Goal: Task Accomplishment & Management: Complete application form

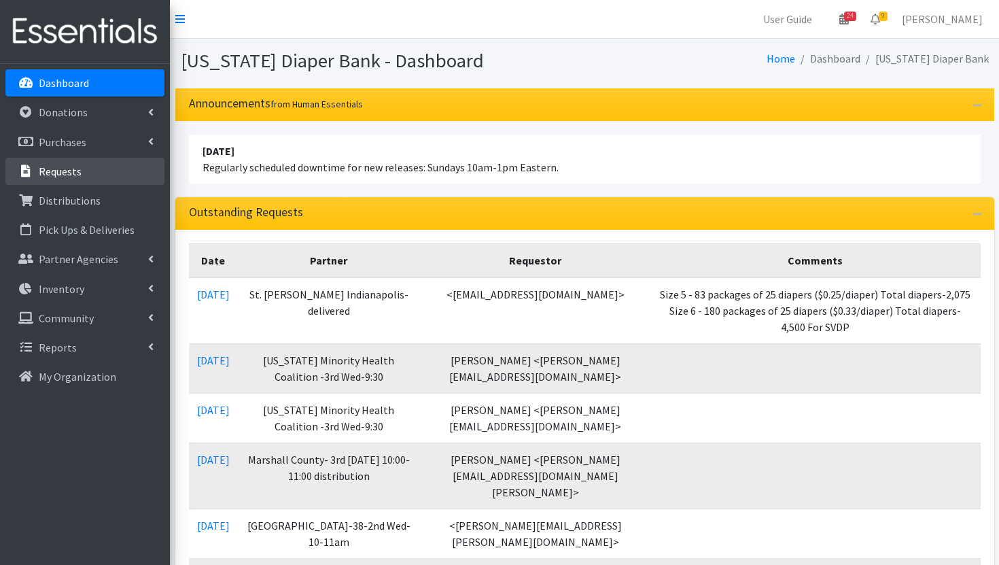
click at [78, 170] on p "Requests" at bounding box center [60, 171] width 43 height 14
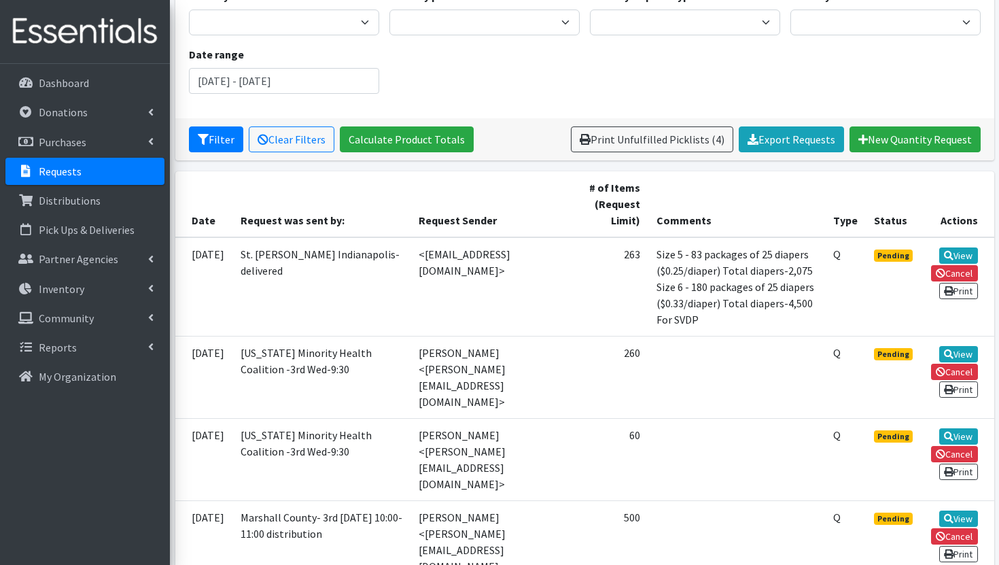
scroll to position [148, 0]
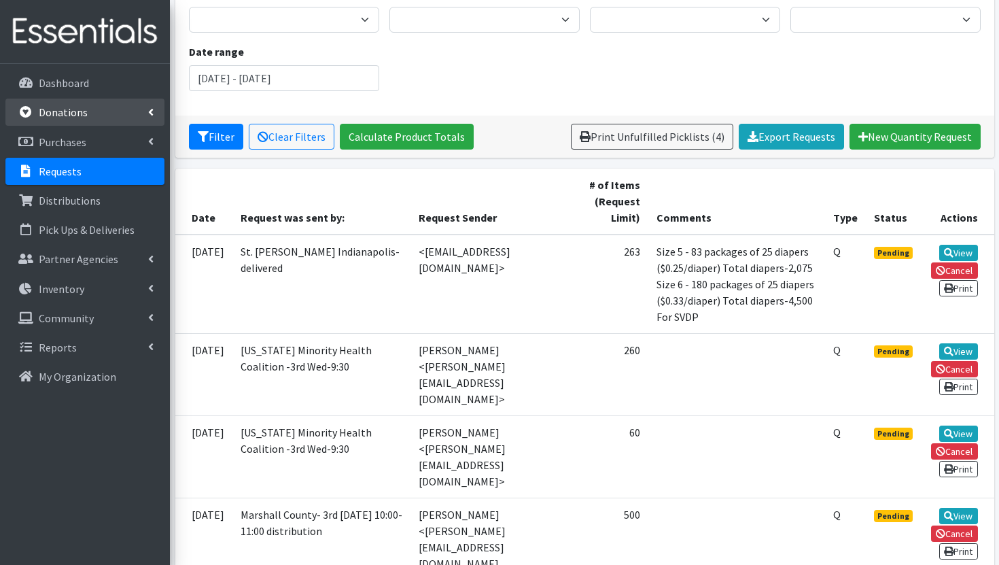
click at [101, 120] on link "Donations" at bounding box center [84, 112] width 159 height 27
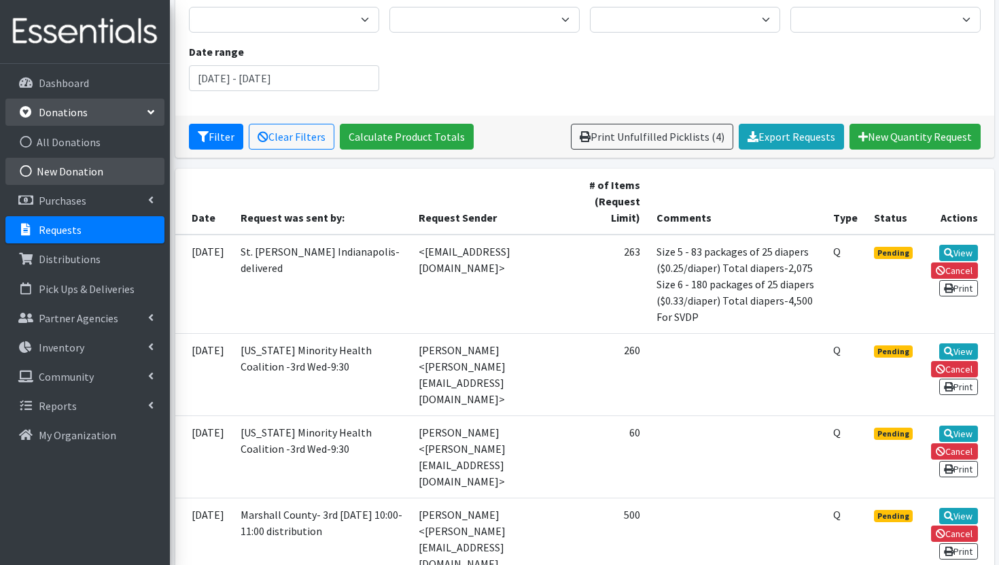
click at [128, 160] on link "New Donation" at bounding box center [84, 171] width 159 height 27
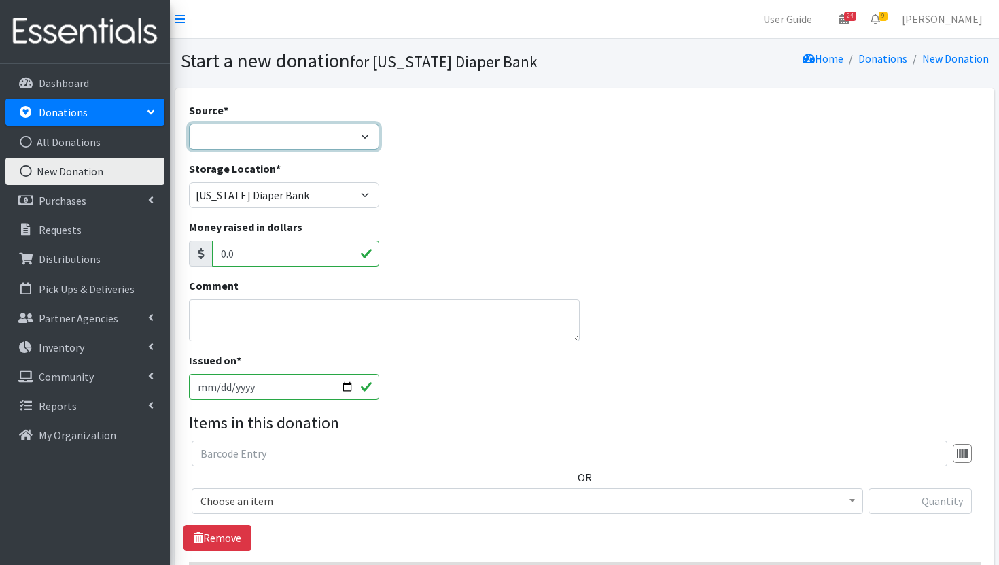
click at [347, 144] on select "Product Drive Manufacturer Donation Site Misc. Donation" at bounding box center [284, 137] width 190 height 26
select select "Manufacturer"
click at [189, 124] on select "Product Drive Manufacturer Donation Site Misc. Donation" at bounding box center [284, 137] width 190 height 26
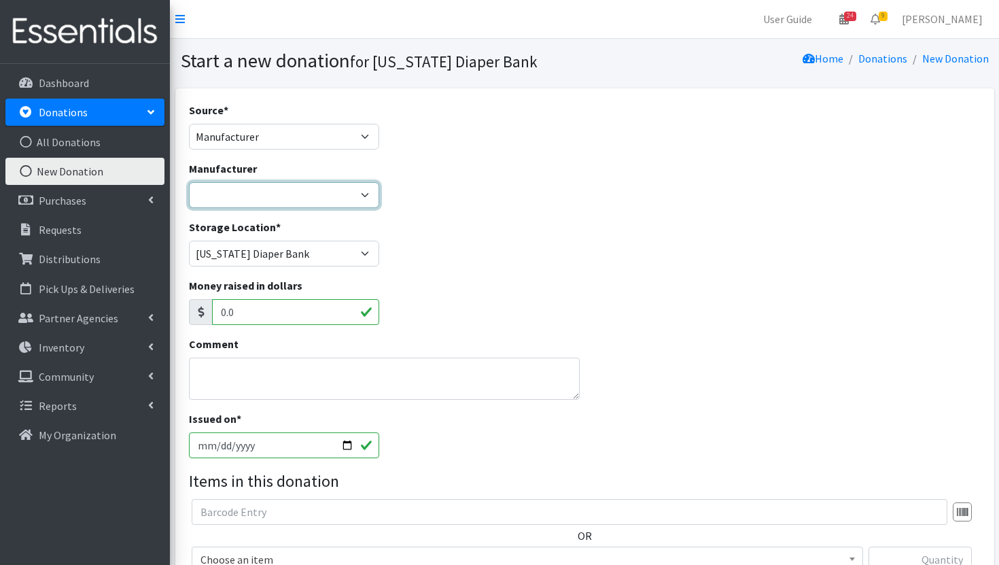
click at [314, 194] on select "Baby2Baby Huggies Target ---Create new Manufacturer---" at bounding box center [284, 195] width 190 height 26
select select "160"
click at [189, 182] on select "Baby2Baby Huggies Target ---Create new Manufacturer---" at bounding box center [284, 195] width 190 height 26
click at [321, 373] on textarea "Comment" at bounding box center [384, 378] width 391 height 42
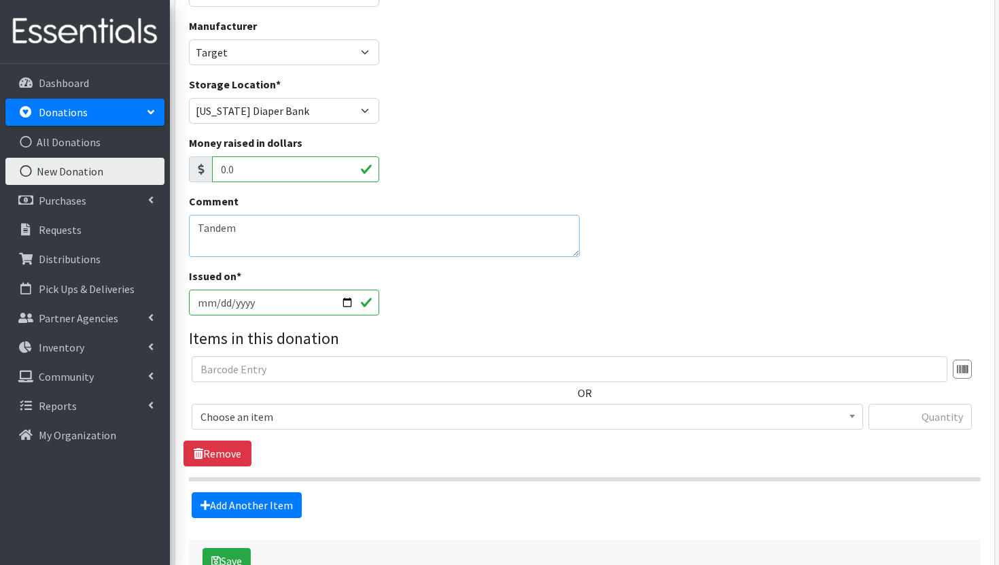
scroll to position [234, 0]
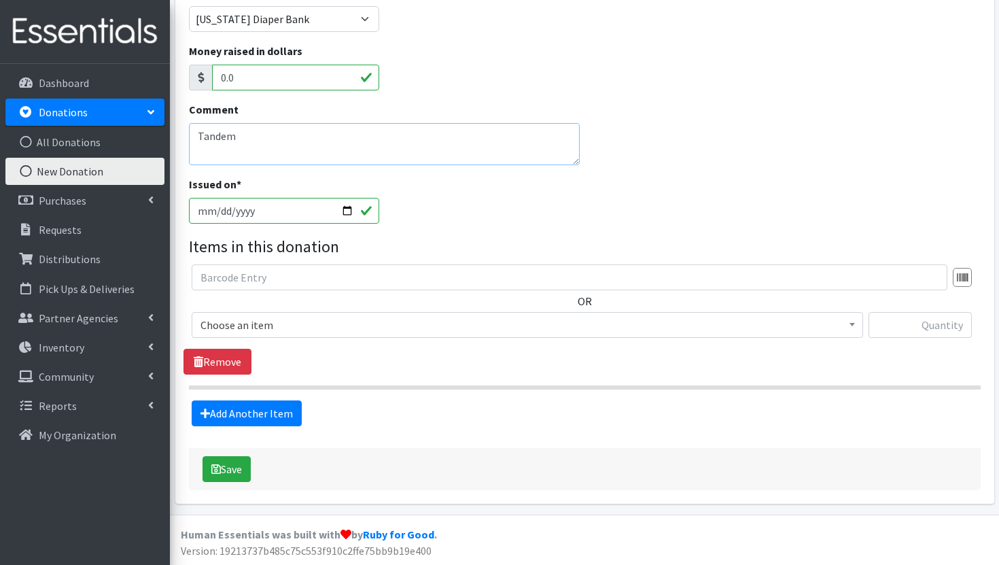
type textarea "Tandem"
click at [435, 325] on span "Choose an item" at bounding box center [527, 324] width 654 height 19
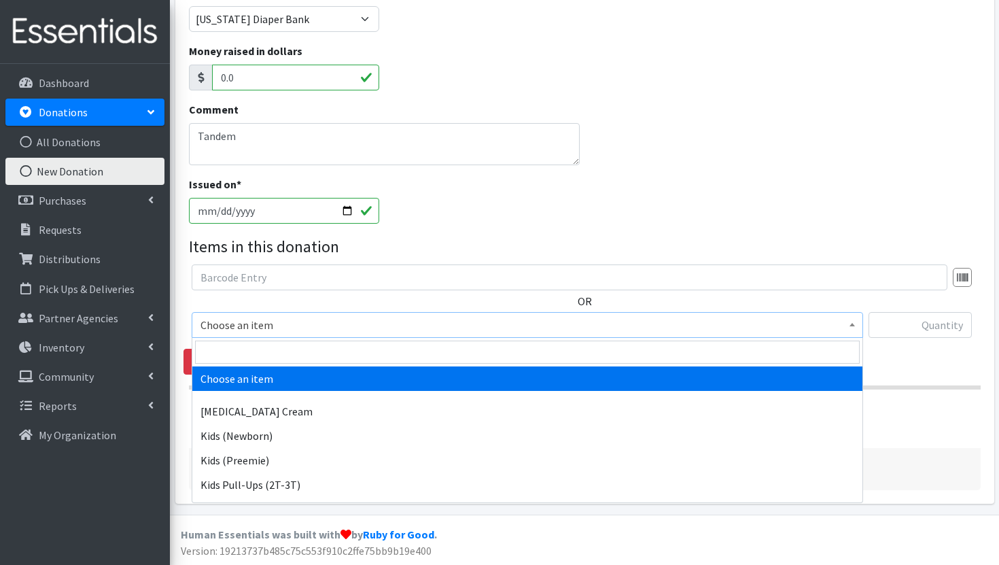
click at [570, 217] on div "Issued on * 2025-10-06" at bounding box center [584, 205] width 802 height 58
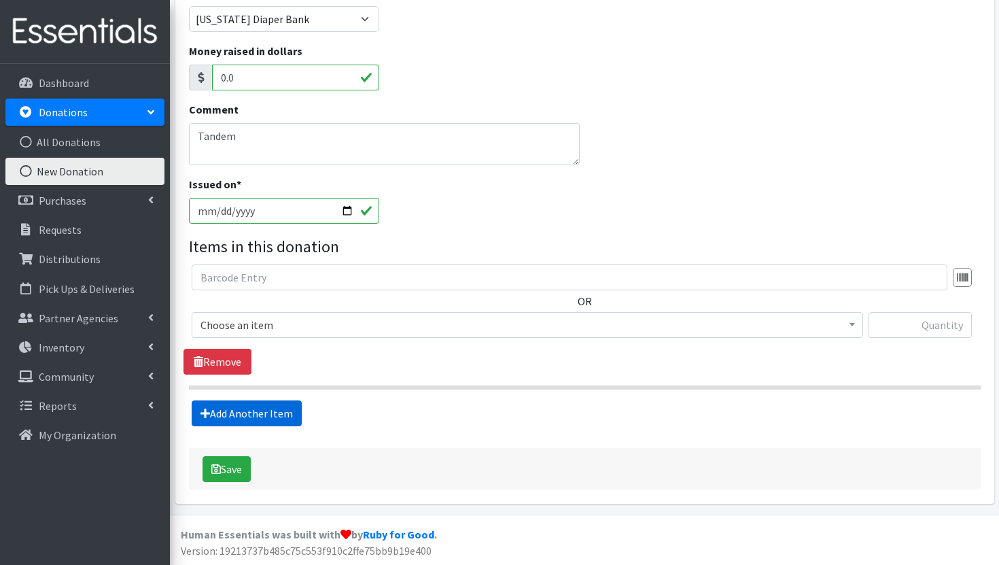
click at [254, 413] on link "Add Another Item" at bounding box center [247, 413] width 110 height 26
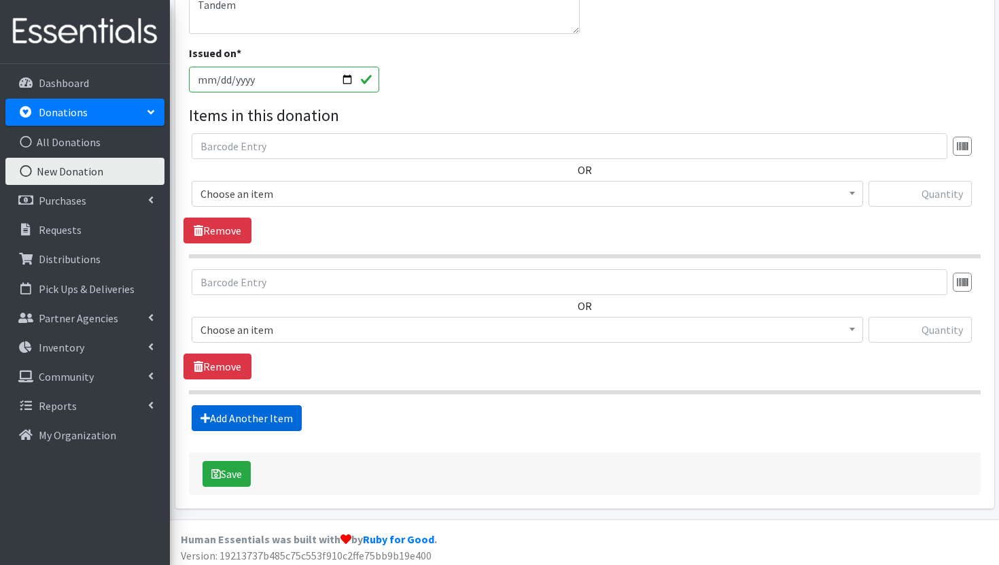
scroll to position [370, 0]
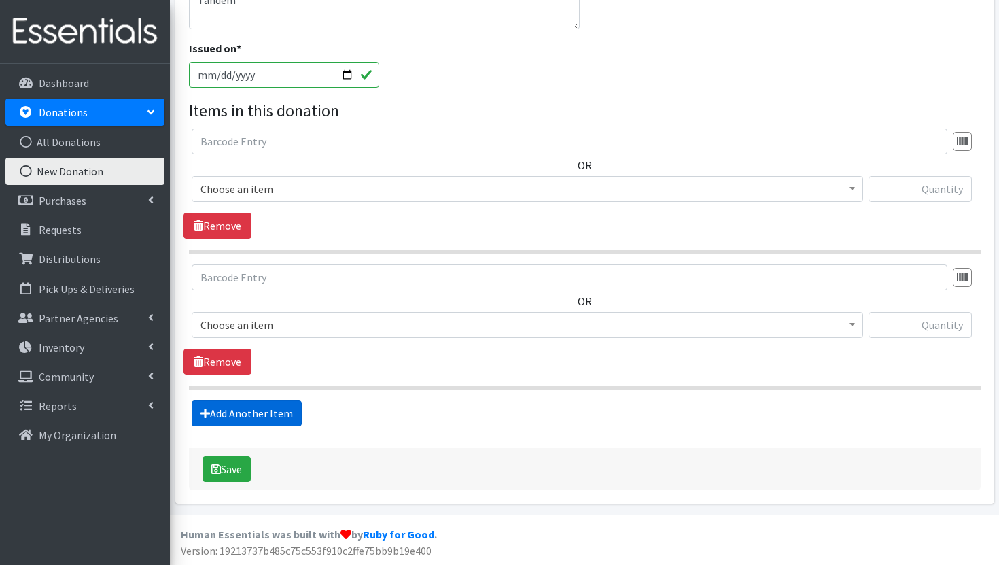
click at [246, 409] on link "Add Another Item" at bounding box center [247, 413] width 110 height 26
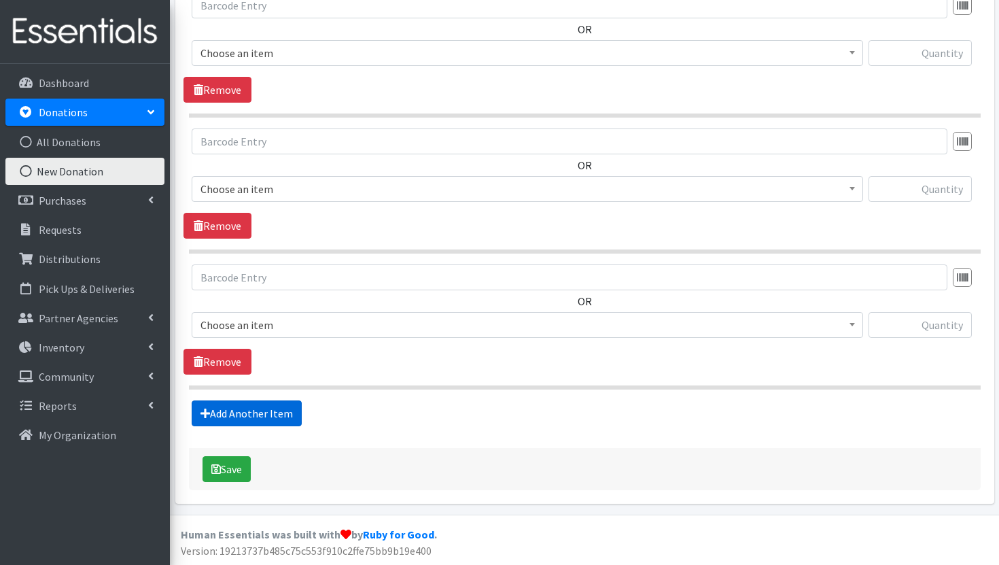
click at [246, 409] on link "Add Another Item" at bounding box center [247, 413] width 110 height 26
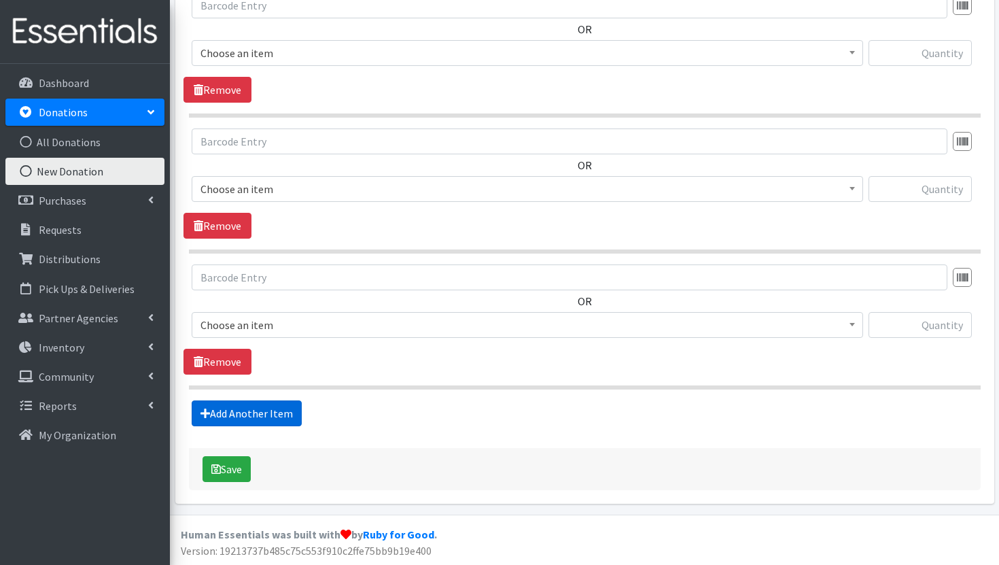
click at [246, 409] on link "Add Another Item" at bounding box center [247, 413] width 110 height 26
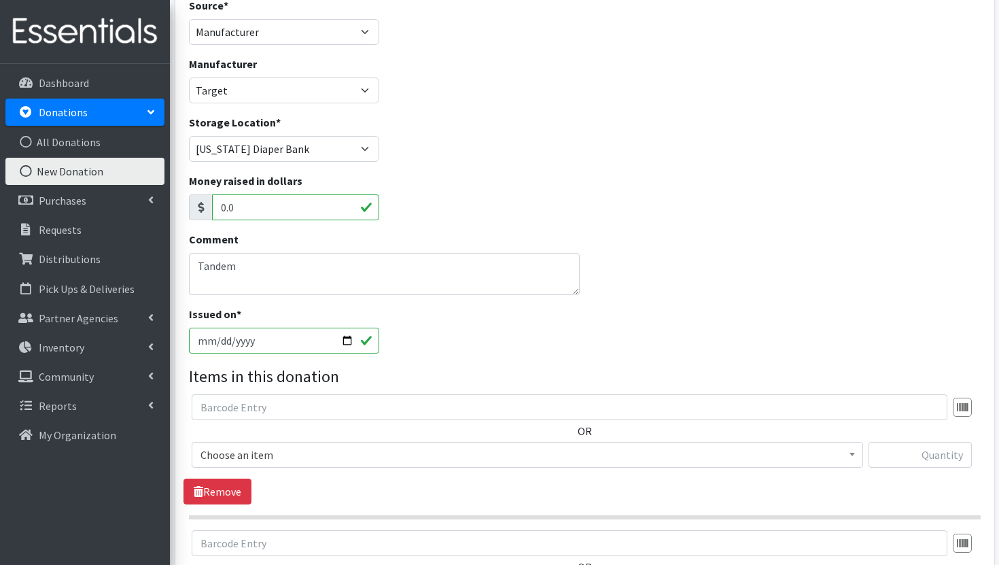
scroll to position [170, 0]
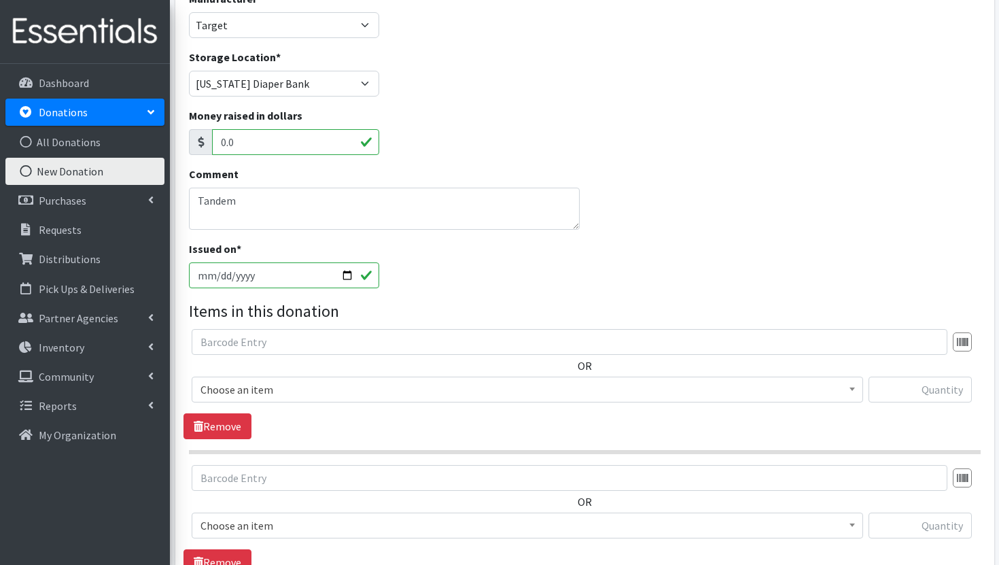
click at [576, 395] on span "Choose an item" at bounding box center [527, 389] width 654 height 19
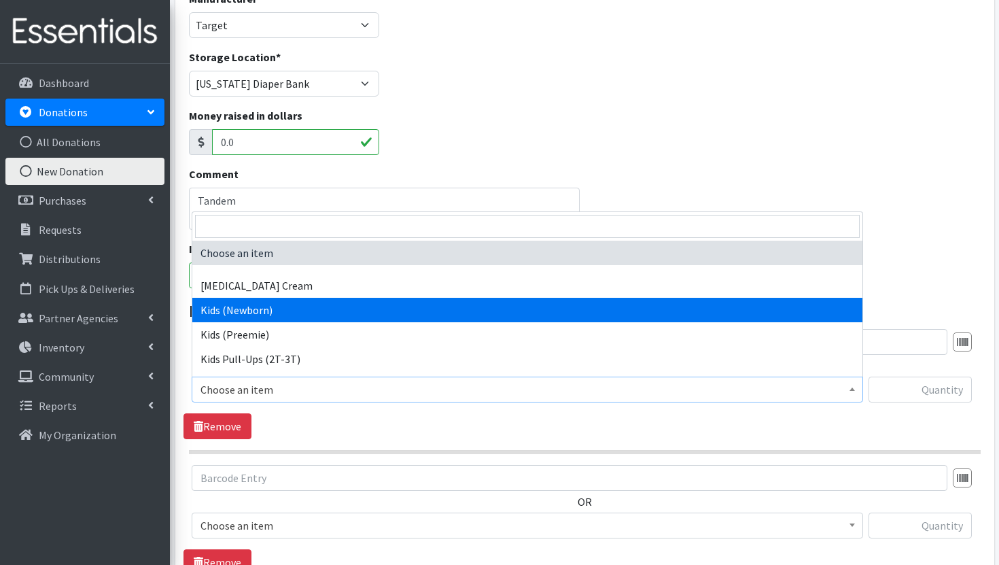
select select "3400"
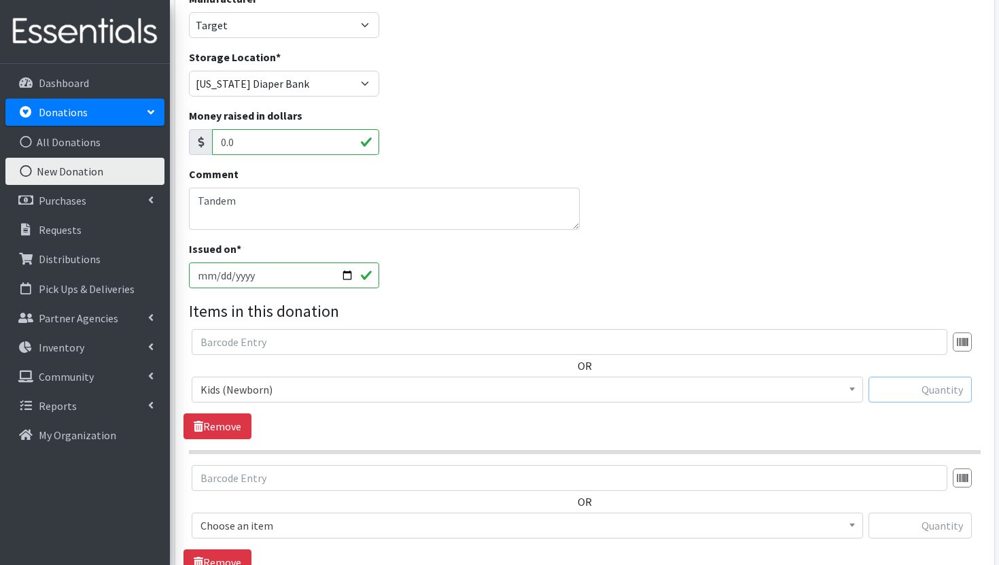
click at [947, 392] on input "text" at bounding box center [920, 389] width 103 height 26
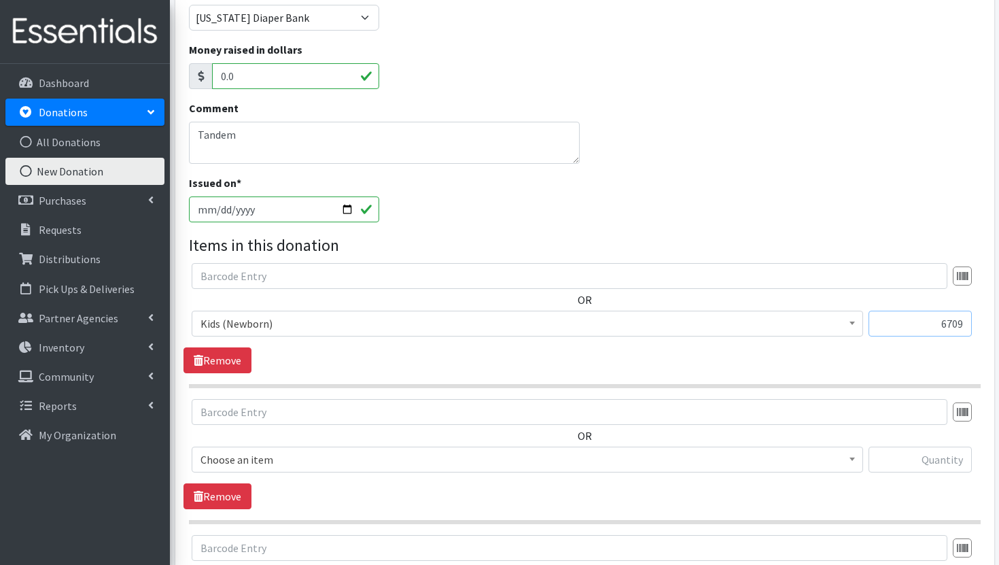
scroll to position [283, 0]
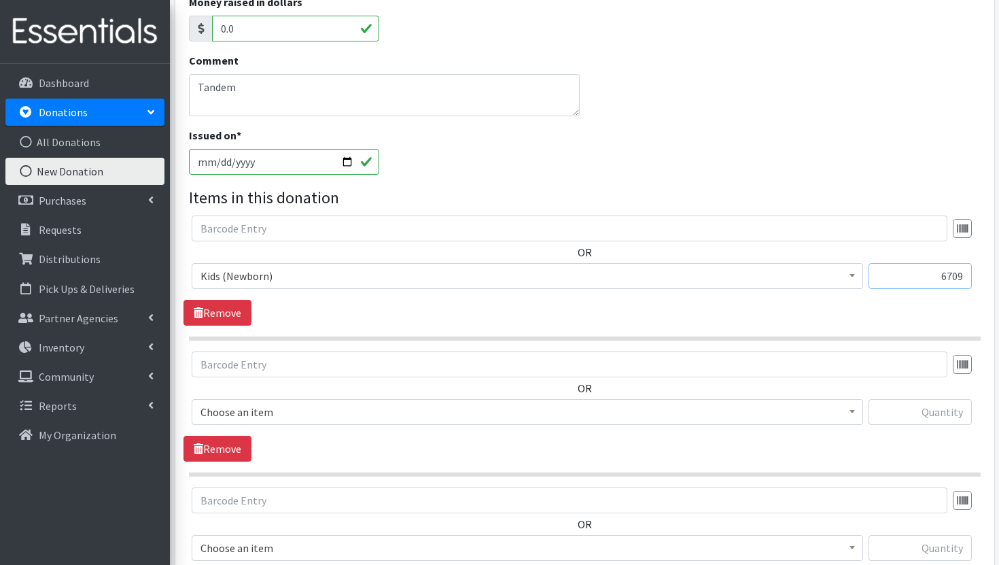
type input "6709"
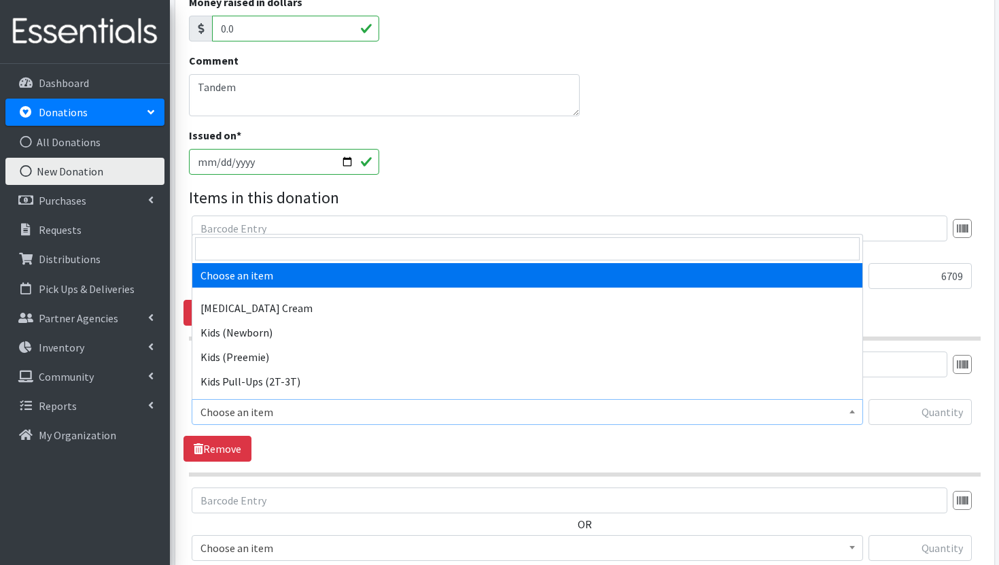
click at [773, 414] on span "Choose an item" at bounding box center [527, 411] width 654 height 19
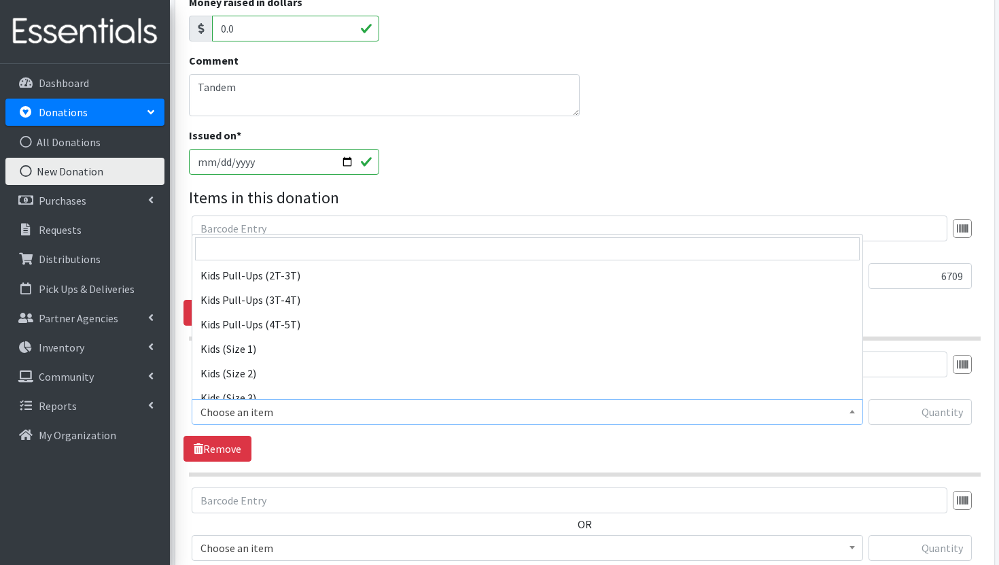
scroll to position [128, 0]
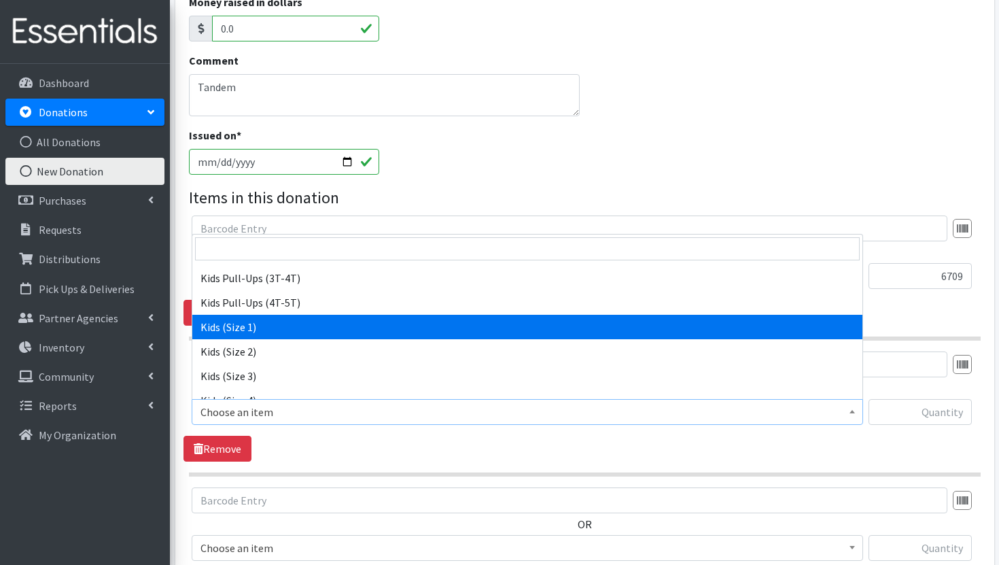
select select "3401"
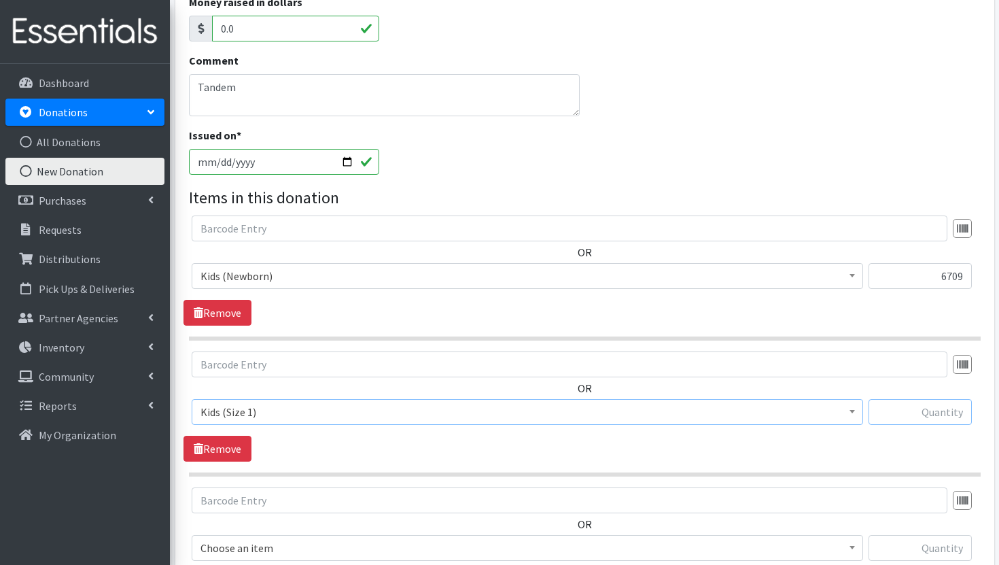
click at [942, 413] on input "text" at bounding box center [920, 412] width 103 height 26
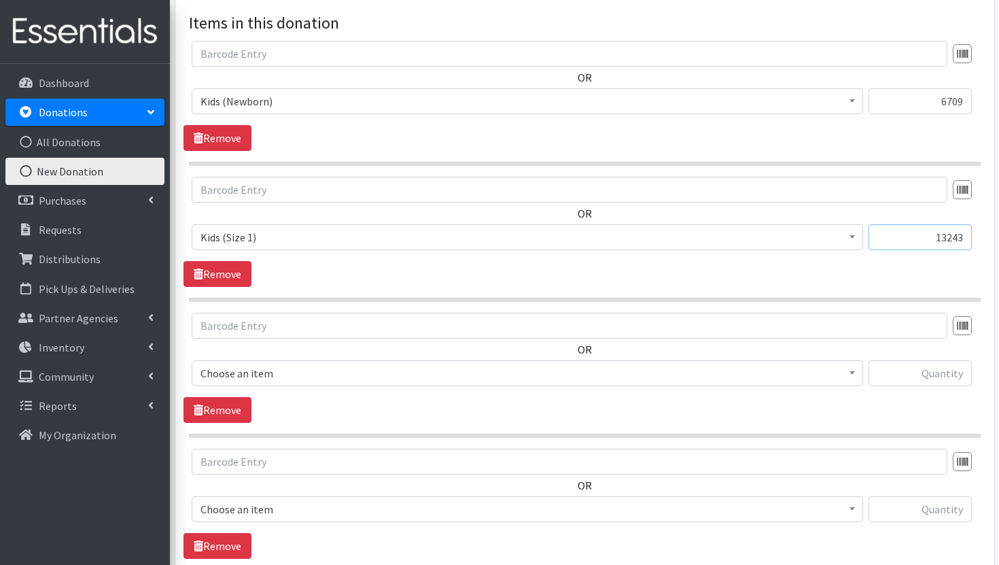
scroll to position [465, 0]
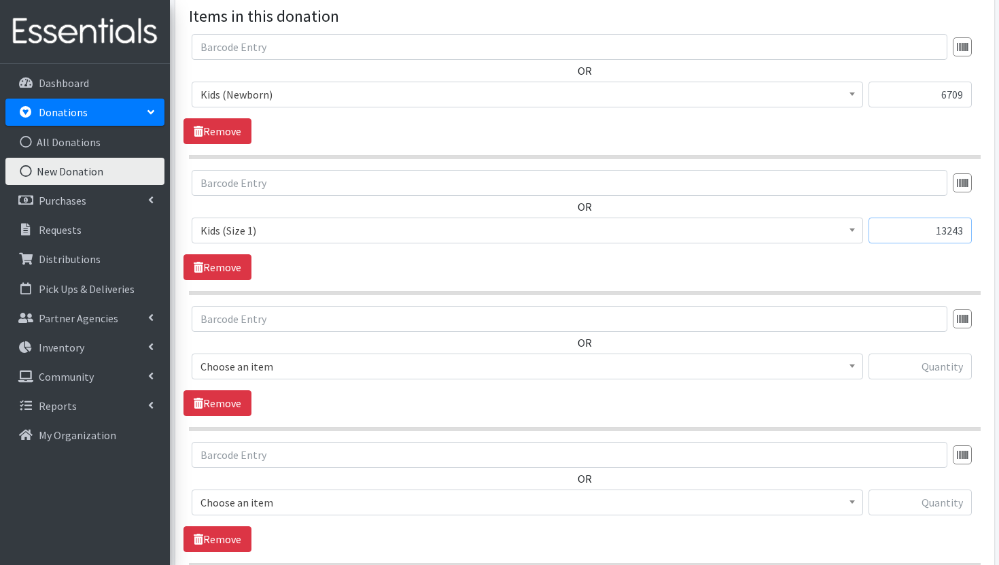
type input "13243"
click at [746, 361] on span "Choose an item" at bounding box center [527, 366] width 654 height 19
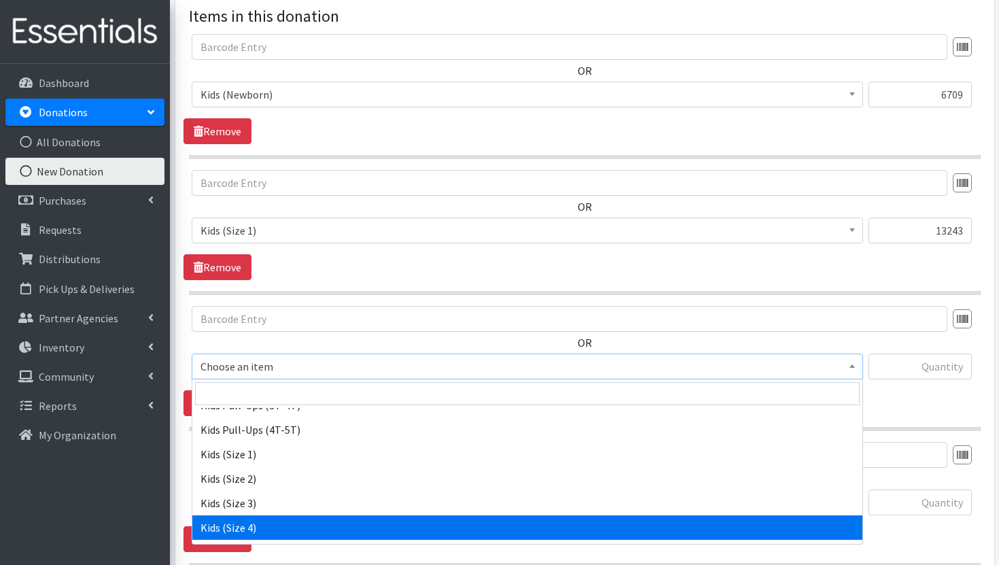
scroll to position [203, 0]
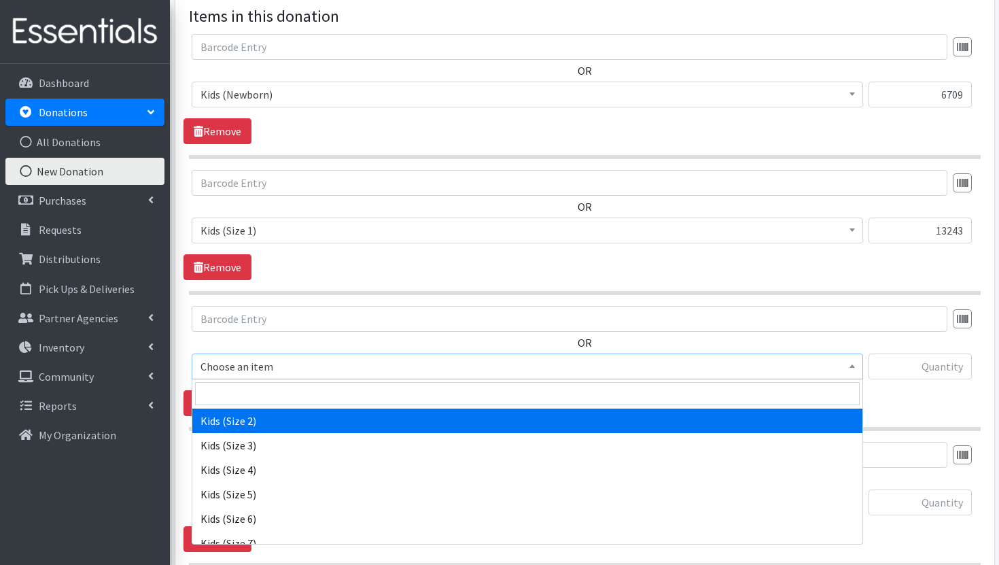
select select "3420"
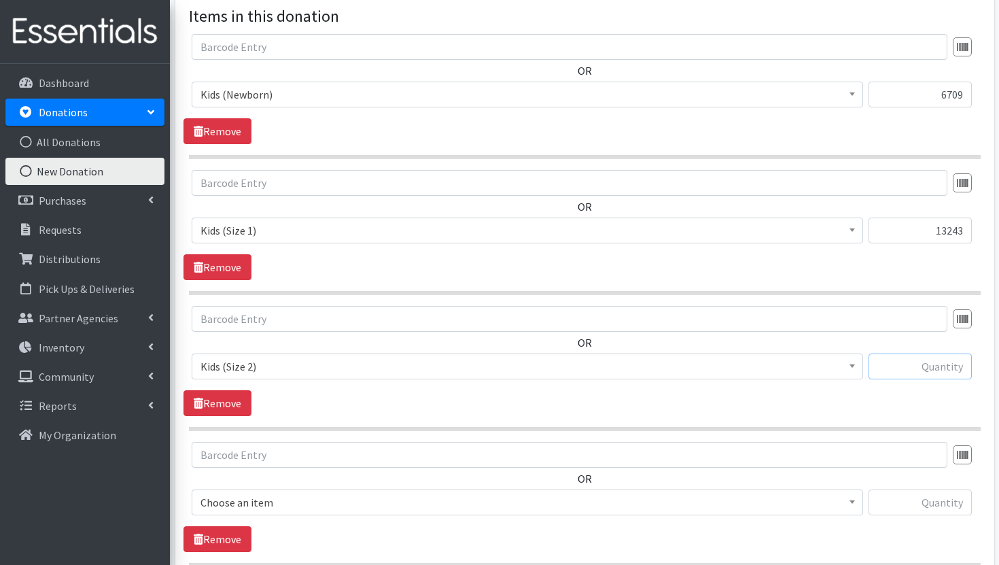
click at [943, 365] on input "text" at bounding box center [920, 366] width 103 height 26
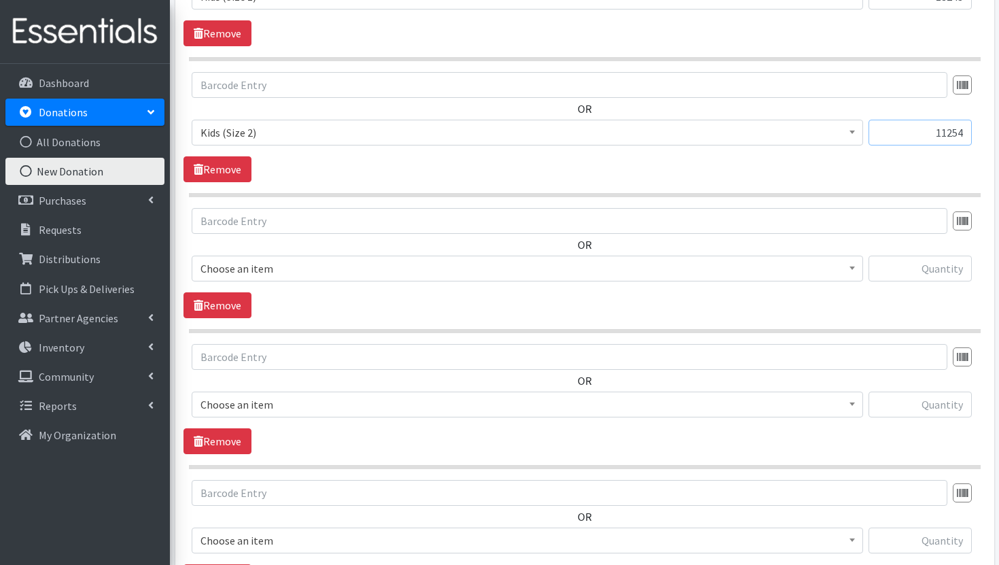
scroll to position [729, 0]
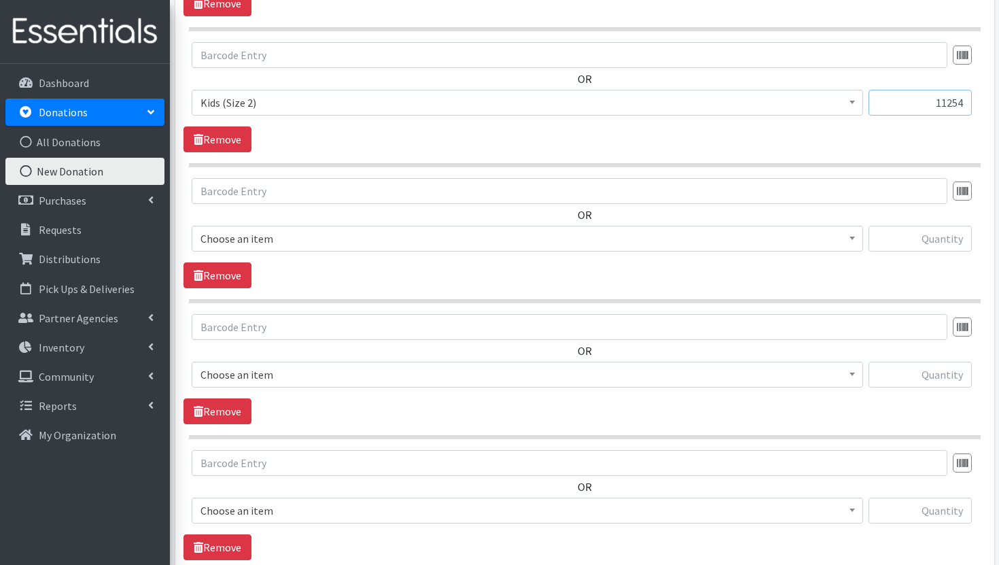
type input "11254"
click at [816, 244] on span "Choose an item" at bounding box center [527, 238] width 654 height 19
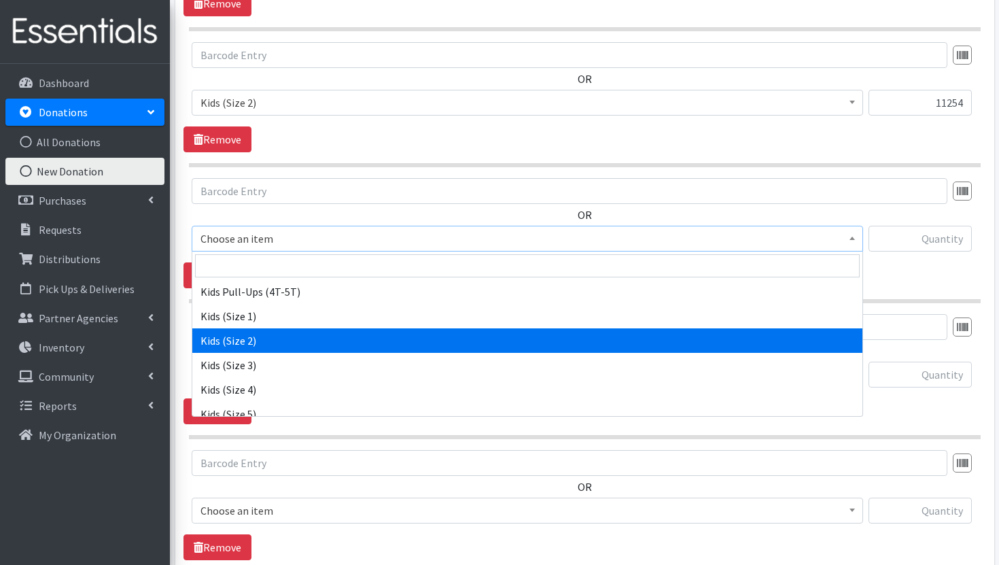
scroll to position [180, 0]
select select "3393"
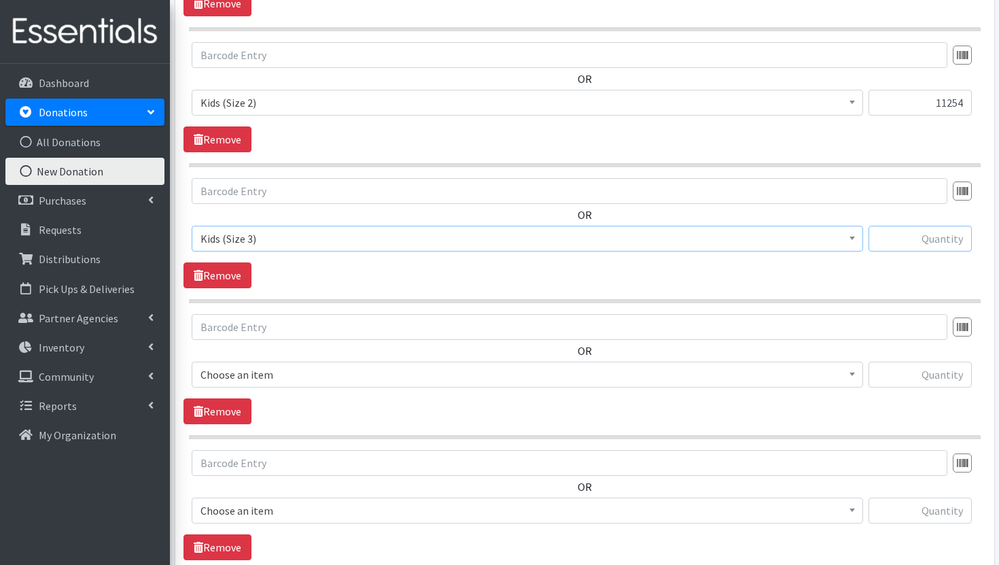
click at [946, 238] on input "text" at bounding box center [920, 239] width 103 height 26
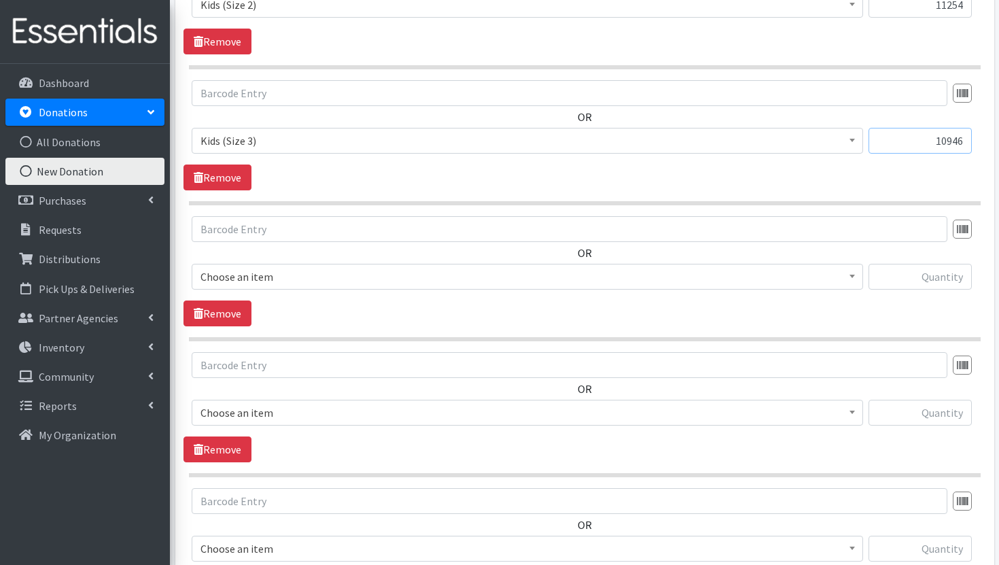
scroll to position [857, 0]
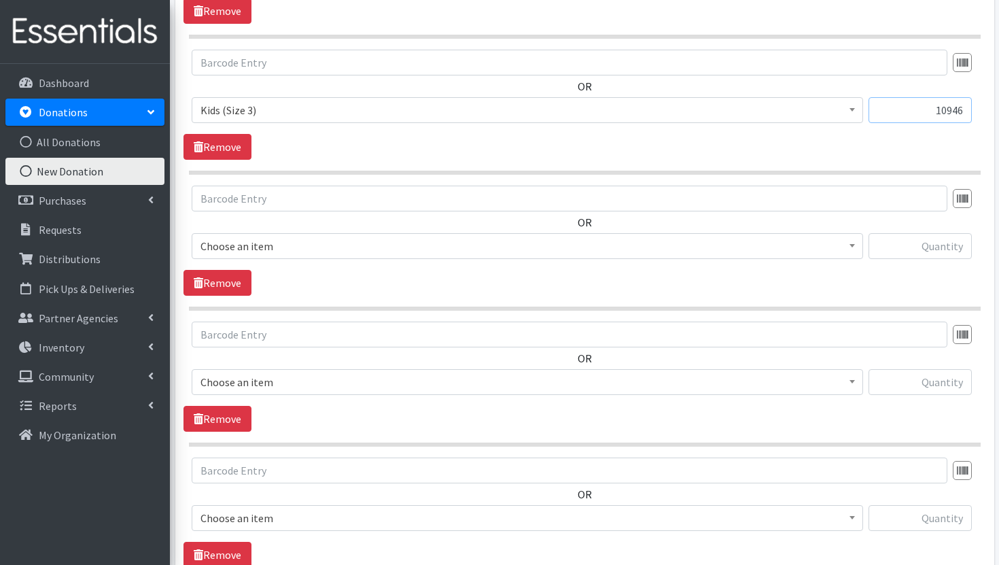
type input "10946"
click at [717, 245] on span "Choose an item" at bounding box center [527, 245] width 654 height 19
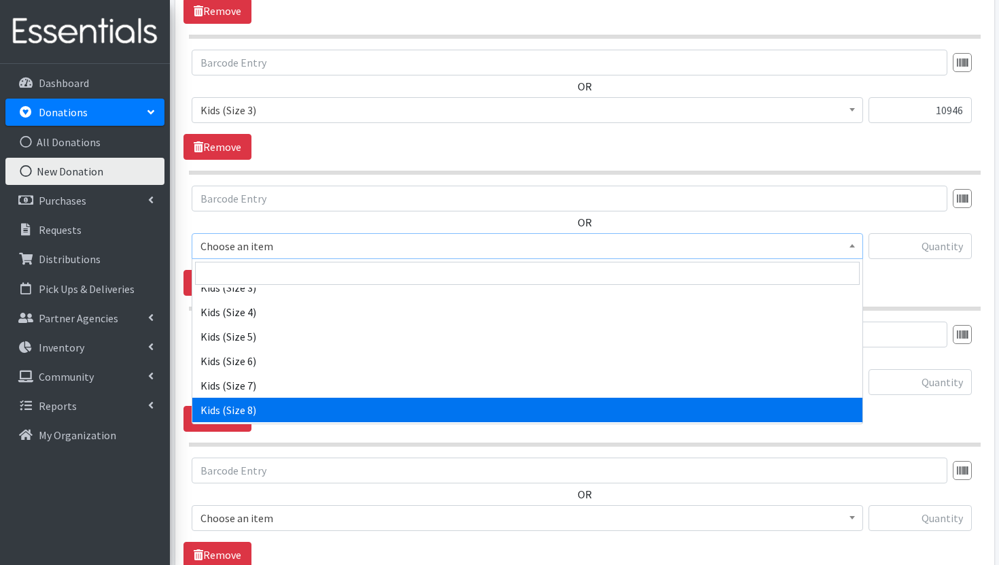
scroll to position [233, 0]
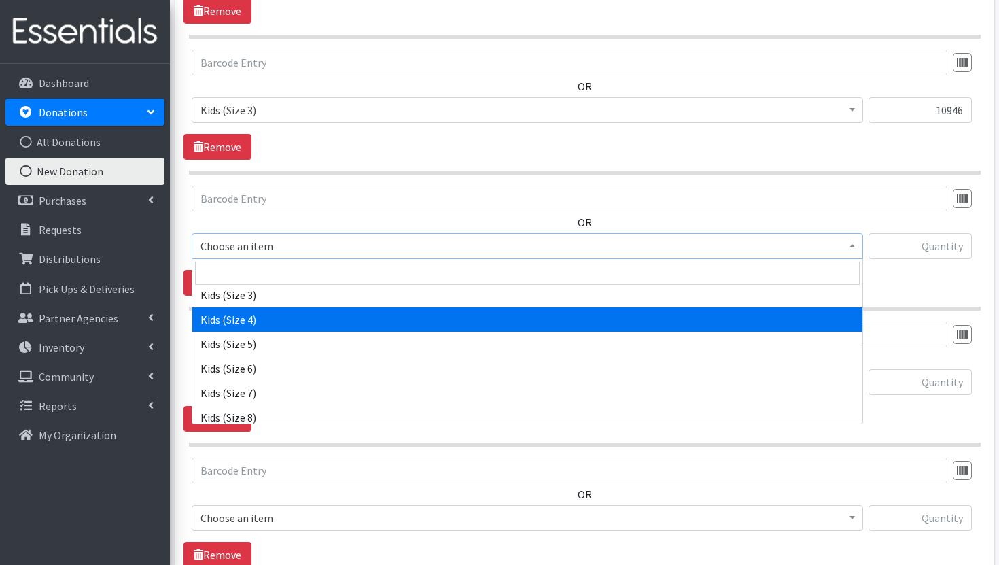
select select "3394"
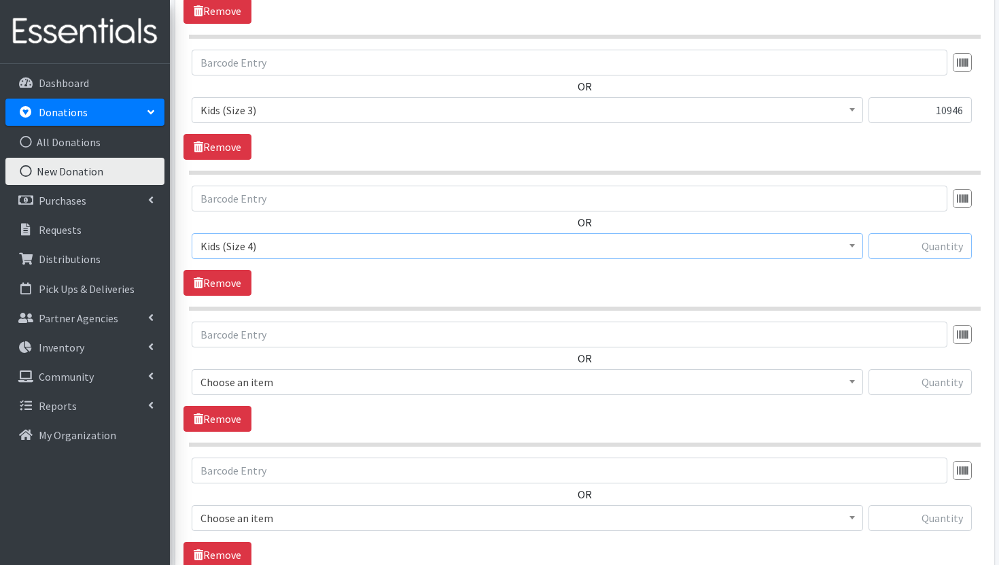
click at [952, 250] on input "text" at bounding box center [920, 246] width 103 height 26
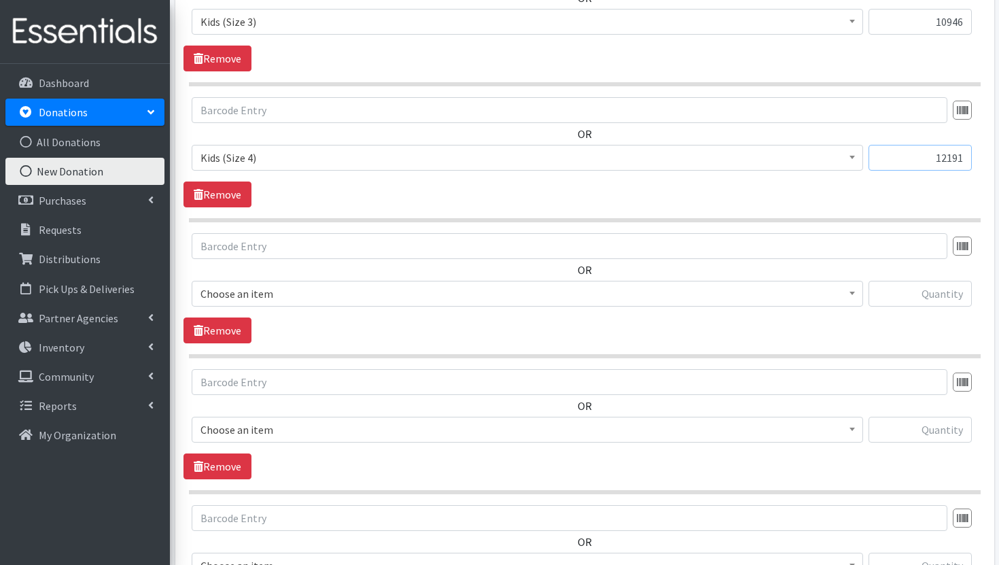
scroll to position [969, 0]
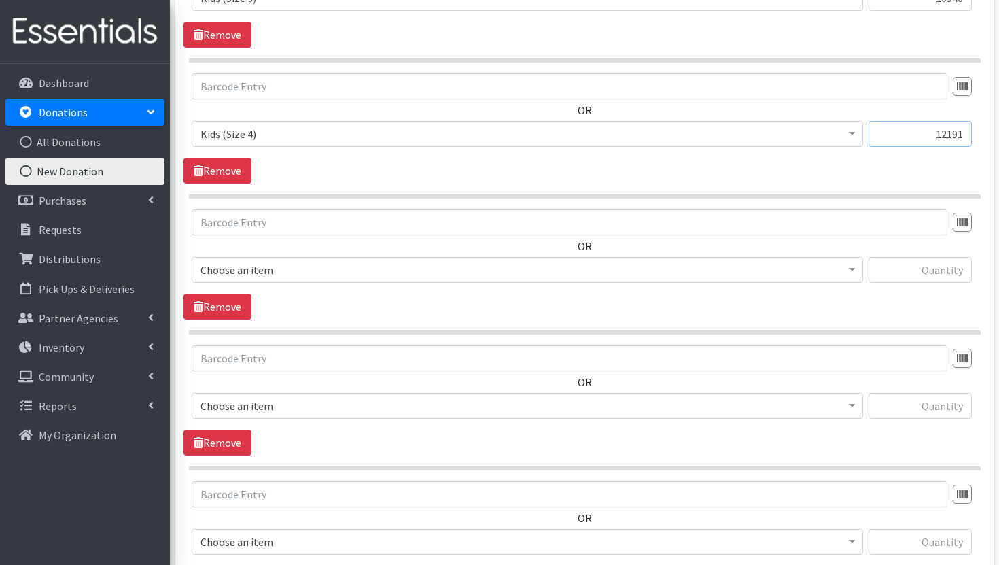
type input "12191"
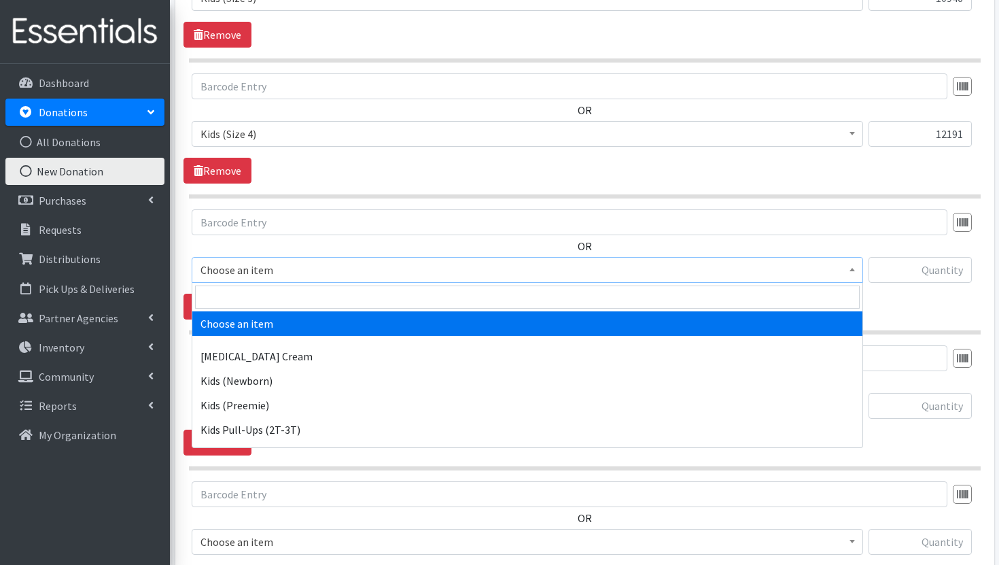
click at [834, 265] on span "Choose an item" at bounding box center [527, 269] width 654 height 19
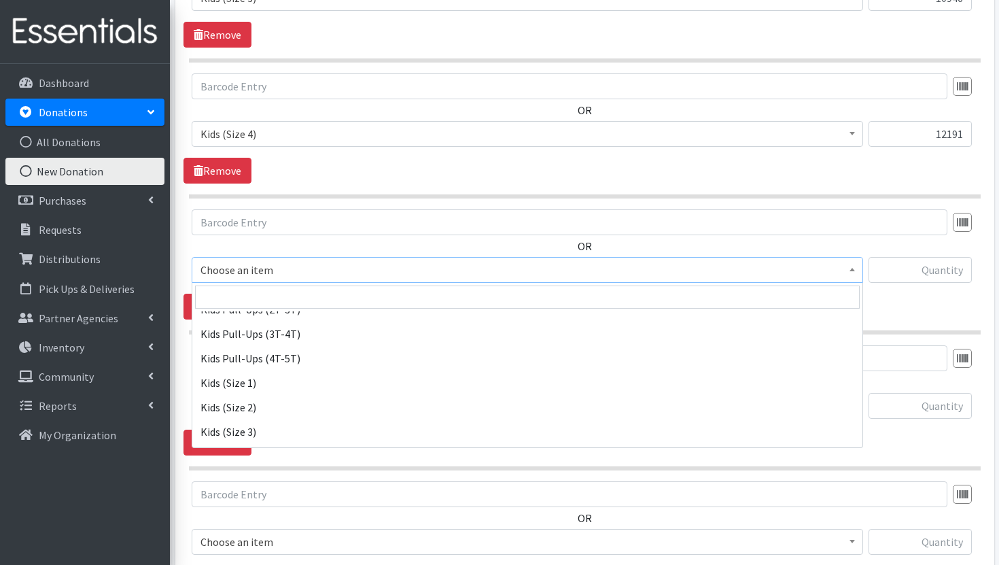
scroll to position [259, 0]
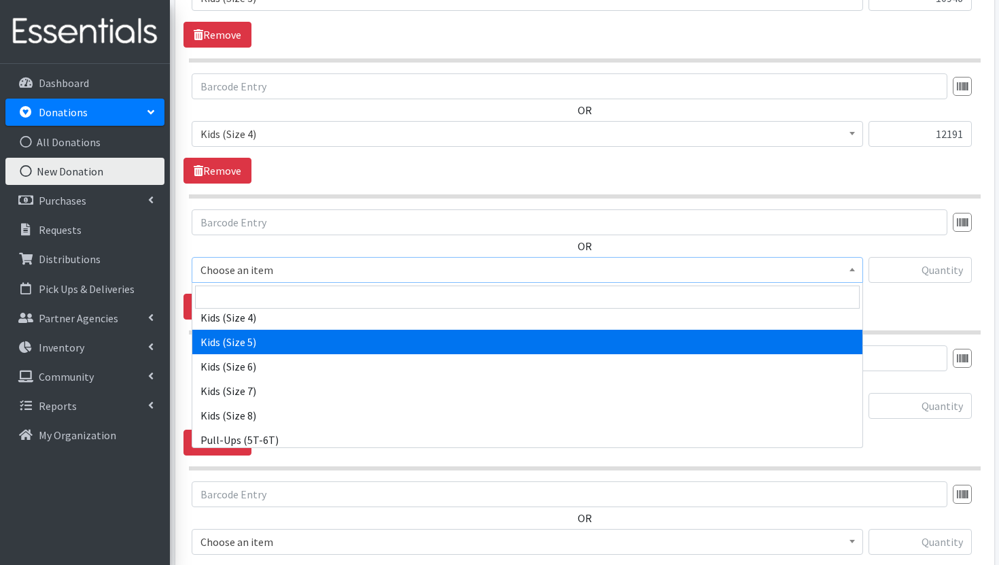
select select "3407"
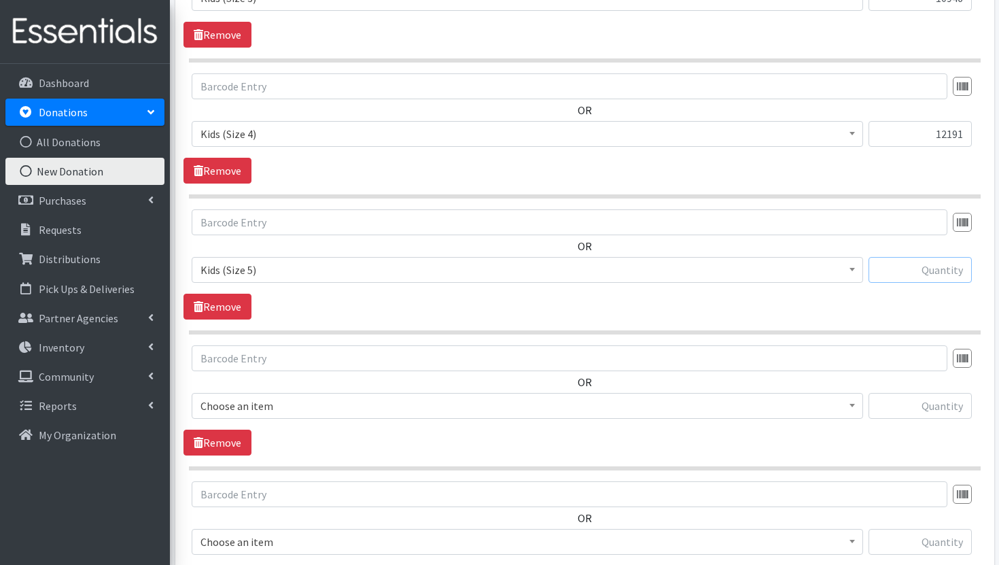
click at [908, 273] on input "text" at bounding box center [920, 270] width 103 height 26
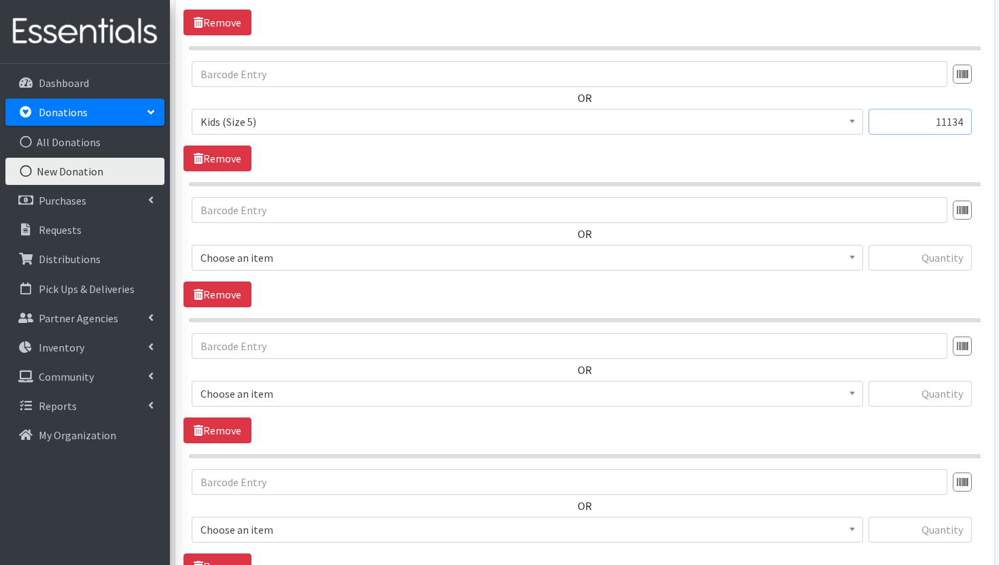
scroll to position [1165, 0]
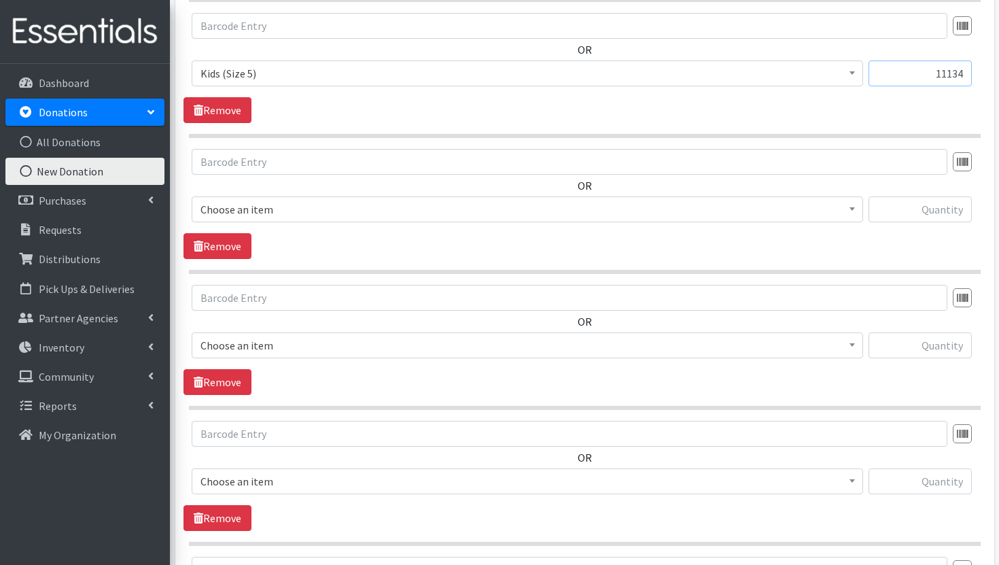
type input "11134"
click at [784, 209] on span "Choose an item" at bounding box center [527, 209] width 654 height 19
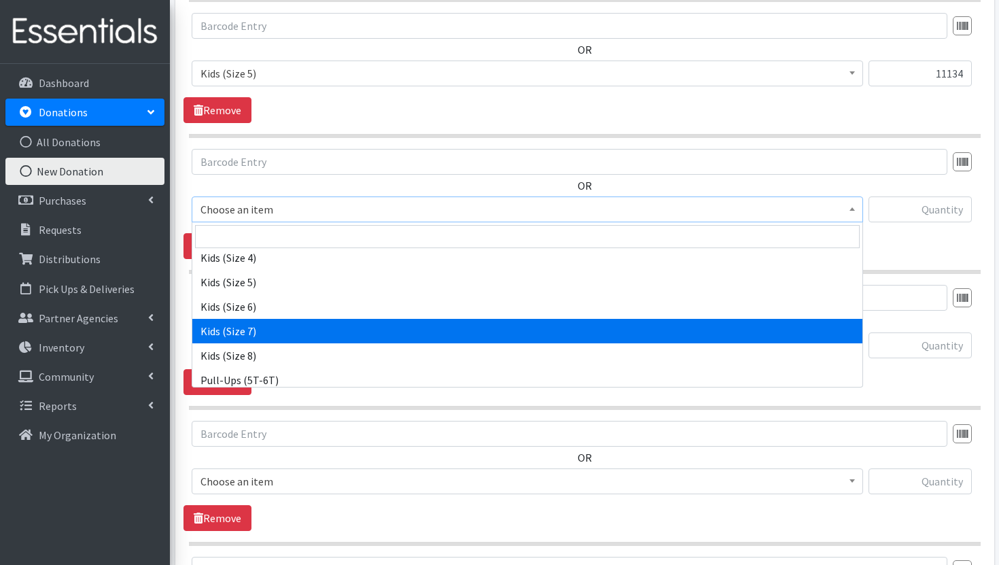
scroll to position [259, 0]
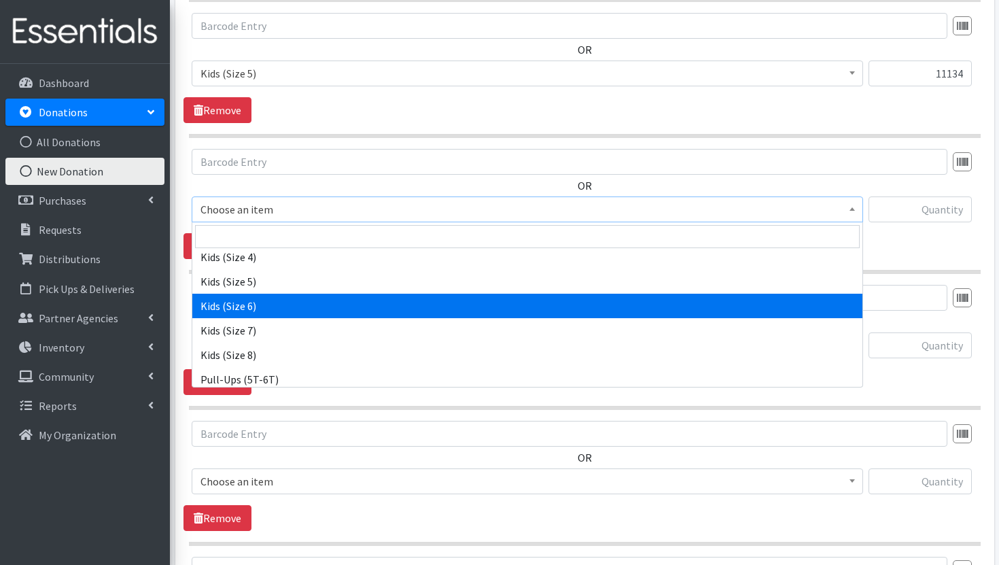
select select "3419"
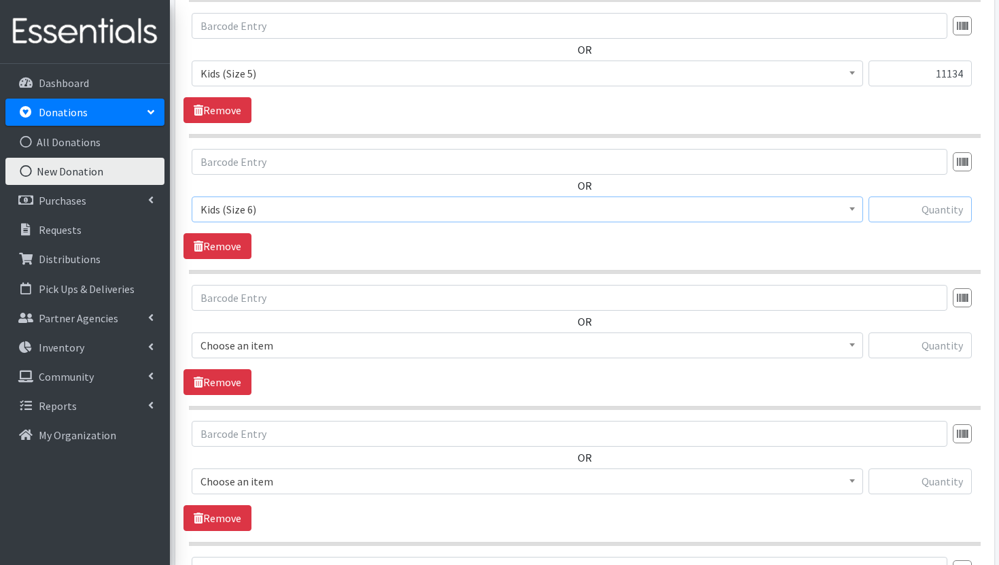
click at [931, 210] on input "text" at bounding box center [920, 209] width 103 height 26
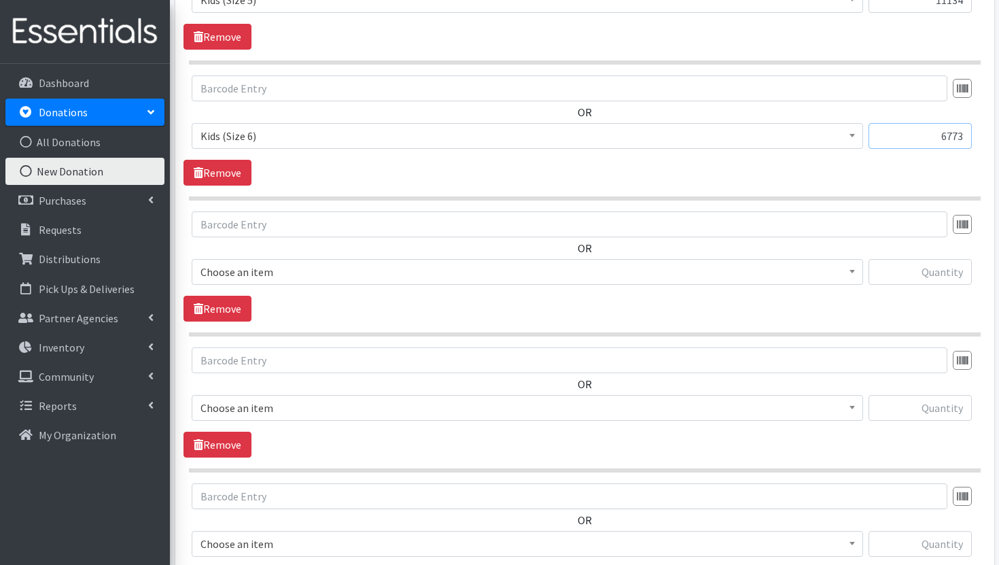
scroll to position [1246, 0]
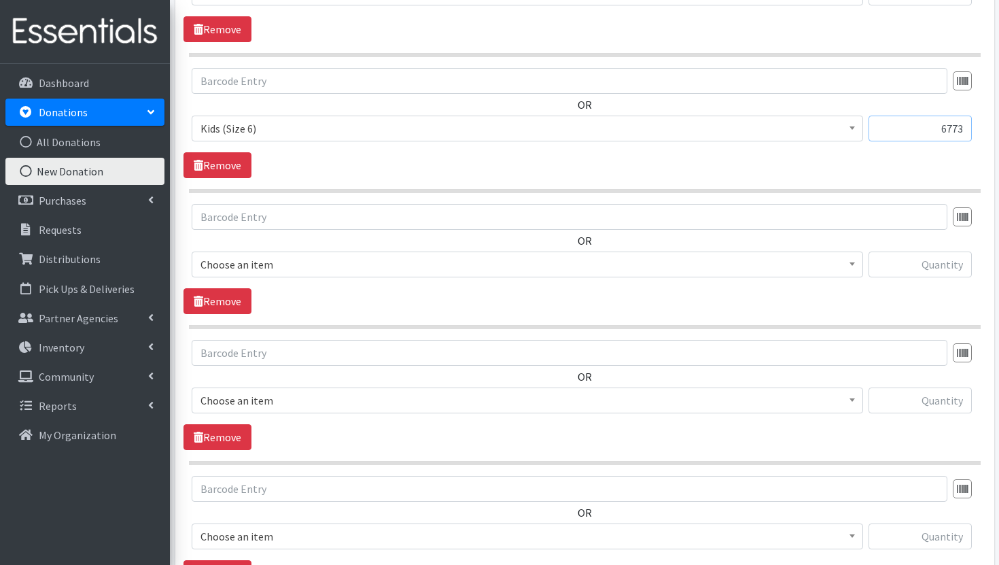
type input "6773"
click at [762, 266] on span "Choose an item" at bounding box center [527, 264] width 654 height 19
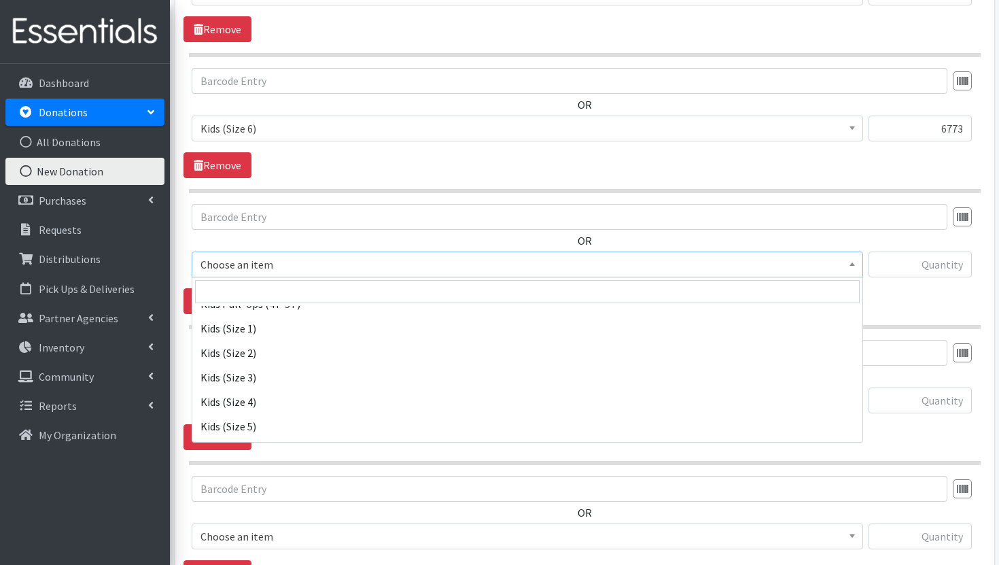
scroll to position [284, 0]
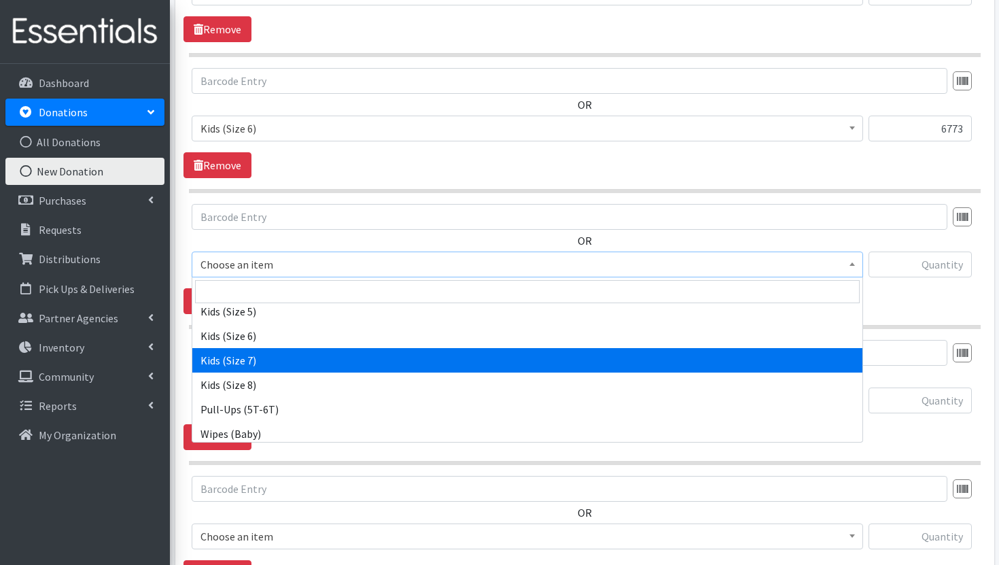
select select "7177"
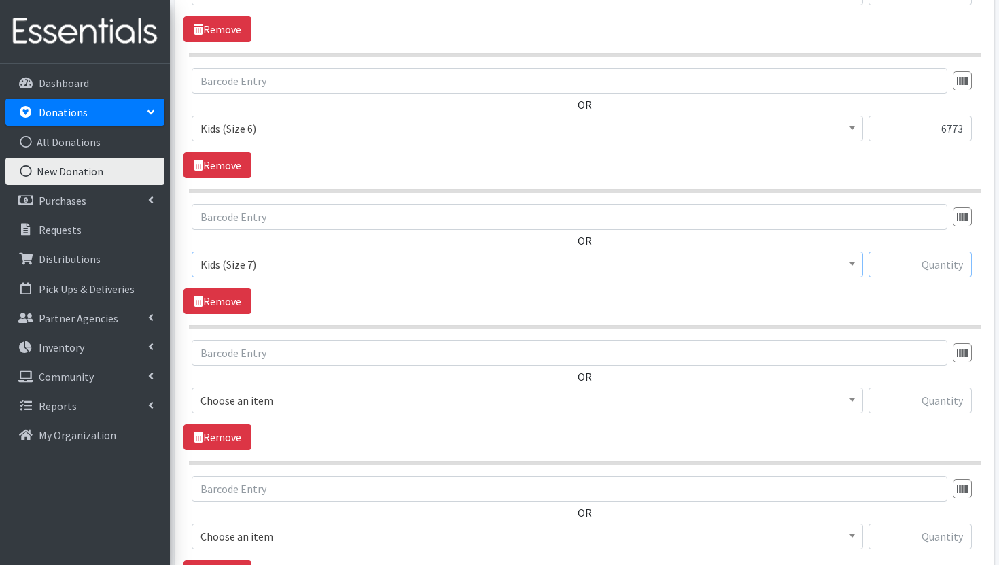
click at [882, 253] on input "text" at bounding box center [920, 264] width 103 height 26
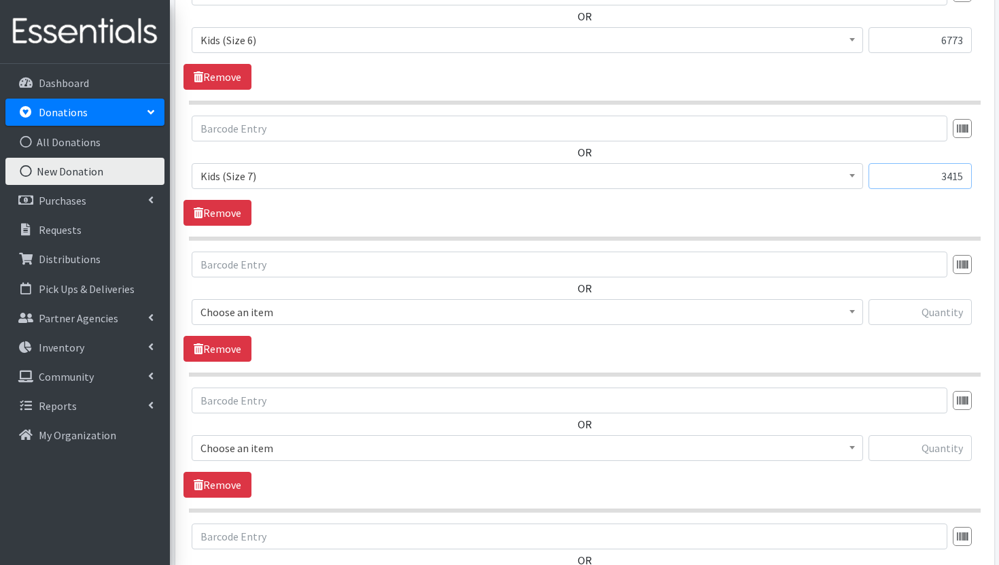
scroll to position [1374, 0]
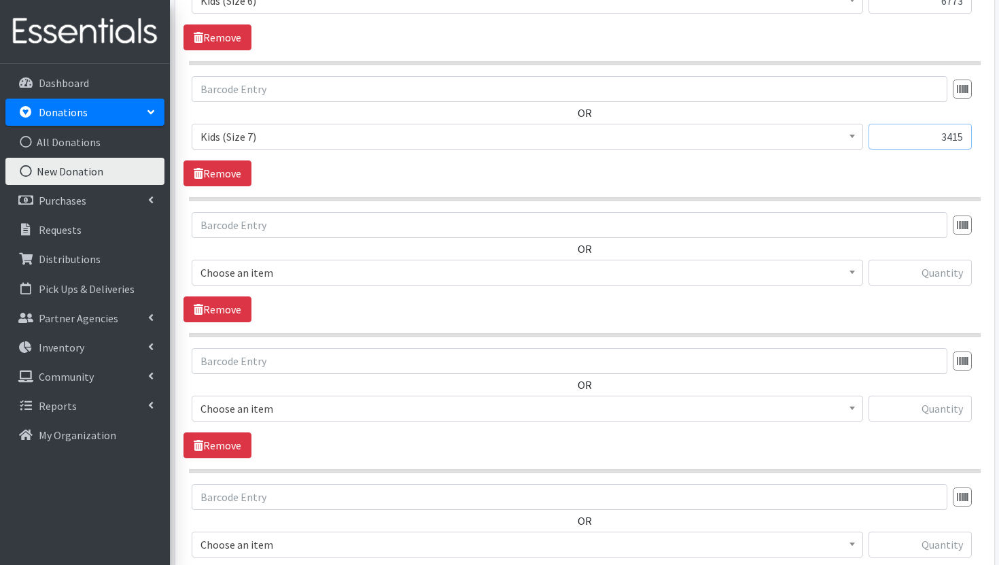
type input "3415"
click at [750, 272] on span "Choose an item" at bounding box center [527, 272] width 654 height 19
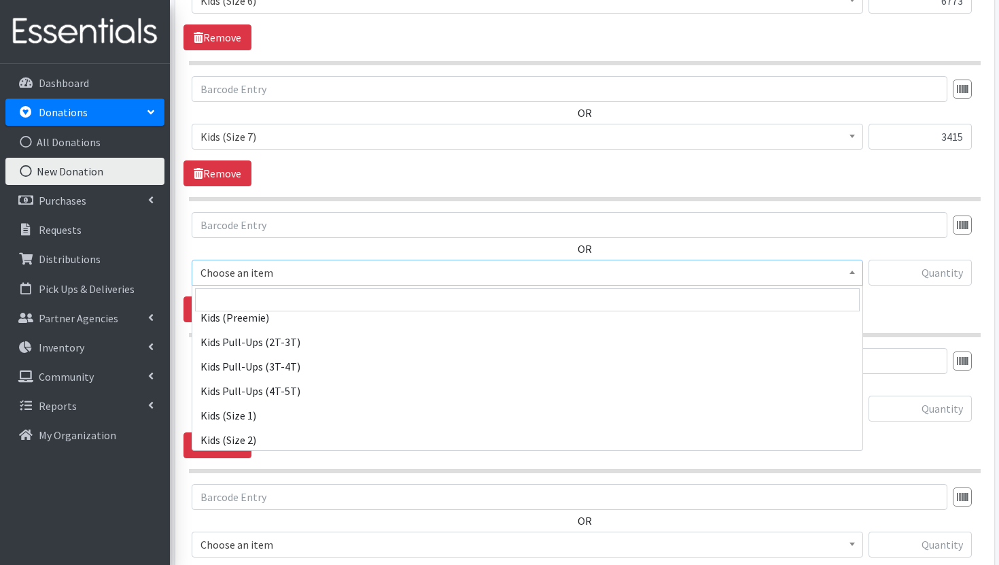
scroll to position [288, 0]
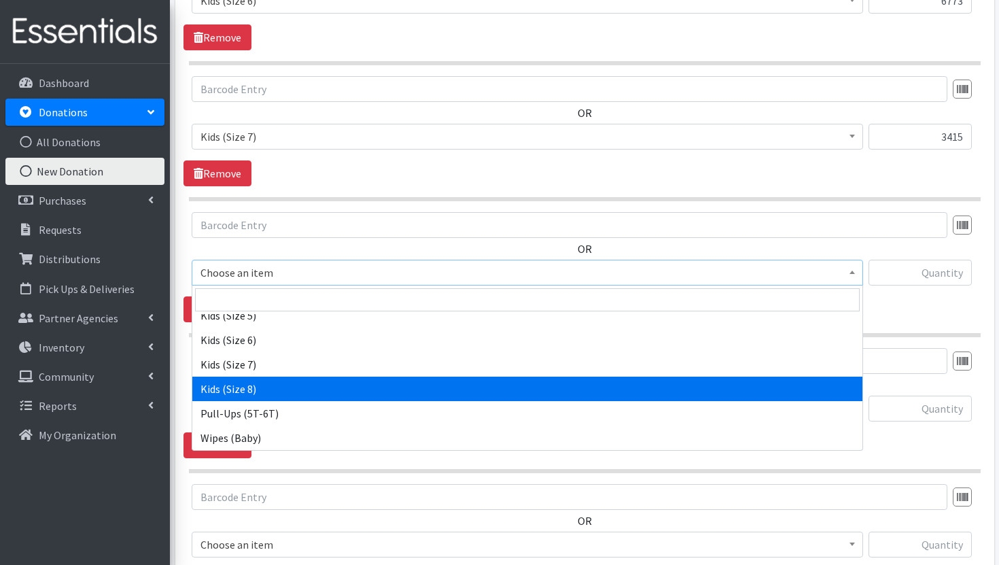
select select "14190"
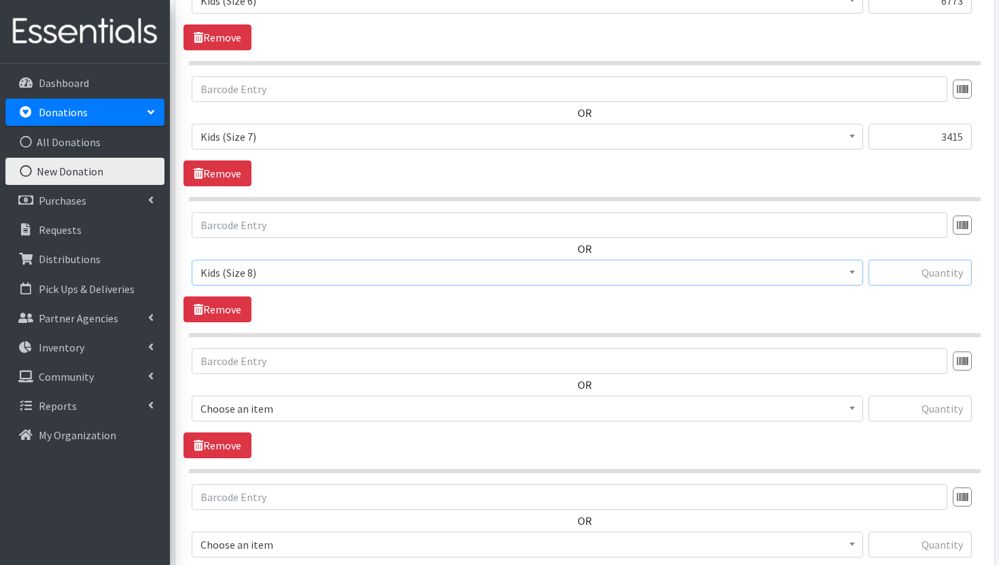
click at [913, 278] on input "text" at bounding box center [920, 273] width 103 height 26
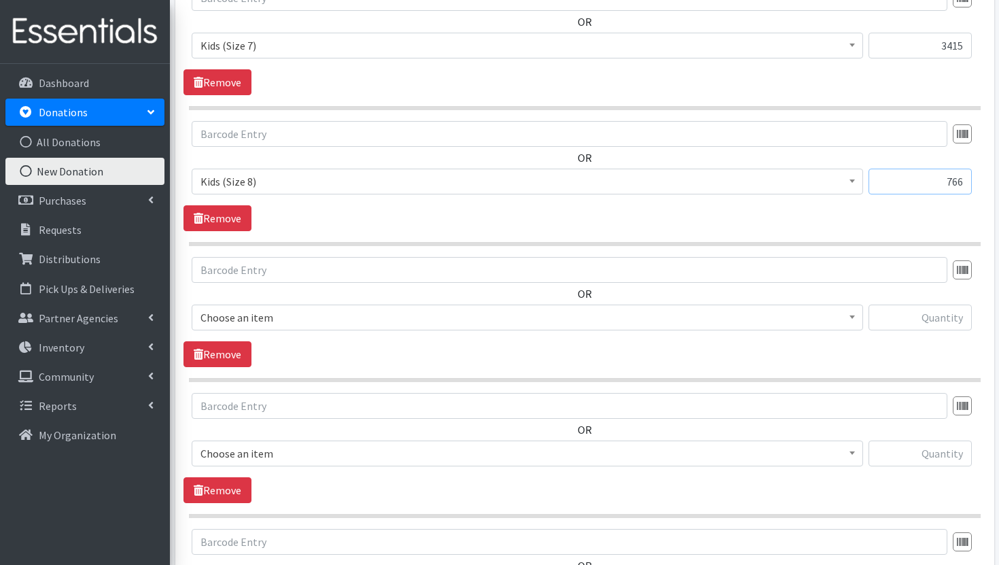
scroll to position [1482, 0]
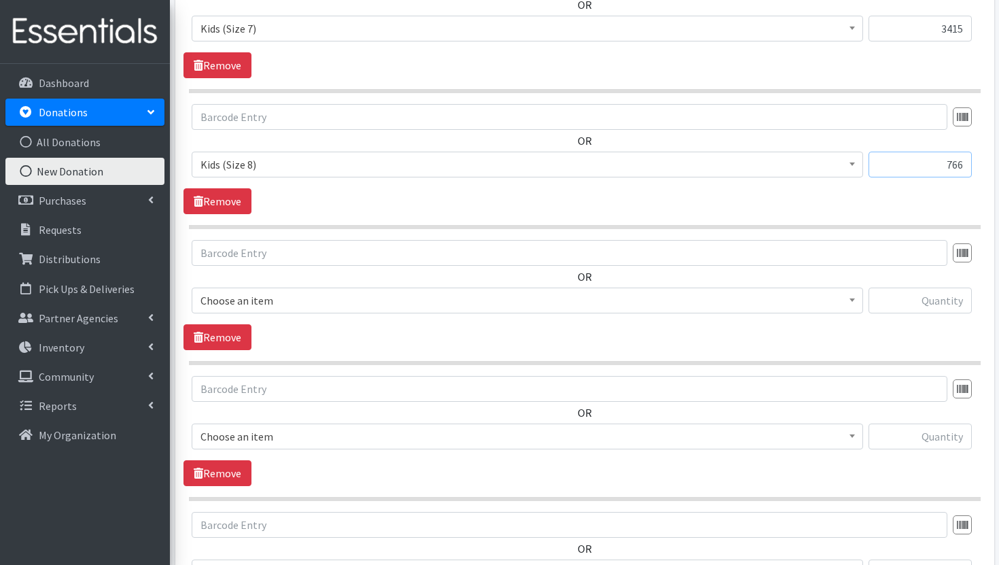
type input "766"
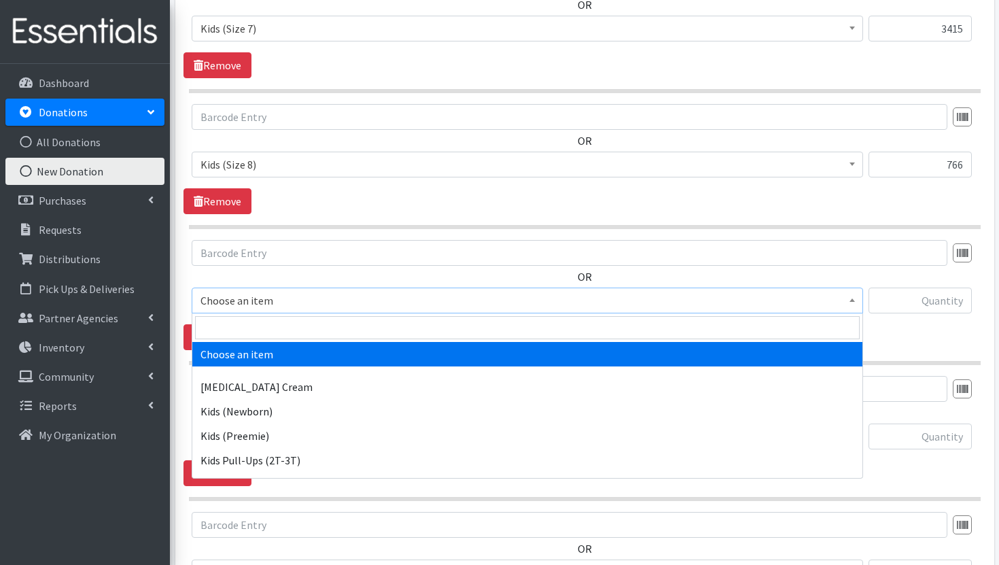
click at [777, 297] on span "Choose an item" at bounding box center [527, 300] width 654 height 19
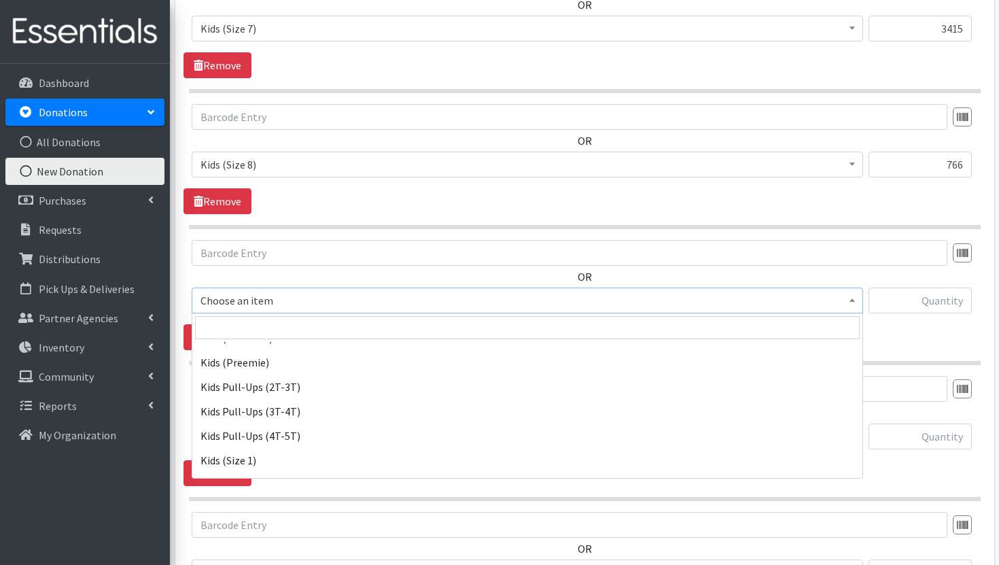
scroll to position [76, 0]
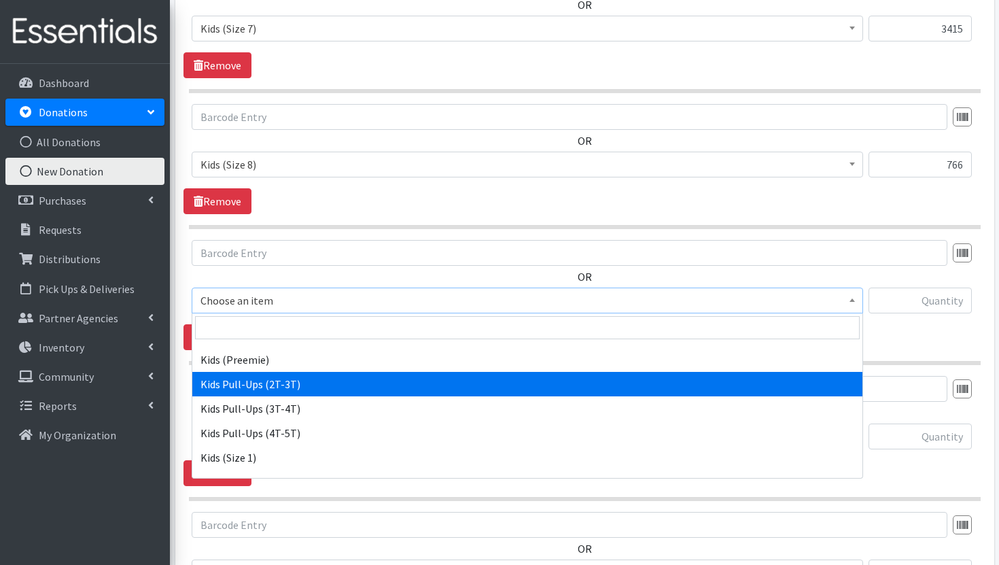
select select "3415"
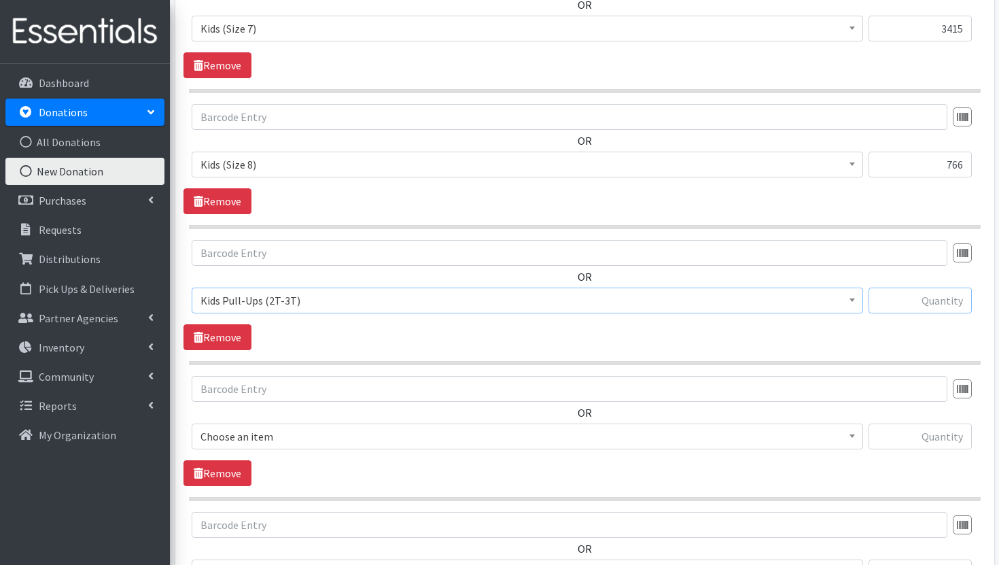
click at [941, 302] on input "text" at bounding box center [920, 300] width 103 height 26
type input "1120"
click at [761, 442] on span "Choose an item" at bounding box center [527, 436] width 654 height 19
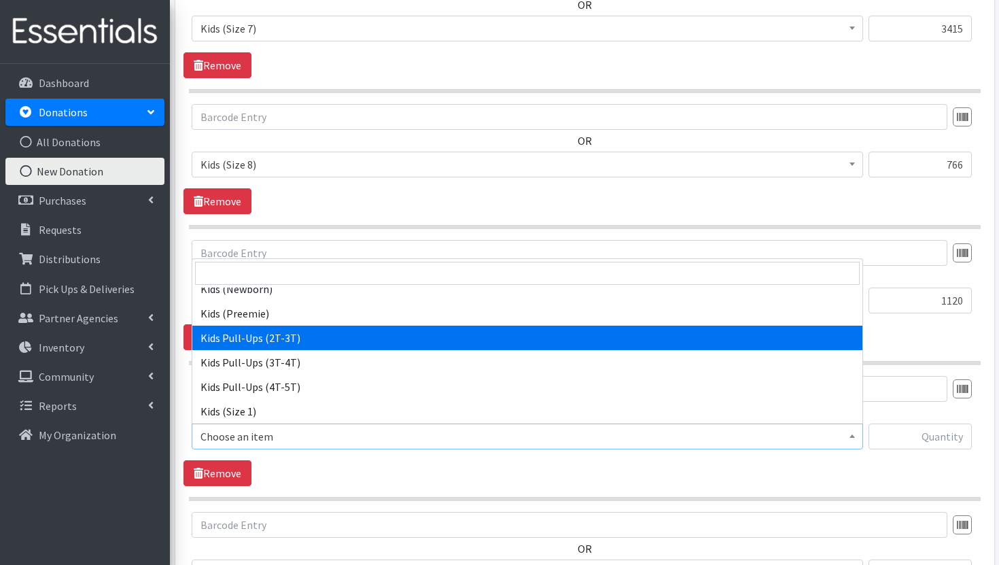
scroll to position [69, 0]
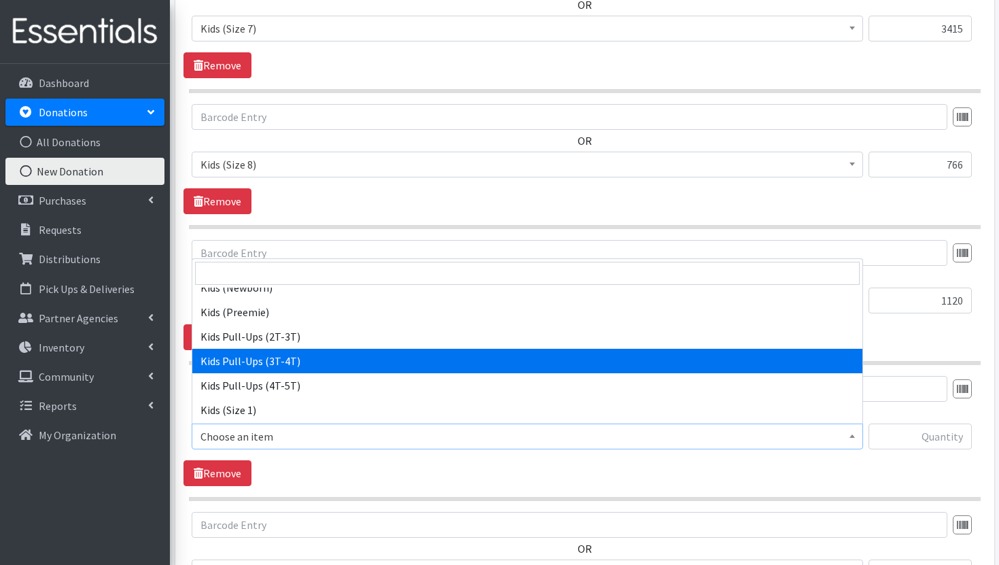
select select "3417"
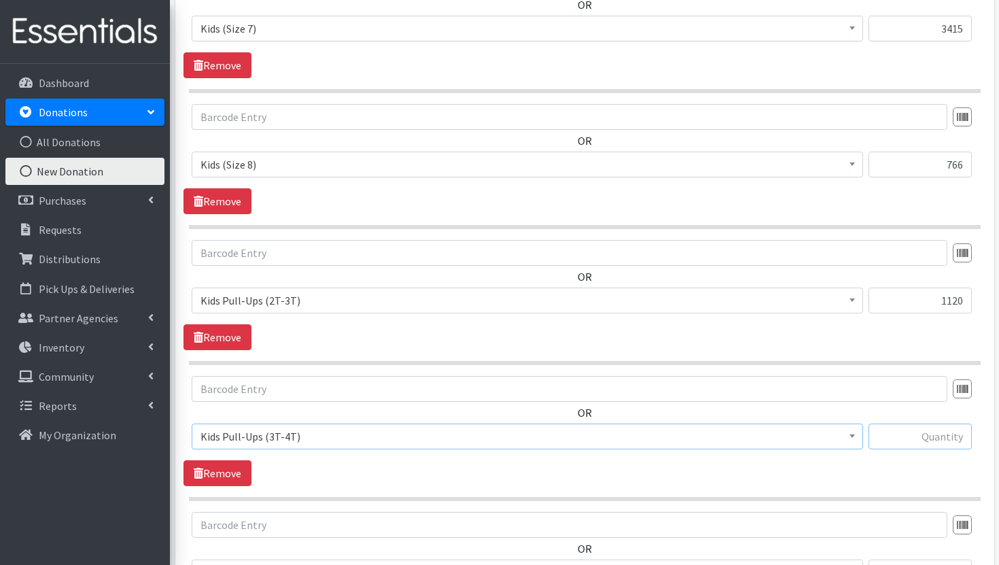
click at [915, 438] on input "text" at bounding box center [920, 436] width 103 height 26
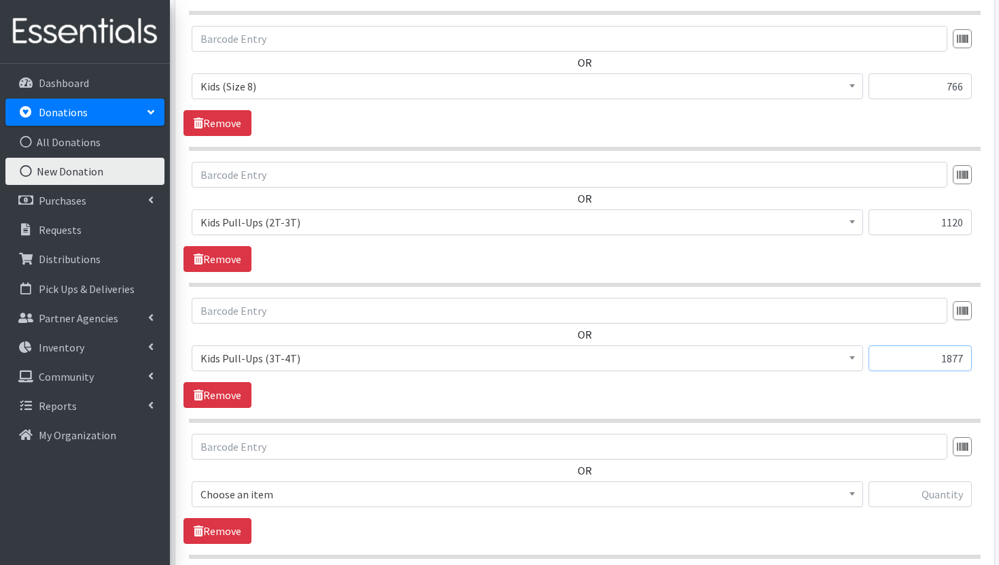
scroll to position [1595, 0]
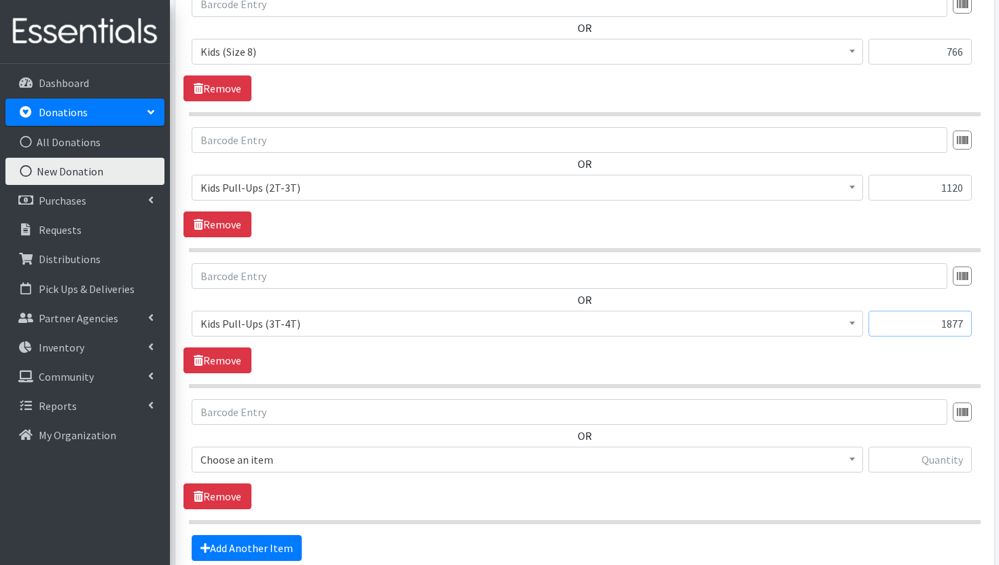
type input "1877"
click at [811, 446] on span "Choose an item" at bounding box center [527, 459] width 671 height 26
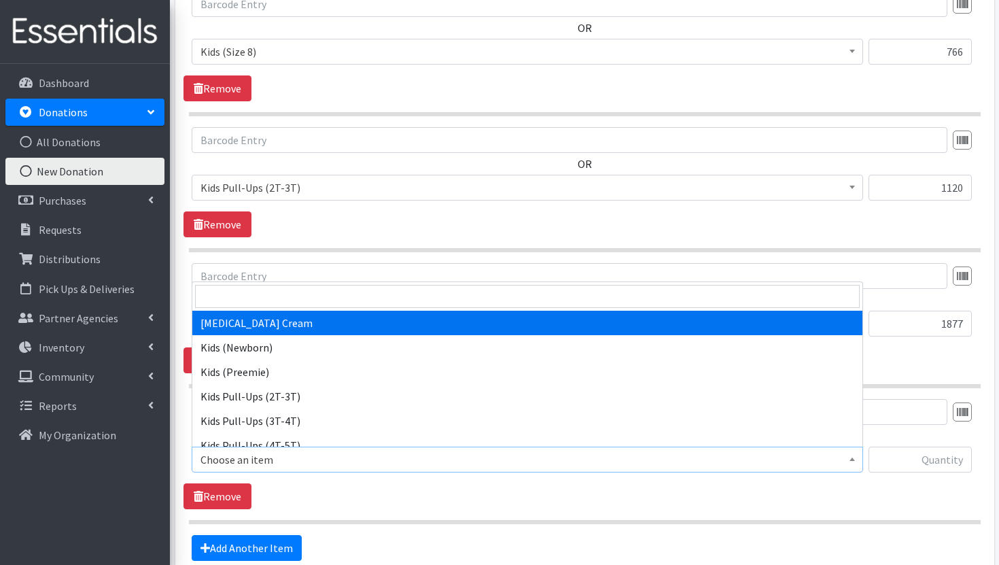
scroll to position [46, 0]
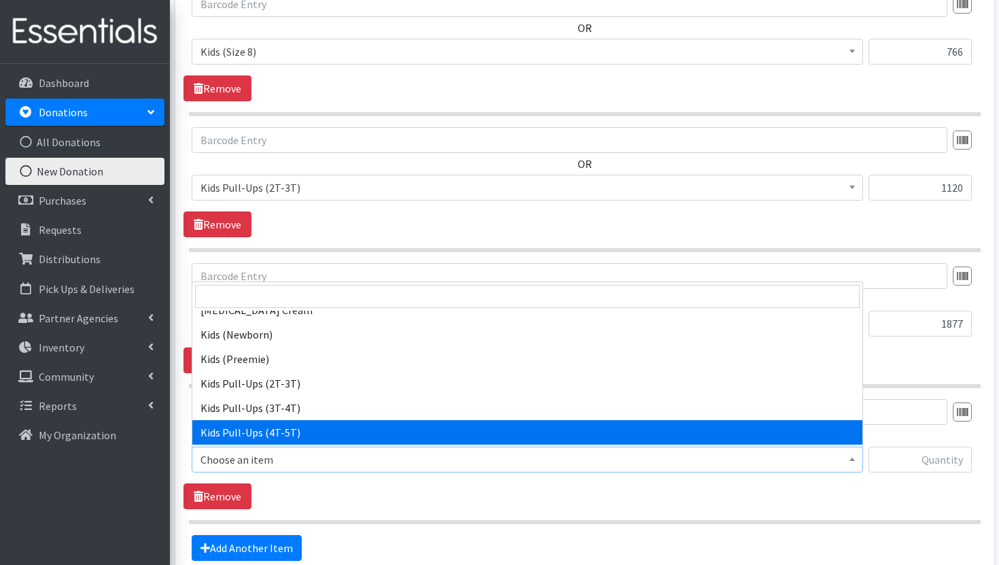
select select "3408"
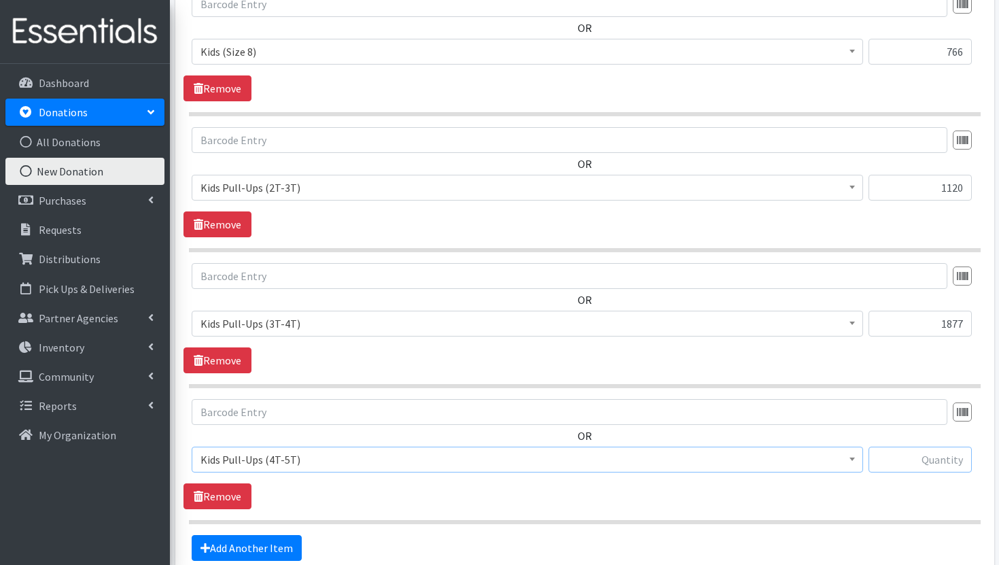
click at [896, 451] on input "text" at bounding box center [920, 459] width 103 height 26
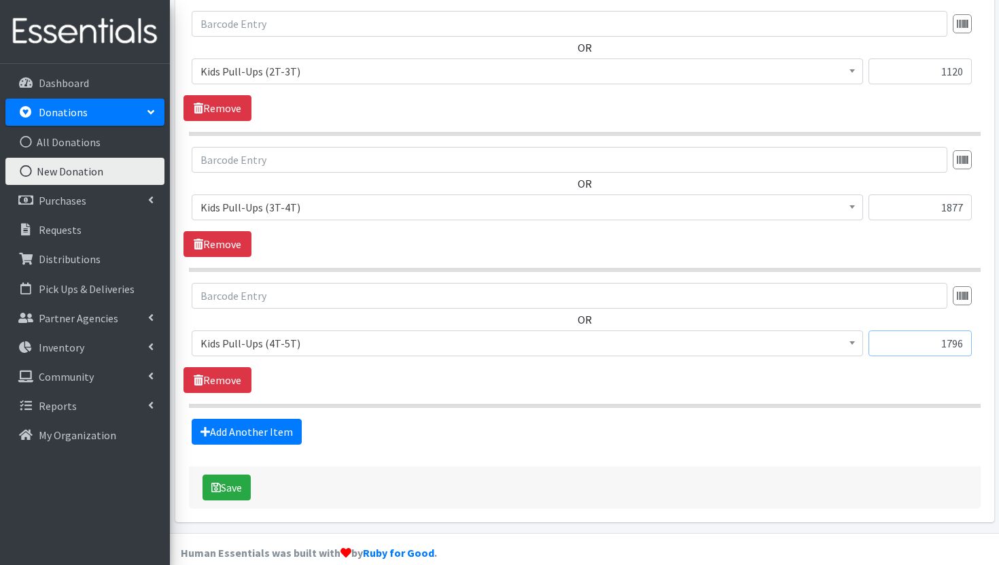
scroll to position [1730, 0]
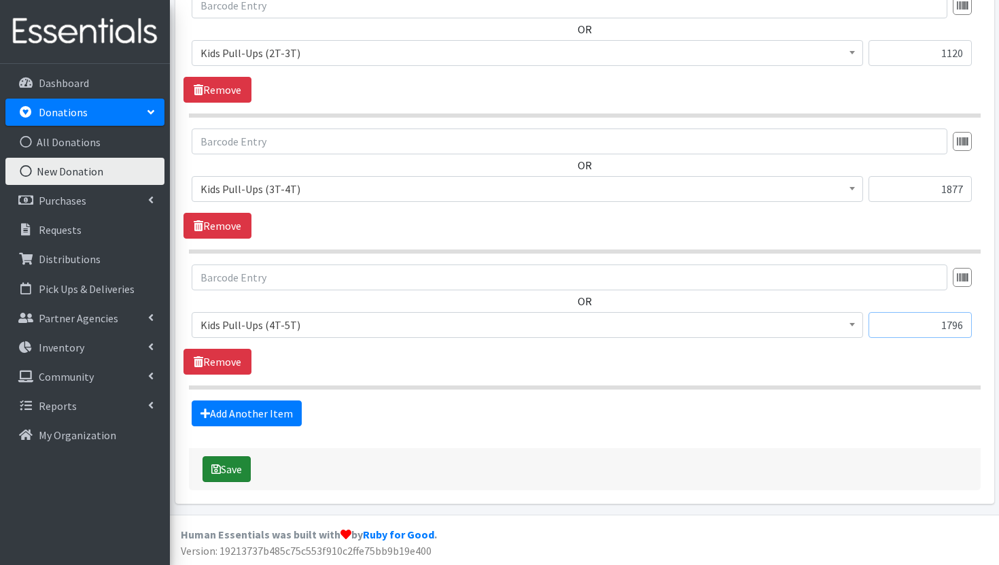
type input "1796"
click at [239, 465] on button "Save" at bounding box center [227, 469] width 48 height 26
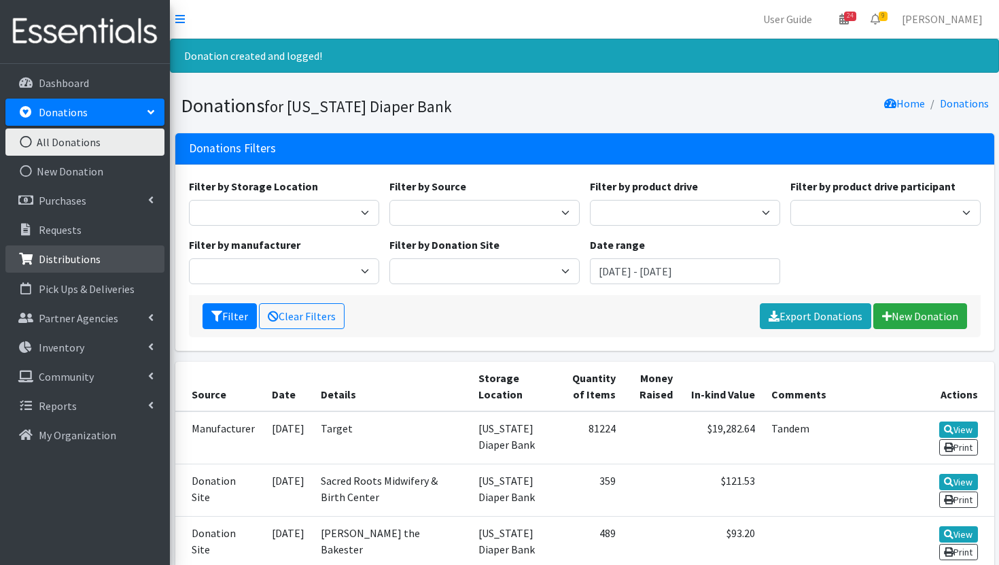
click at [111, 267] on link "Distributions" at bounding box center [84, 258] width 159 height 27
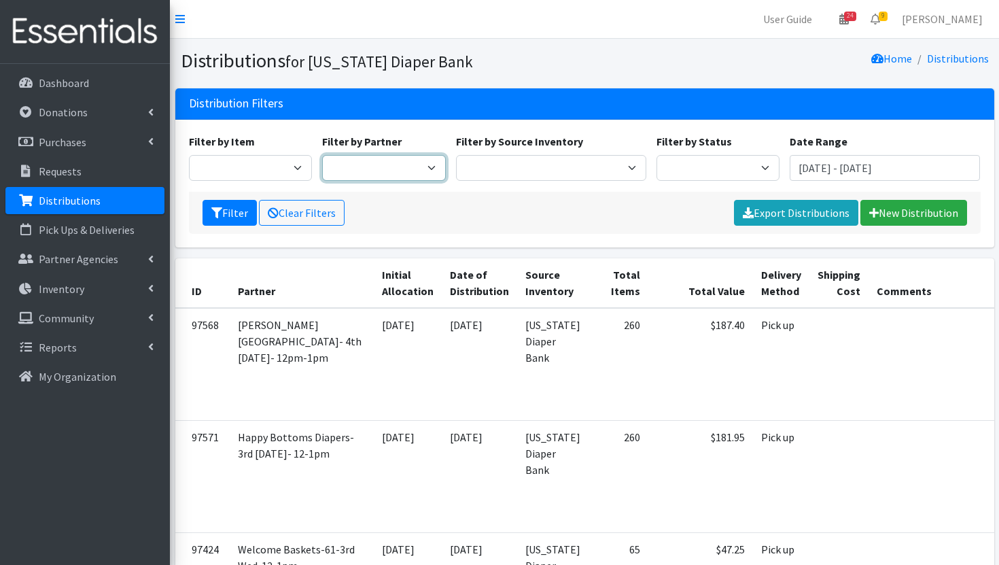
click at [323, 164] on select "ARC [PERSON_NAME] and [GEOGRAPHIC_DATA] [GEOGRAPHIC_DATA] Babies Basic Needs No…" at bounding box center [384, 168] width 124 height 26
select select "2022"
click at [322, 155] on select "ARC [PERSON_NAME] and [GEOGRAPHIC_DATA] [GEOGRAPHIC_DATA] Babies Basic Needs No…" at bounding box center [384, 168] width 124 height 26
click at [897, 213] on link "New Distribution" at bounding box center [913, 213] width 107 height 26
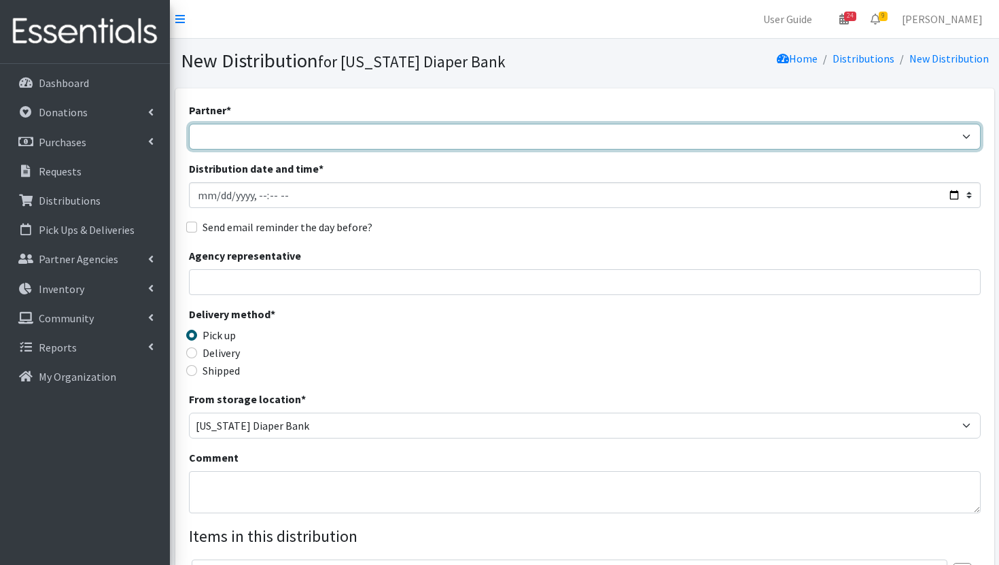
click at [406, 131] on select "ARC [PERSON_NAME] and [GEOGRAPHIC_DATA] [GEOGRAPHIC_DATA] Babies Basic Needs No…" at bounding box center [585, 137] width 792 height 26
select select "2022"
click at [189, 124] on select "ARC [PERSON_NAME] and [GEOGRAPHIC_DATA] [GEOGRAPHIC_DATA] Babies Basic Needs No…" at bounding box center [585, 137] width 792 height 26
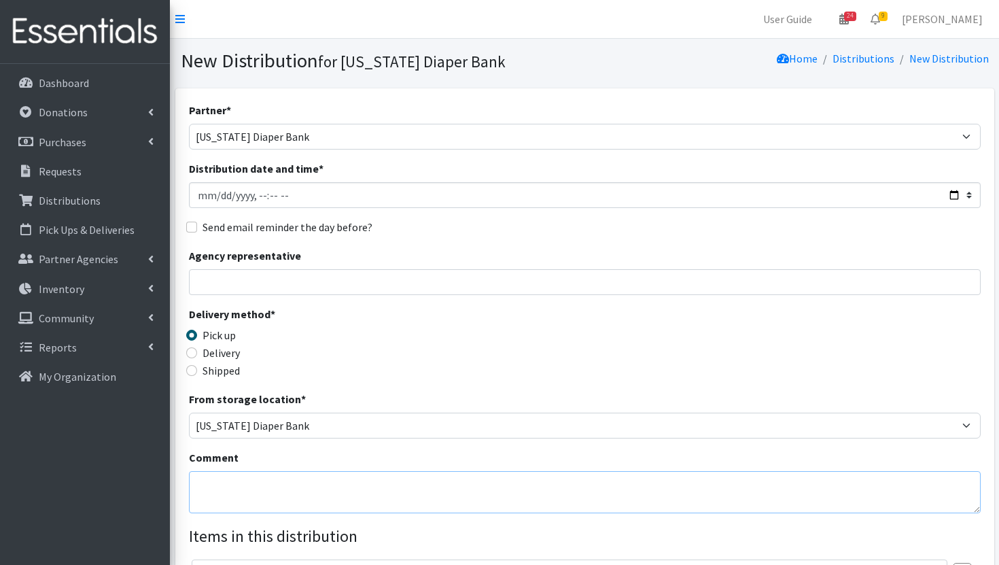
click at [318, 489] on textarea "Comment" at bounding box center [585, 492] width 792 height 42
type textarea "Tandem"
click at [213, 355] on label "Delivery" at bounding box center [221, 353] width 37 height 16
click at [197, 355] on input "Delivery" at bounding box center [191, 352] width 11 height 11
radio input "true"
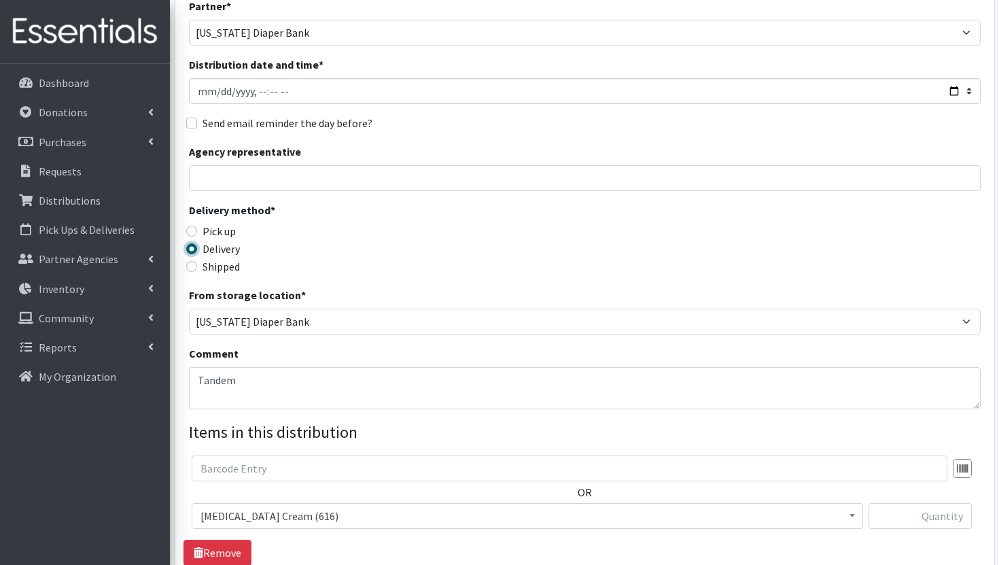
scroll to position [135, 0]
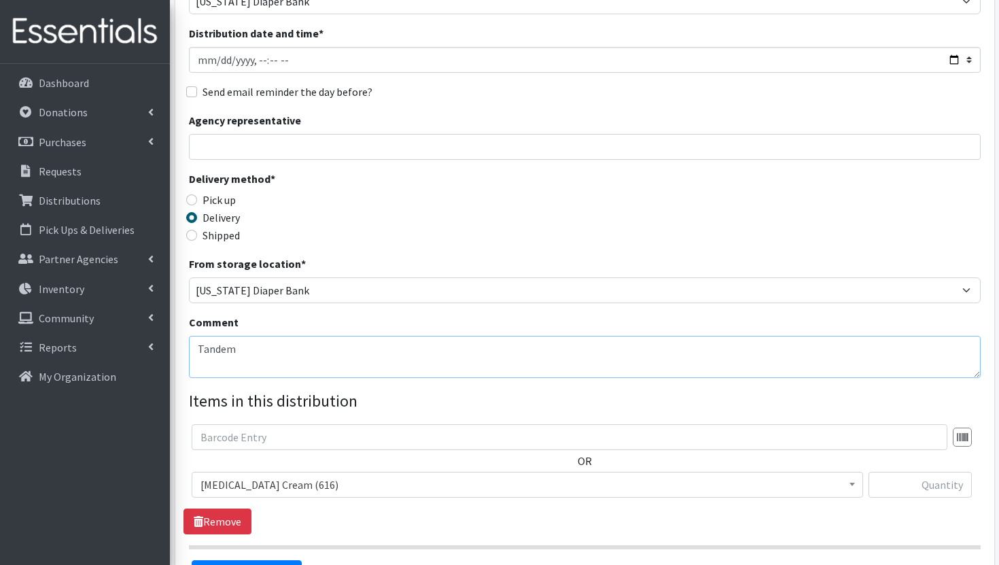
click at [266, 357] on textarea "Tandem" at bounding box center [585, 357] width 792 height 42
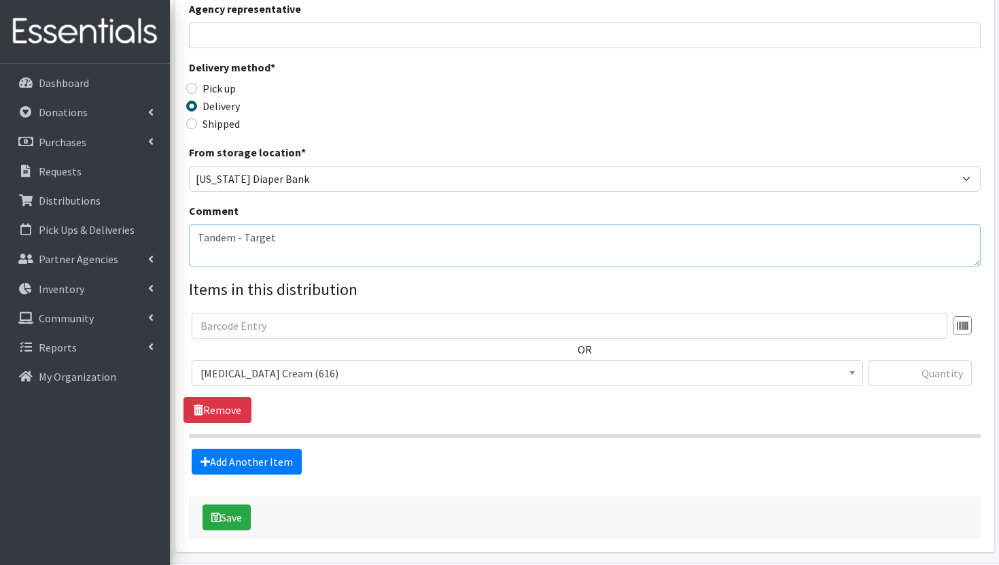
scroll to position [295, 0]
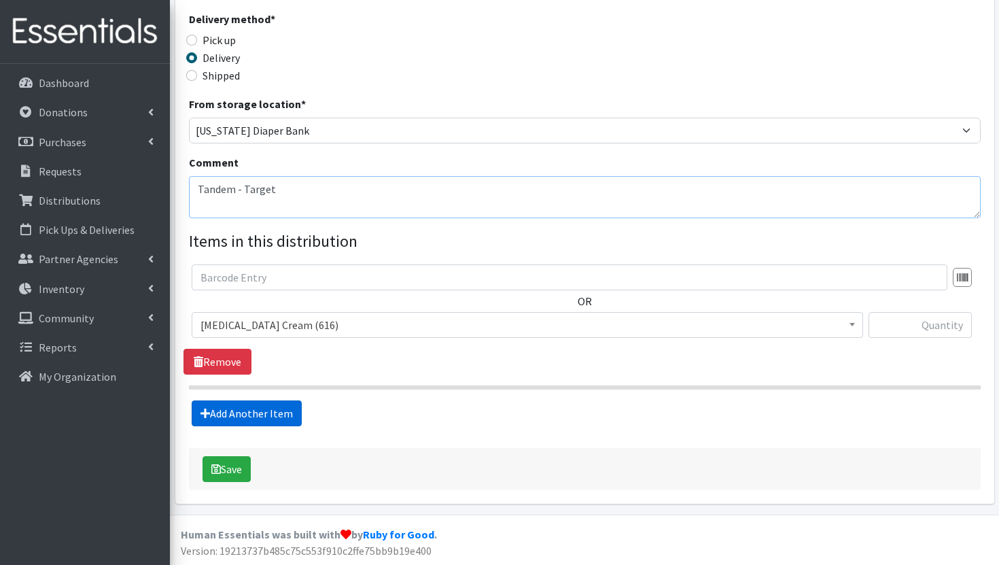
type textarea "Tandem - Target"
click at [242, 408] on link "Add Another Item" at bounding box center [247, 413] width 110 height 26
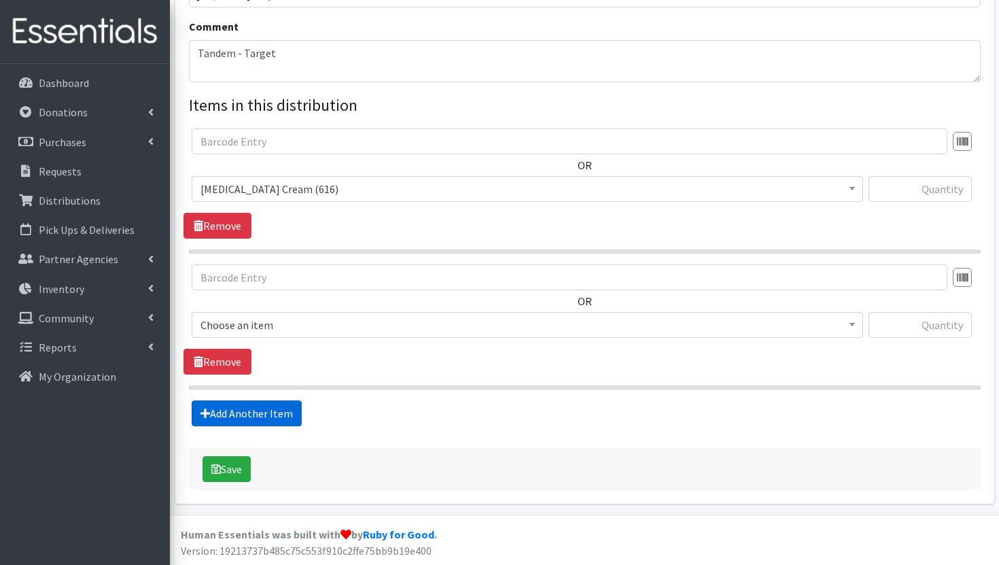
click at [242, 408] on link "Add Another Item" at bounding box center [247, 413] width 110 height 26
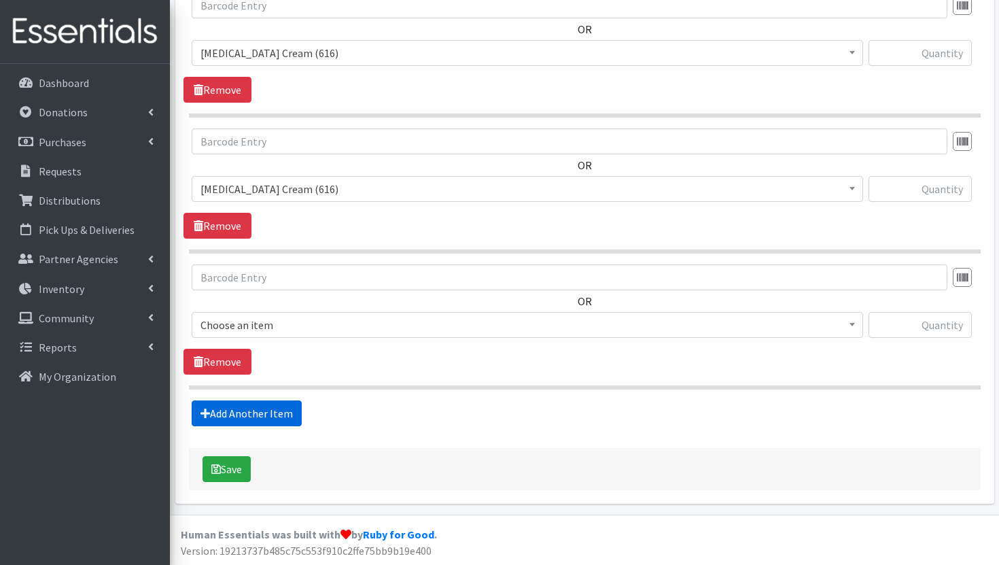
click at [242, 408] on link "Add Another Item" at bounding box center [247, 413] width 110 height 26
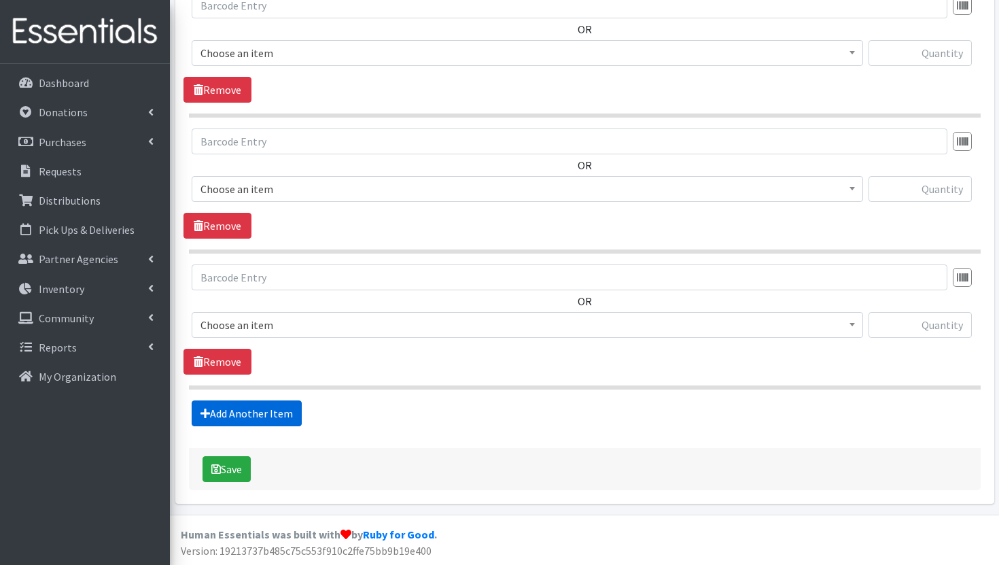
click at [242, 408] on link "Add Another Item" at bounding box center [247, 413] width 110 height 26
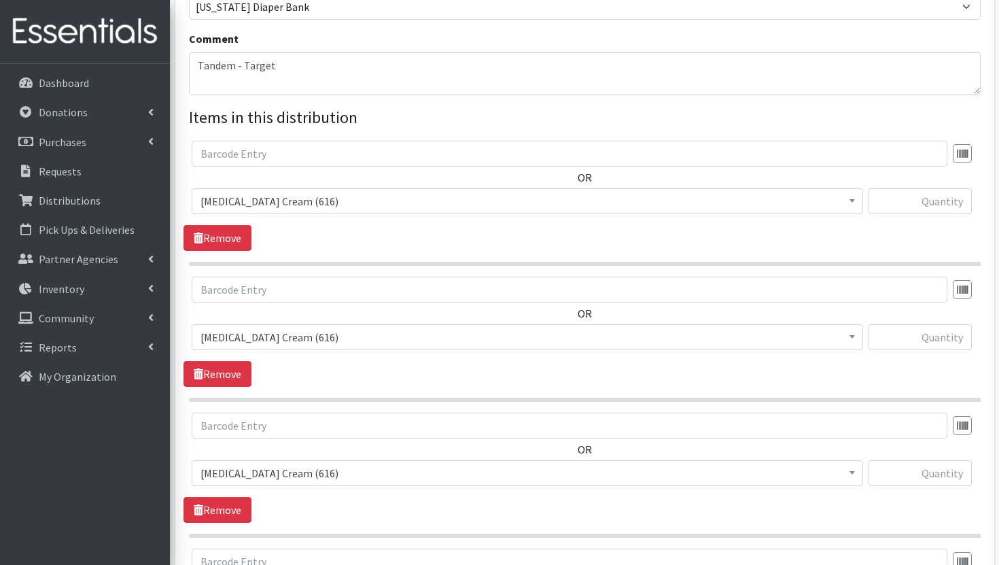
scroll to position [419, 0]
click at [512, 206] on span "Diaper Rash Cream (616)" at bounding box center [527, 200] width 654 height 19
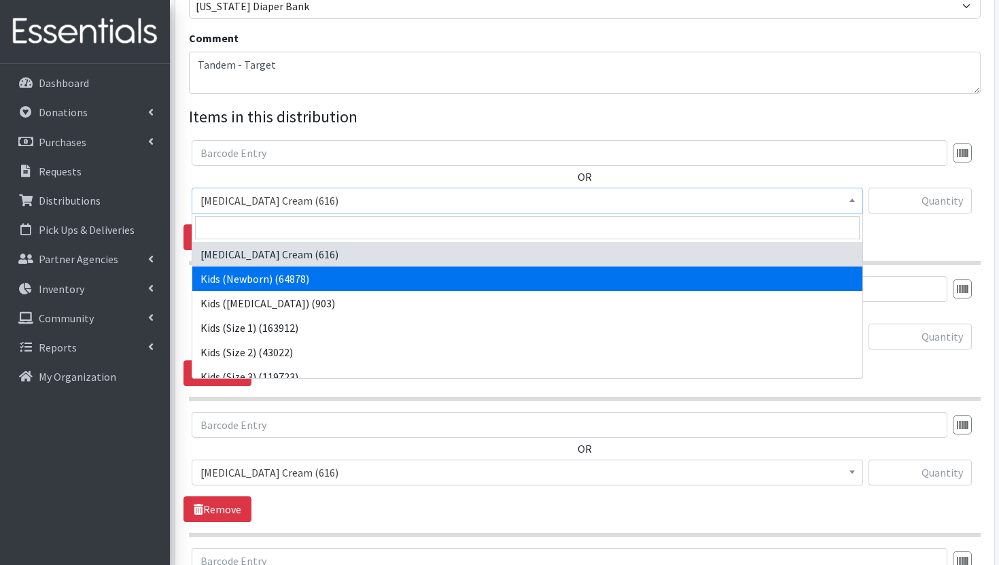
select select "3400"
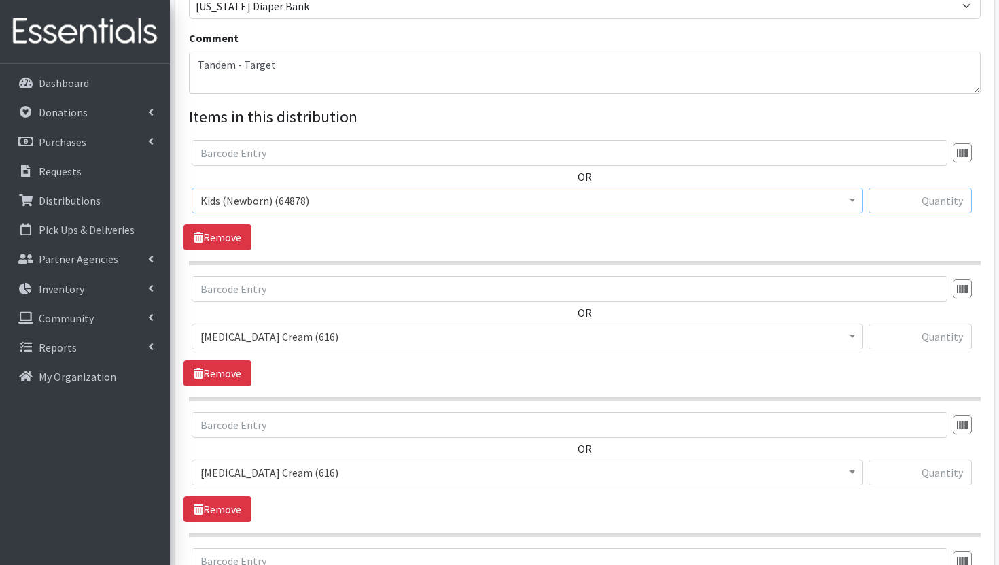
click at [934, 196] on input "text" at bounding box center [920, 201] width 103 height 26
type input "6709"
click at [684, 333] on span "Diaper Rash Cream (616)" at bounding box center [527, 336] width 654 height 19
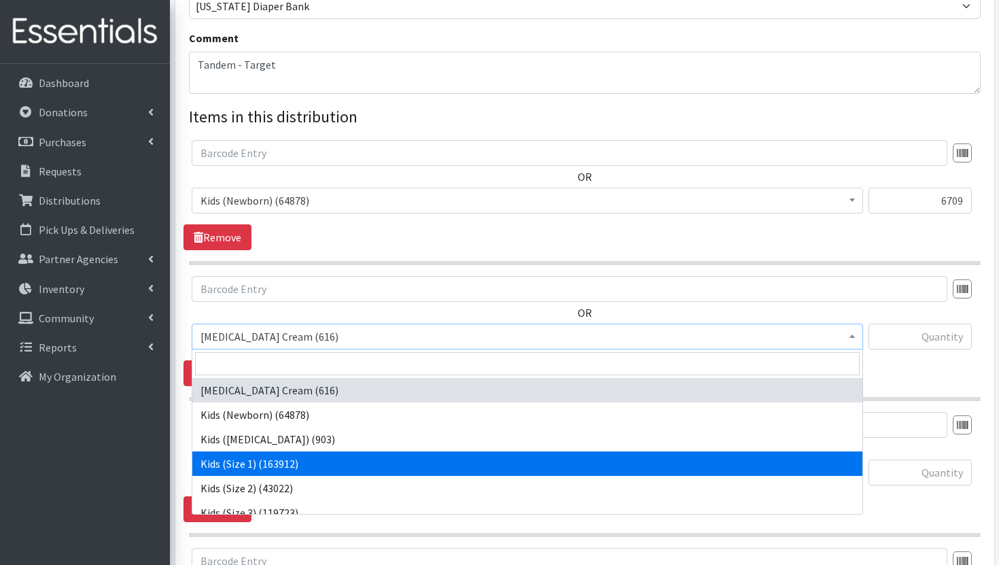
select select "3401"
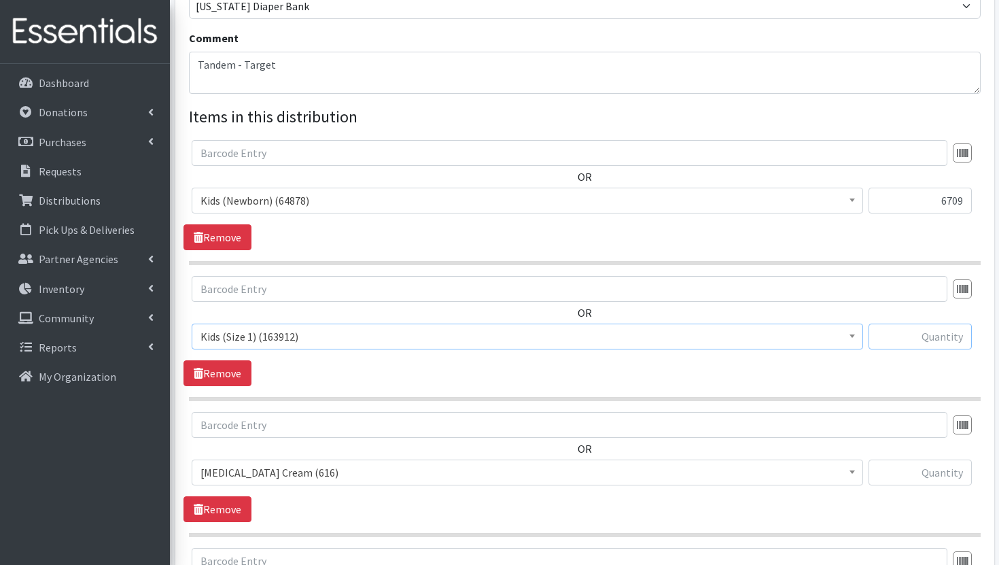
click at [943, 336] on input "text" at bounding box center [920, 336] width 103 height 26
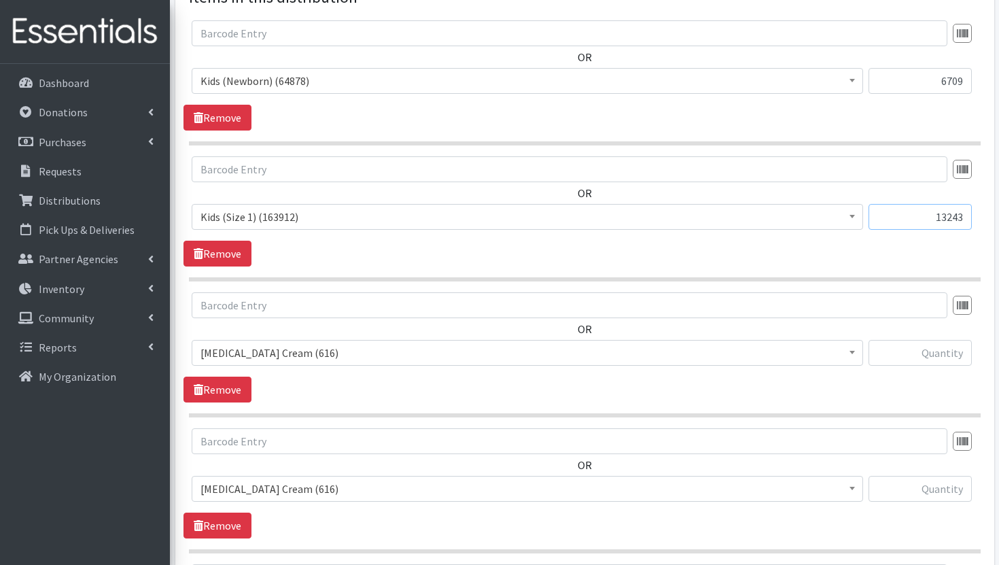
scroll to position [549, 0]
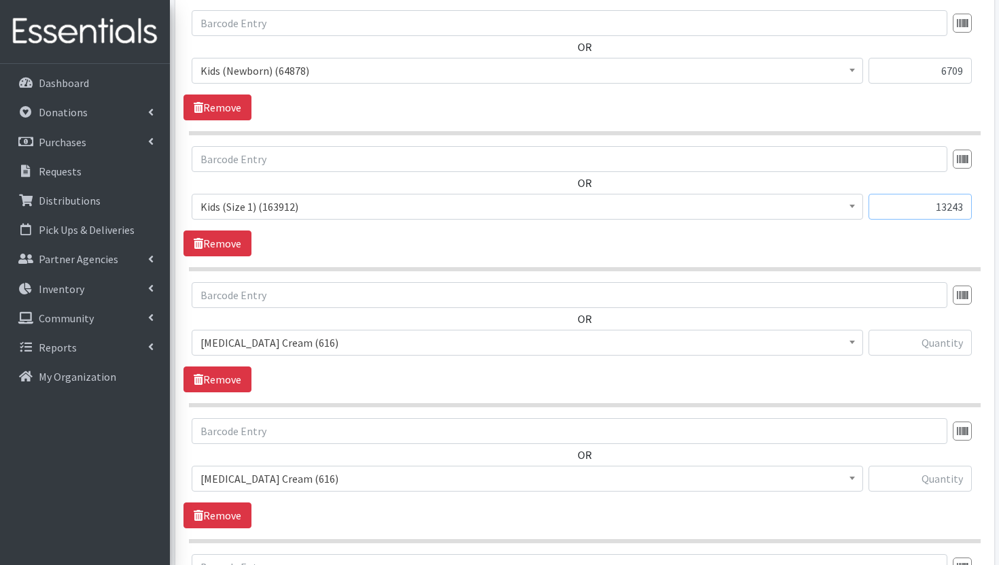
type input "13243"
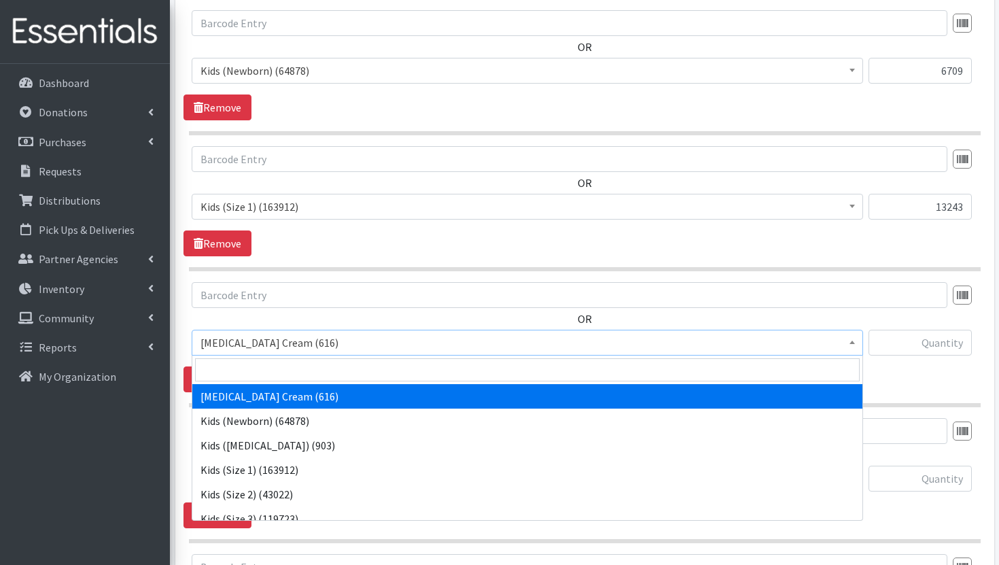
click at [808, 343] on span "Diaper Rash Cream (616)" at bounding box center [527, 342] width 654 height 19
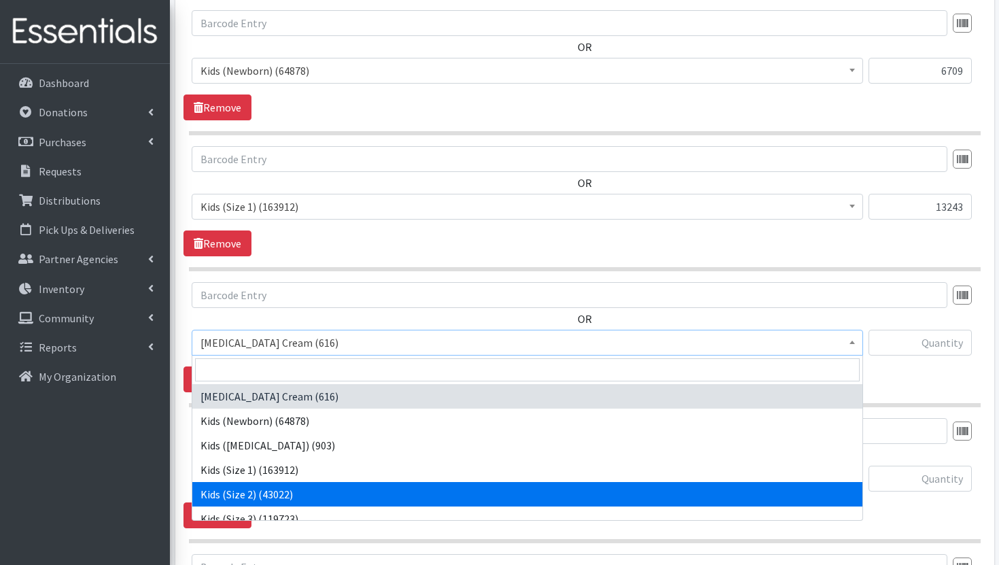
select select "3420"
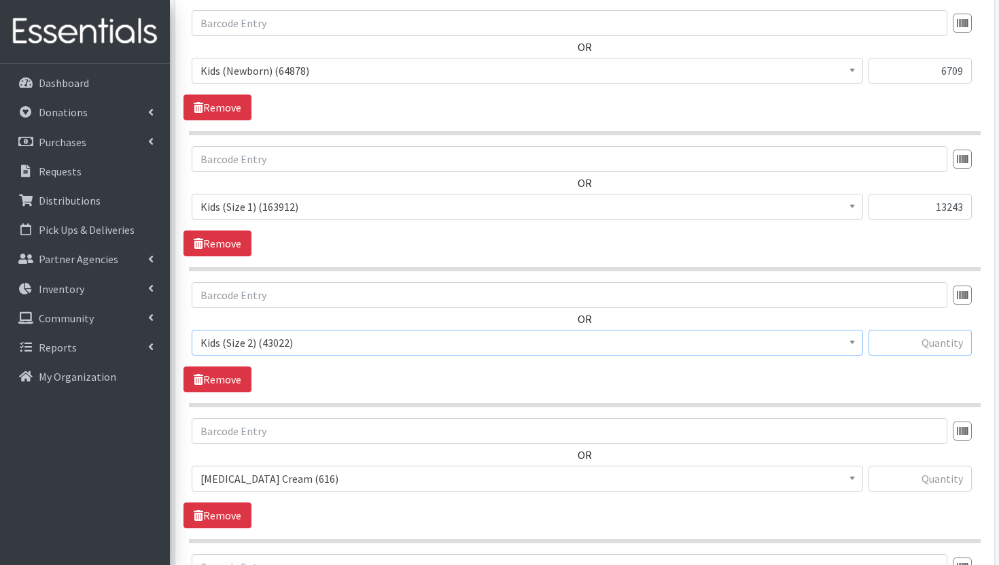
click at [907, 343] on input "text" at bounding box center [920, 343] width 103 height 26
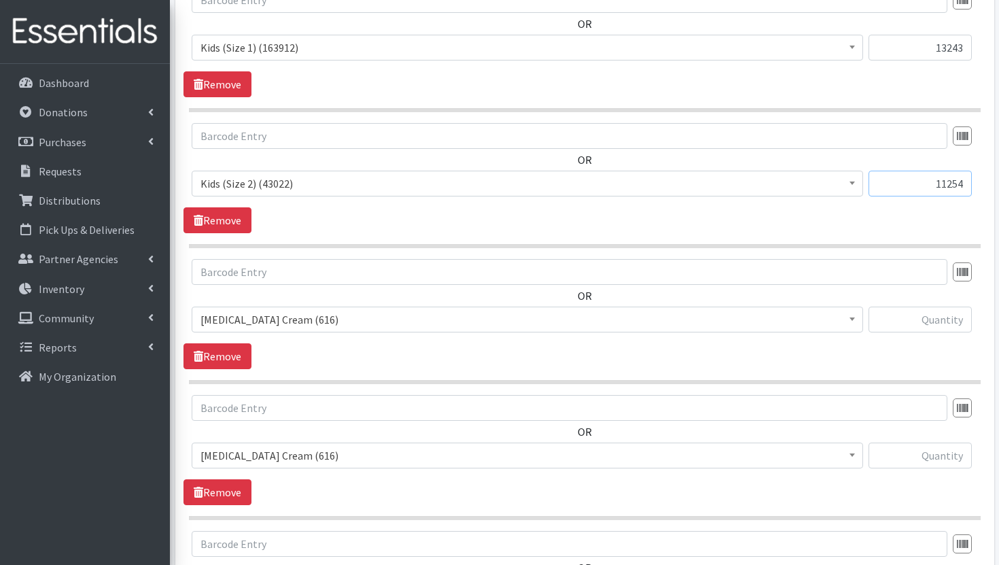
scroll to position [716, 0]
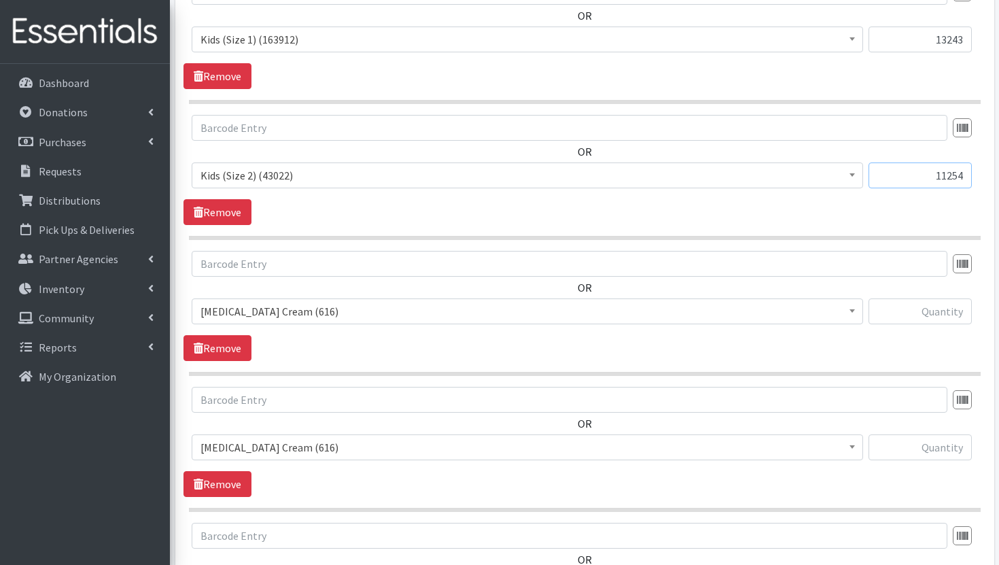
type input "11254"
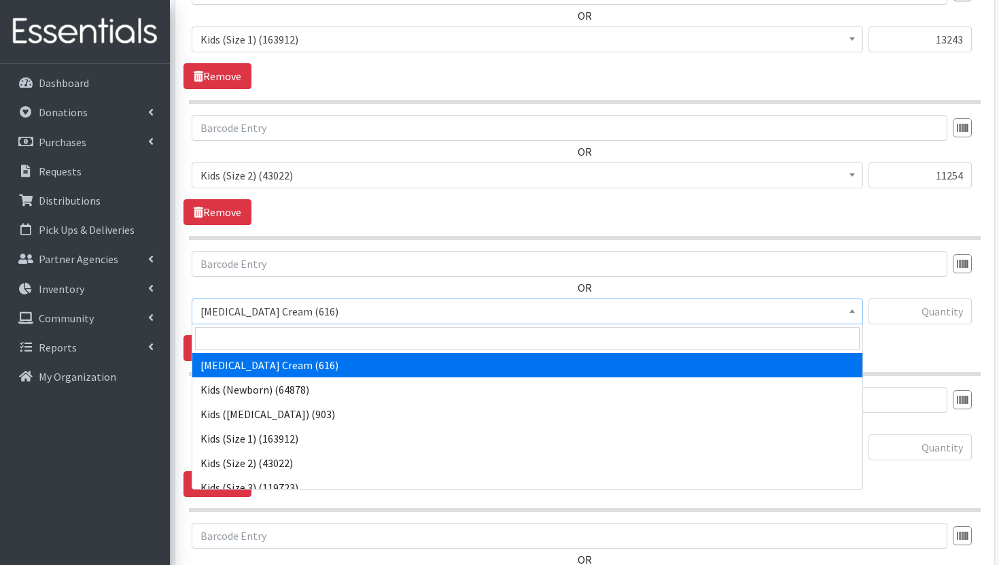
click at [784, 308] on span "Diaper Rash Cream (616)" at bounding box center [527, 311] width 654 height 19
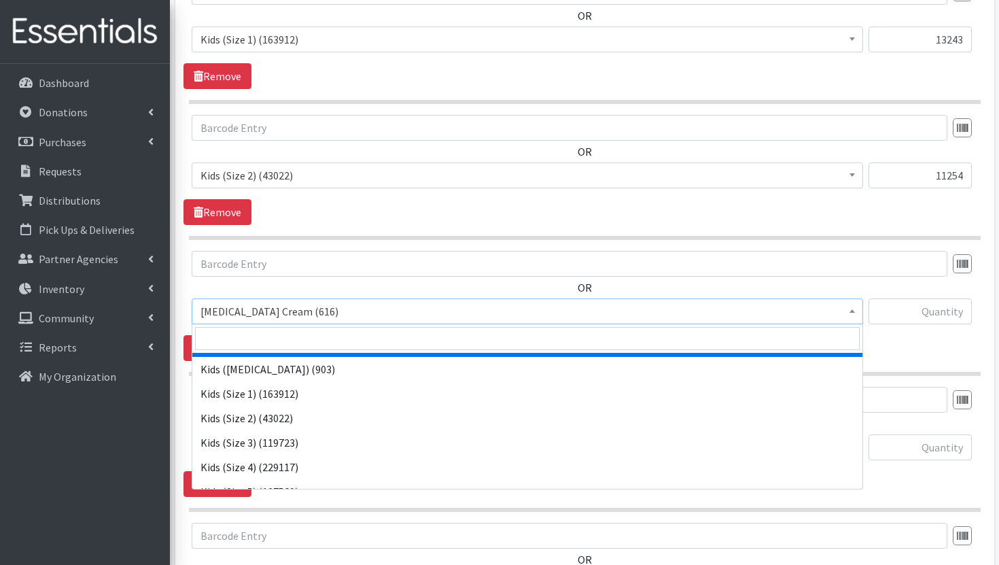
scroll to position [46, 0]
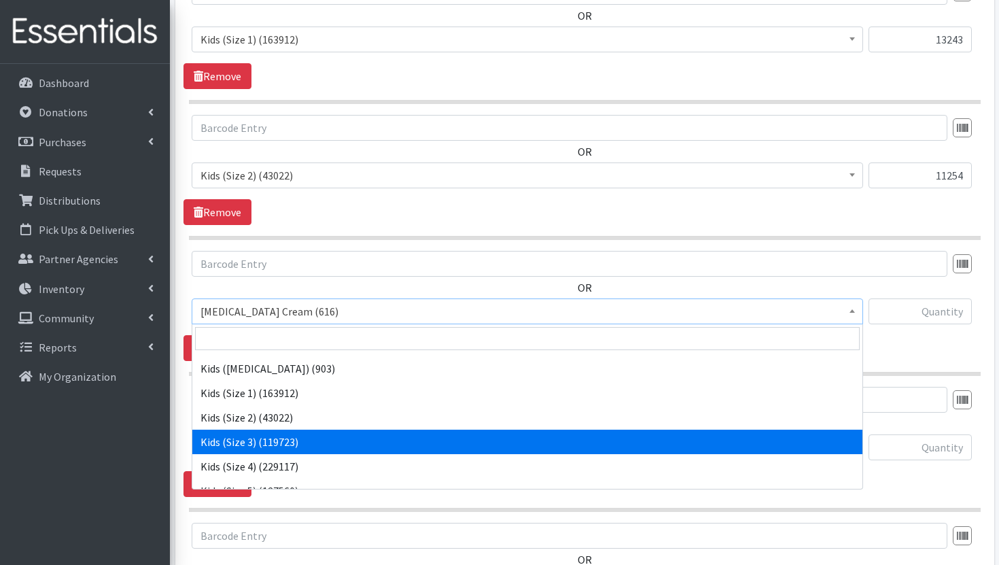
select select "3393"
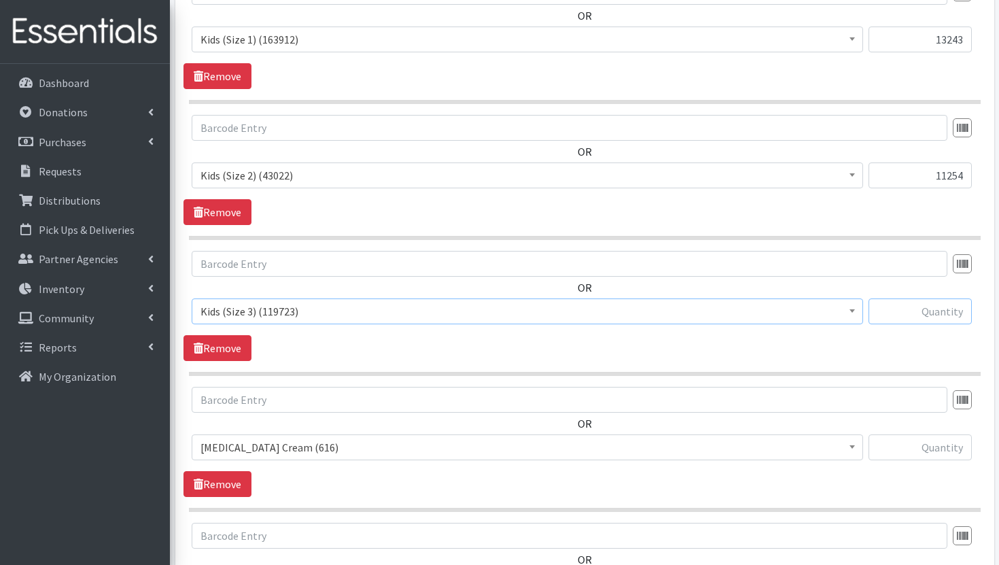
click at [941, 308] on input "text" at bounding box center [920, 311] width 103 height 26
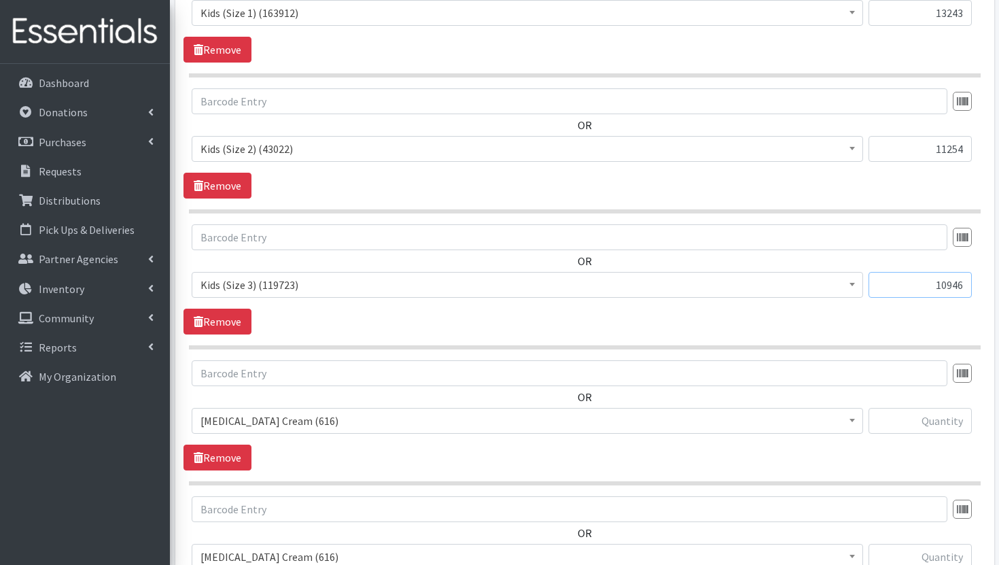
scroll to position [854, 0]
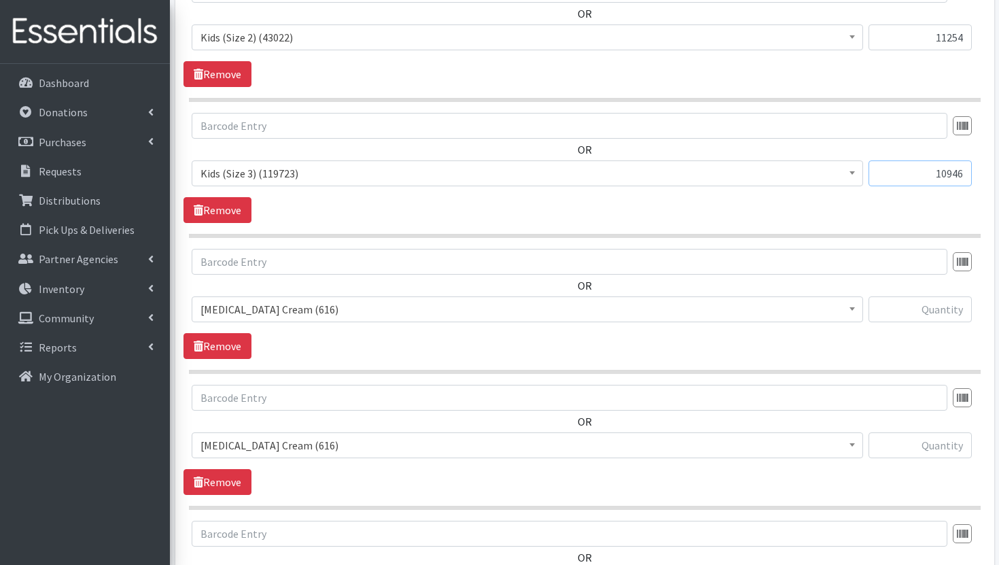
type input "10946"
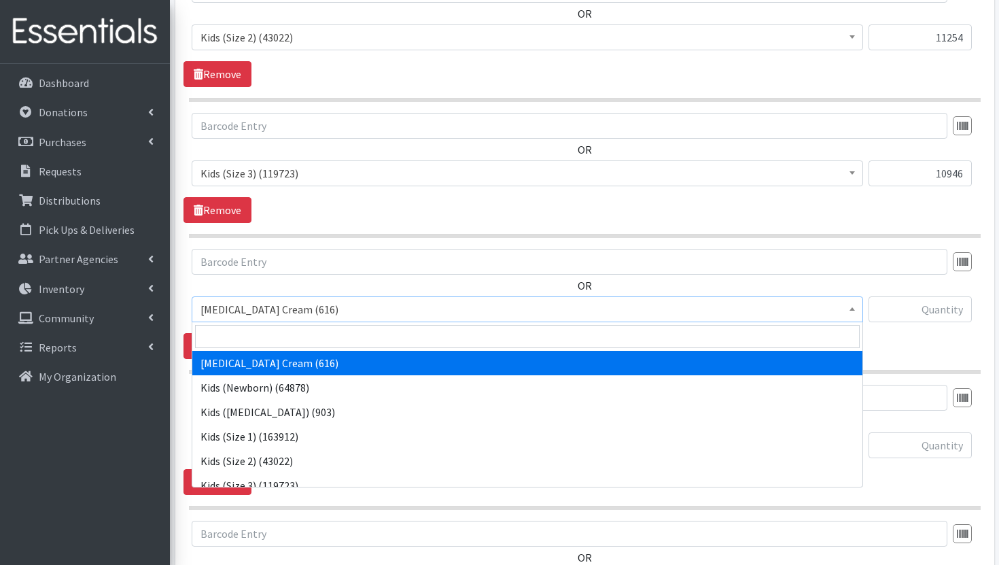
click at [807, 309] on span "Diaper Rash Cream (616)" at bounding box center [527, 309] width 654 height 19
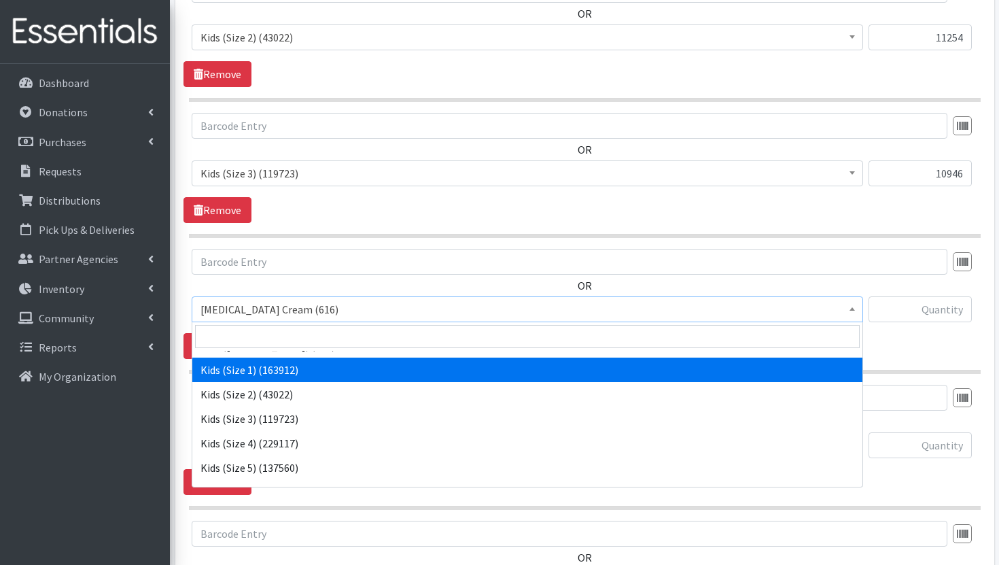
scroll to position [72, 0]
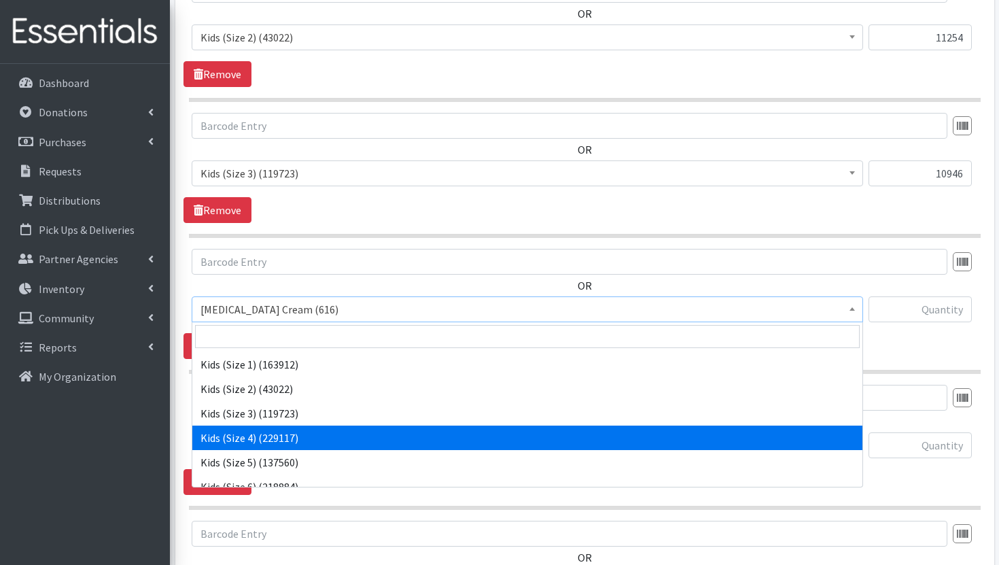
select select "3394"
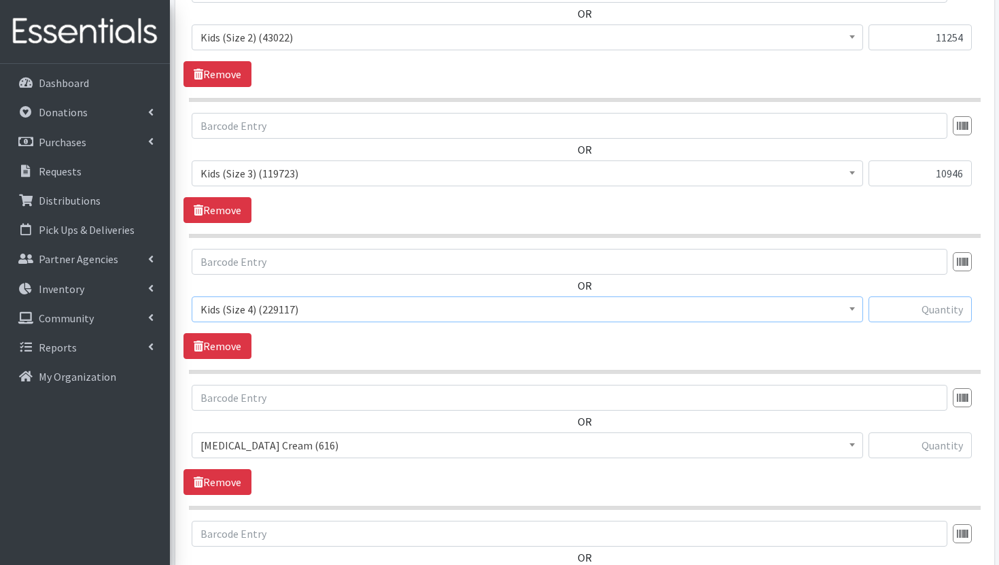
click at [943, 316] on input "text" at bounding box center [920, 309] width 103 height 26
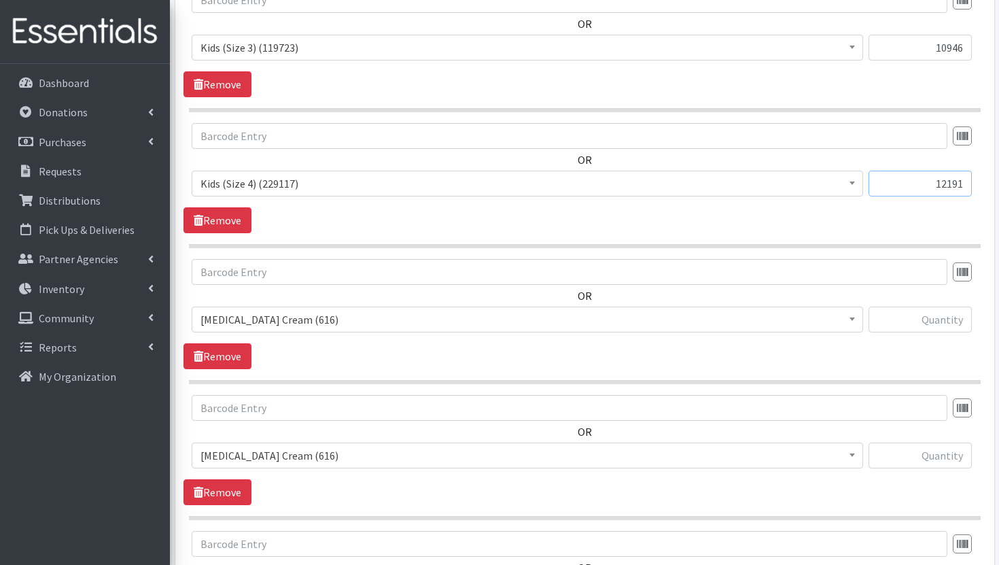
scroll to position [981, 0]
type input "12191"
click at [818, 327] on span "Diaper Rash Cream (616)" at bounding box center [527, 318] width 654 height 19
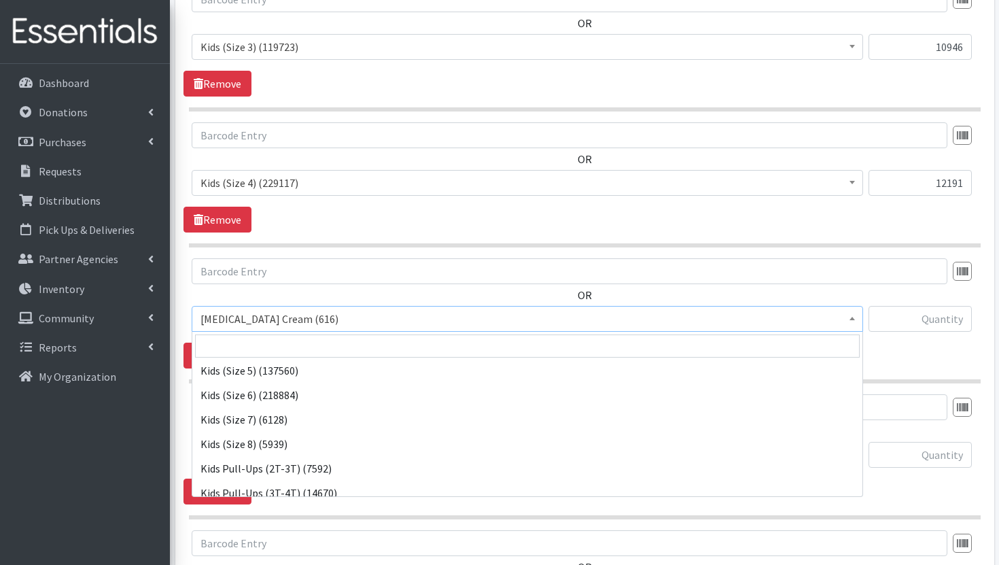
scroll to position [171, 0]
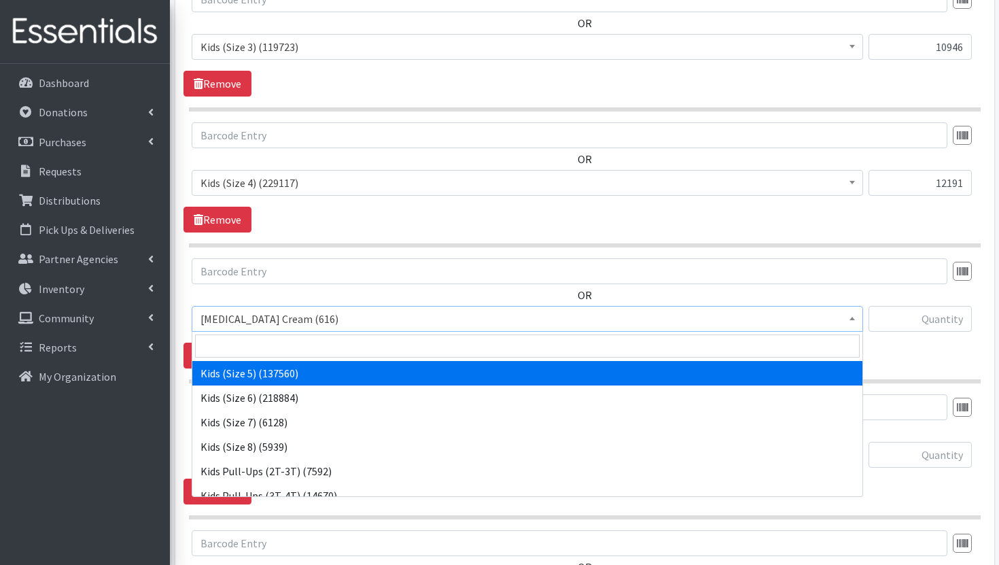
select select "3407"
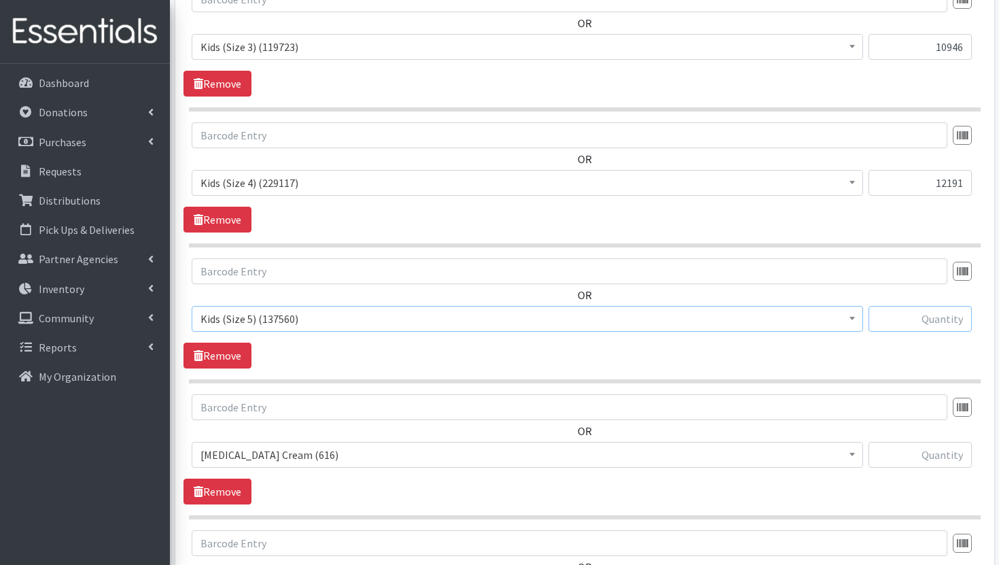
click at [931, 322] on input "text" at bounding box center [920, 319] width 103 height 26
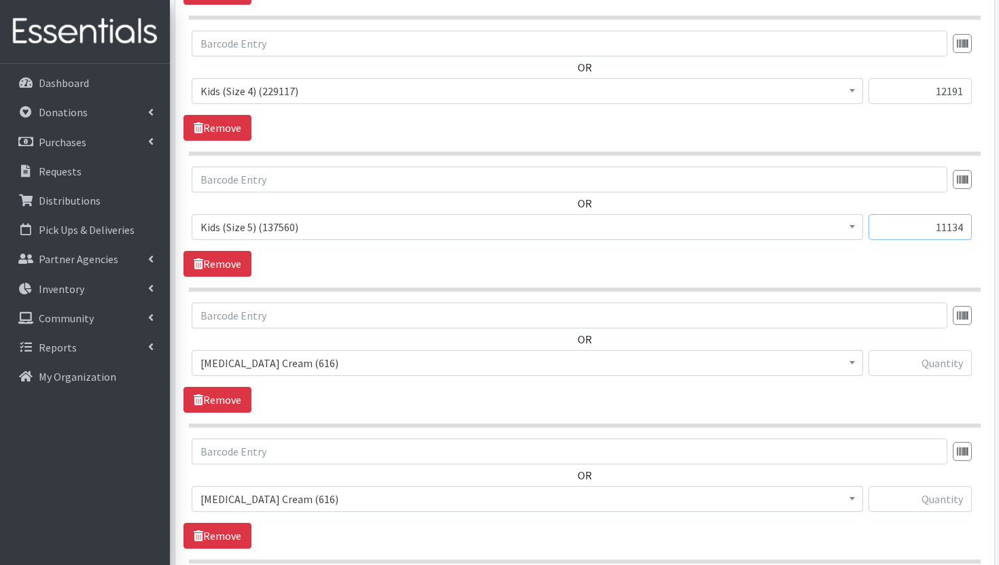
scroll to position [1075, 0]
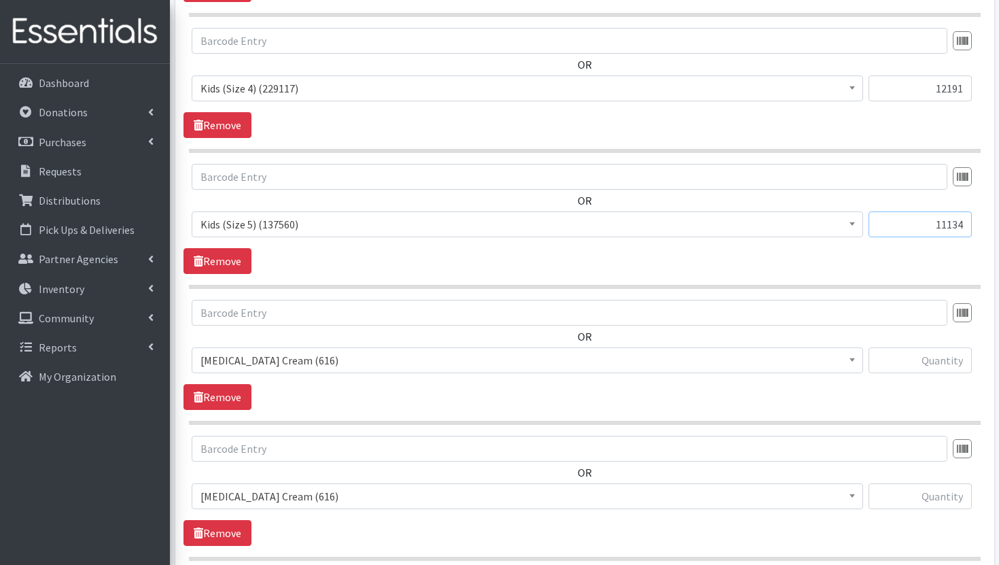
type input "11134"
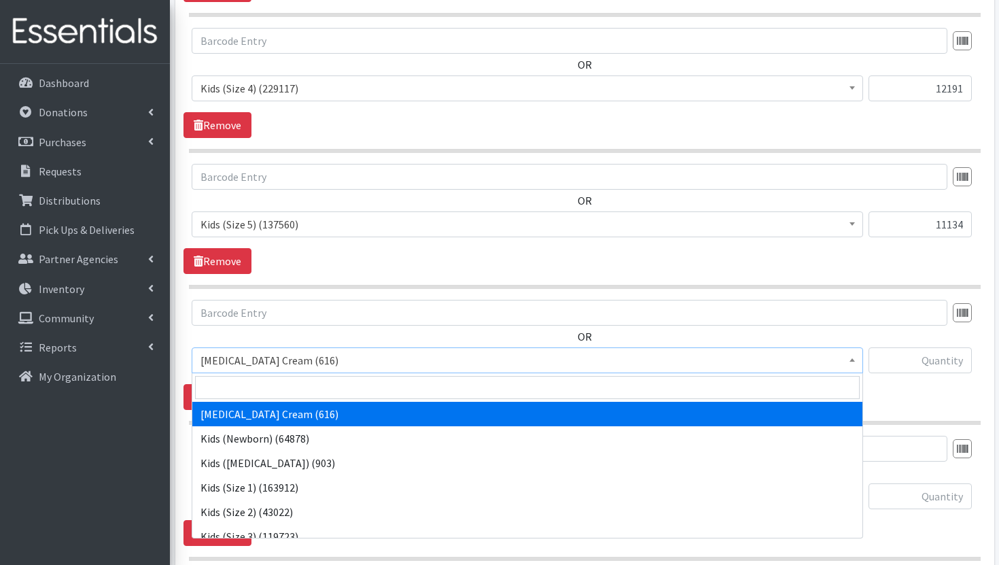
click at [786, 359] on span "Diaper Rash Cream (616)" at bounding box center [527, 360] width 654 height 19
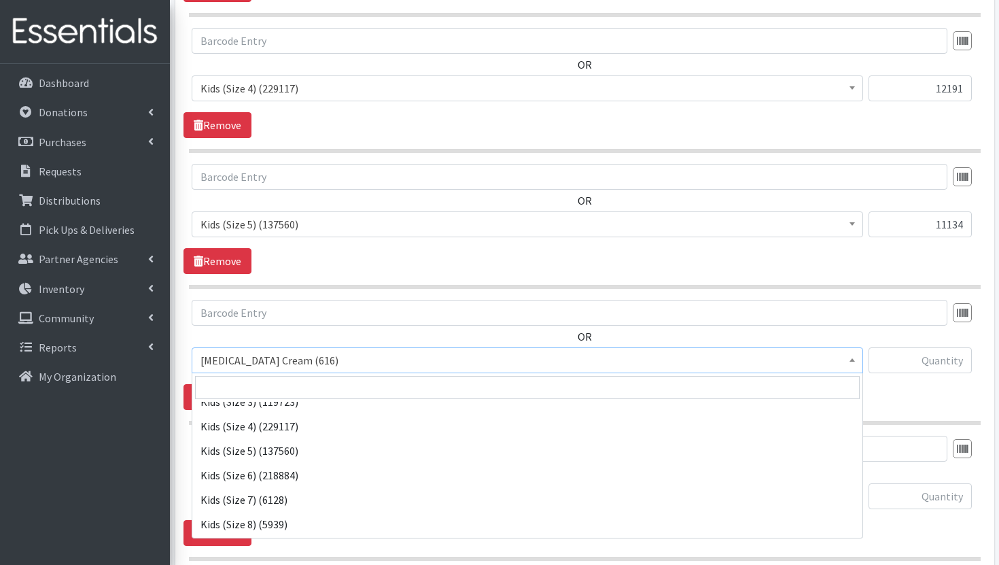
scroll to position [169, 0]
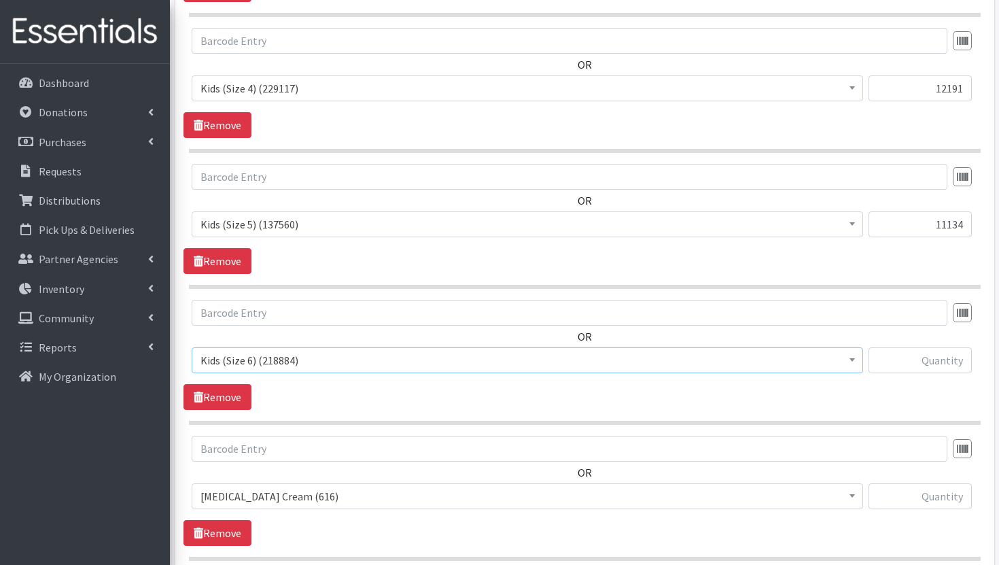
select select "3419"
click at [945, 349] on input "text" at bounding box center [920, 360] width 103 height 26
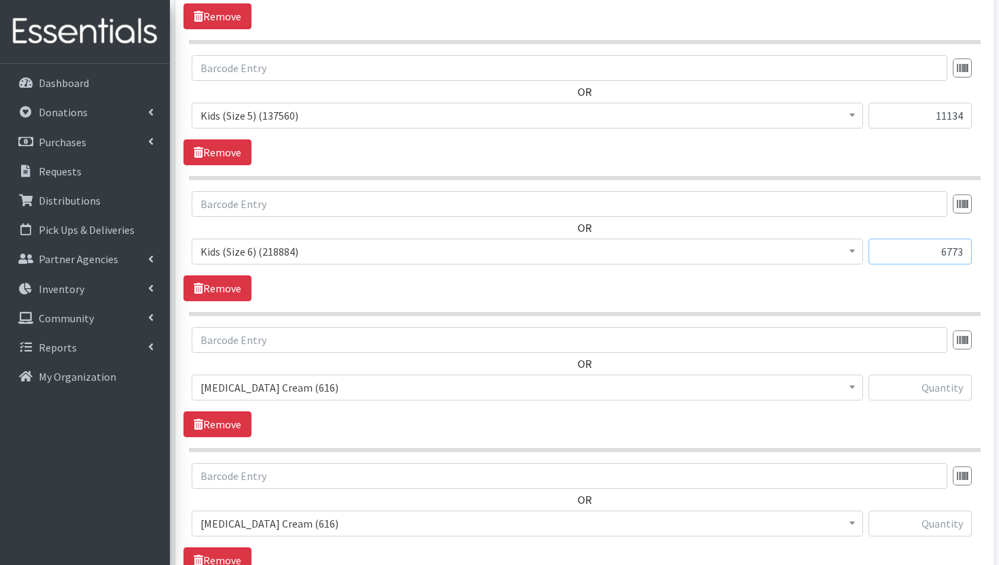
scroll to position [1192, 0]
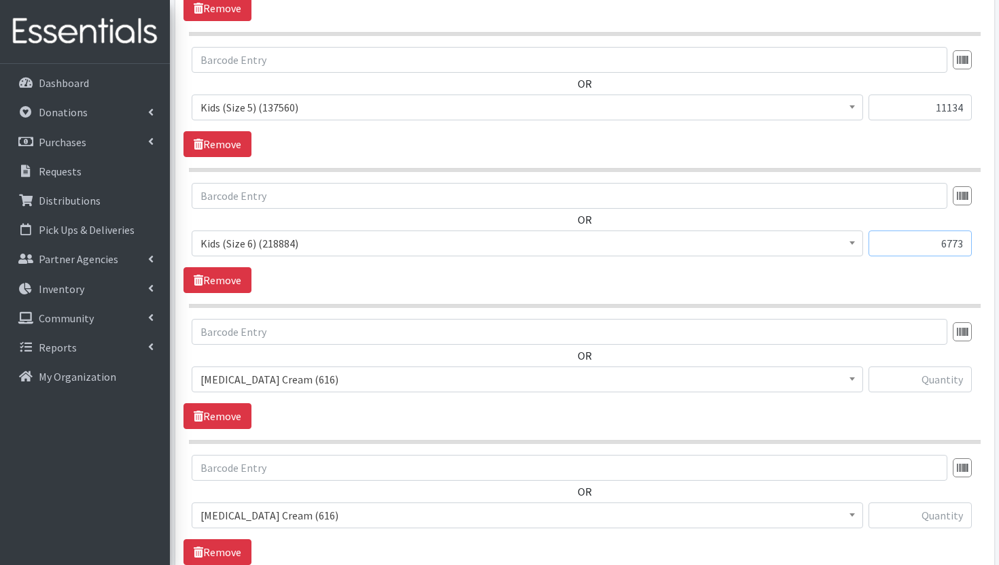
type input "6773"
click at [826, 379] on span "Diaper Rash Cream (616)" at bounding box center [527, 379] width 654 height 19
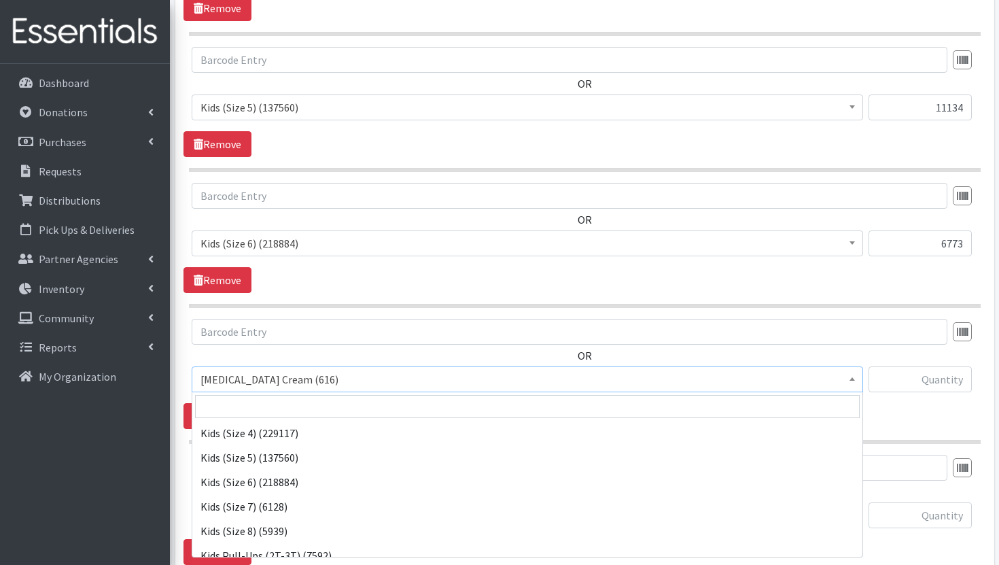
scroll to position [245, 0]
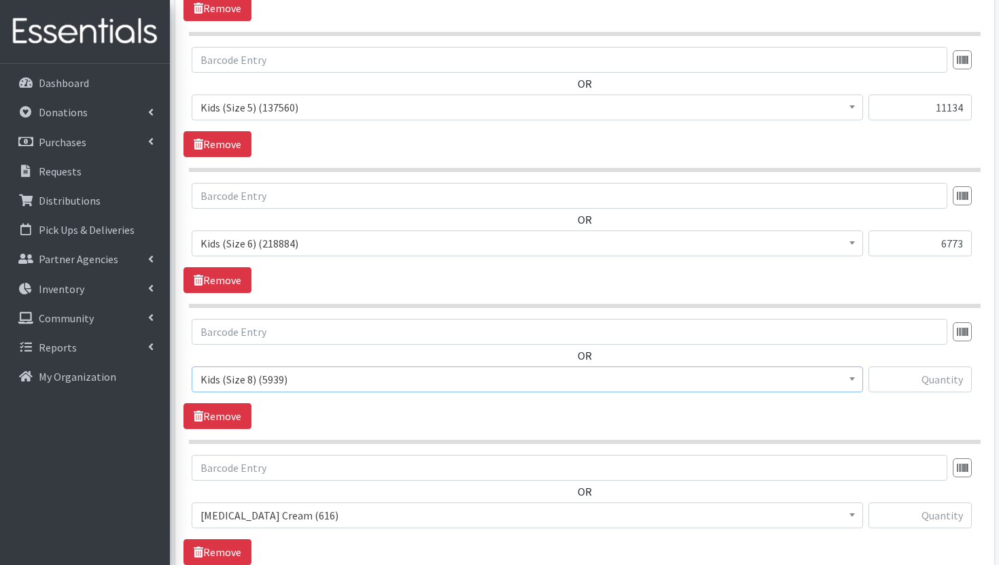
click at [805, 385] on span "Kids (Size 8) (5939)" at bounding box center [527, 379] width 654 height 19
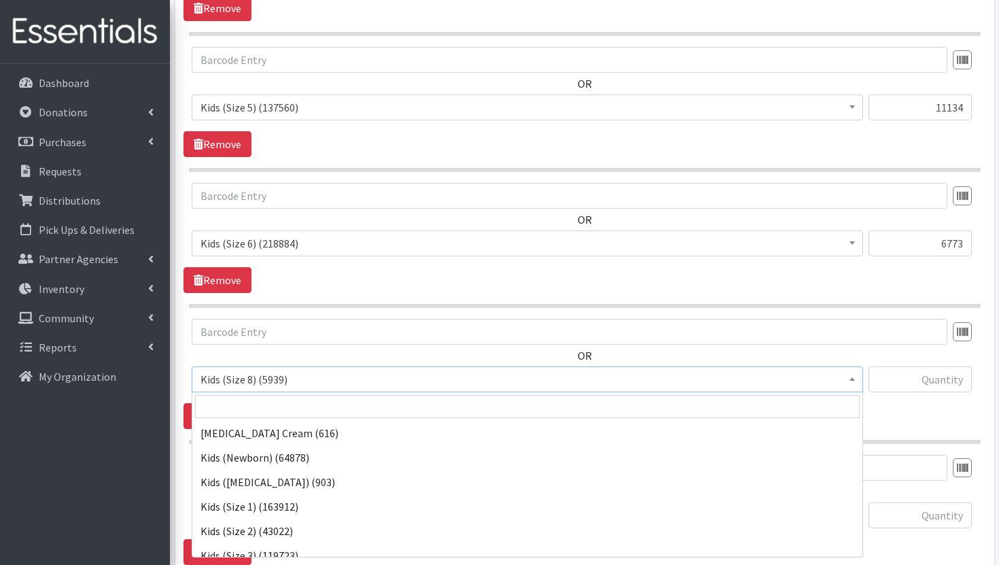
scroll to position [220, 0]
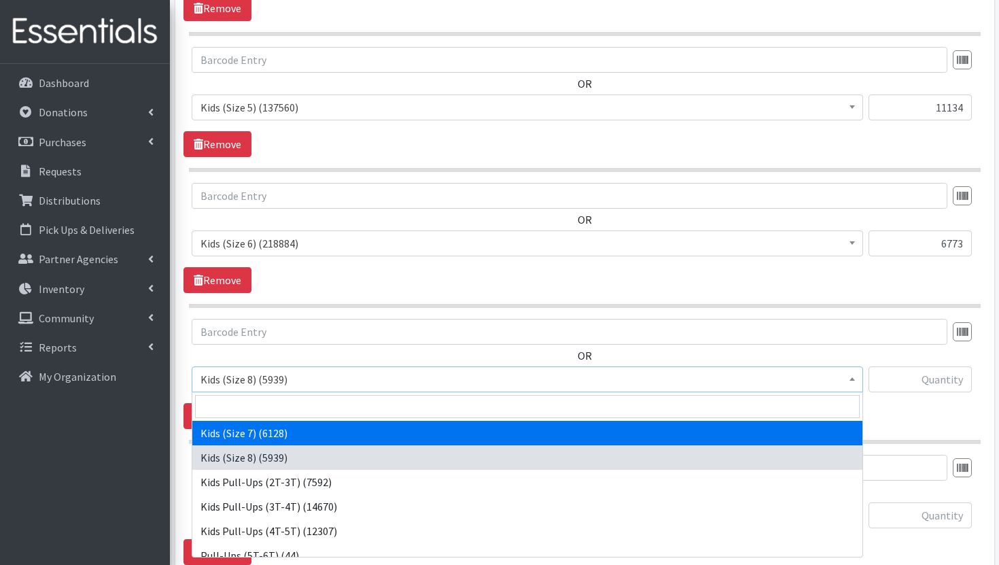
select select "7177"
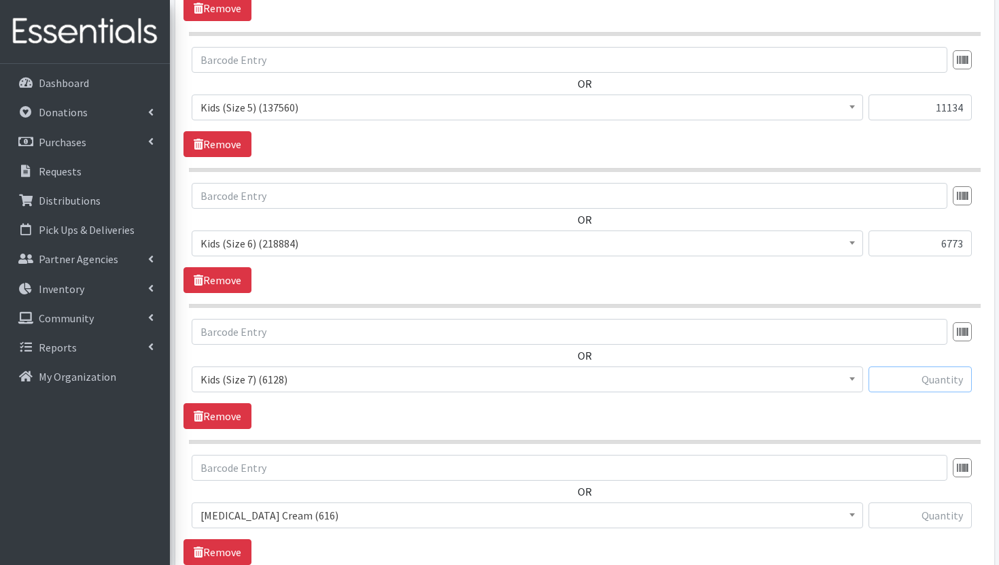
click at [938, 383] on input "text" at bounding box center [920, 379] width 103 height 26
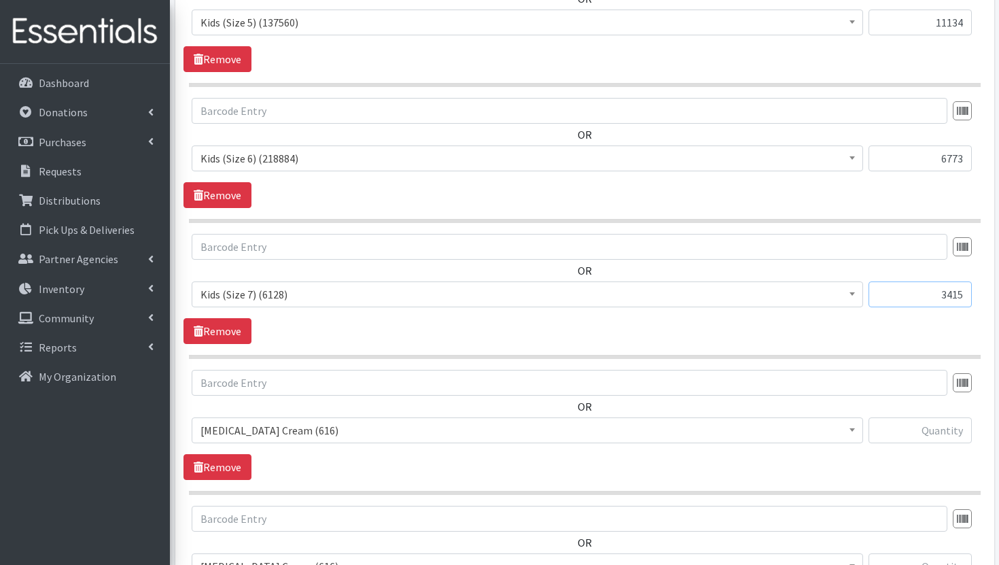
scroll to position [1337, 0]
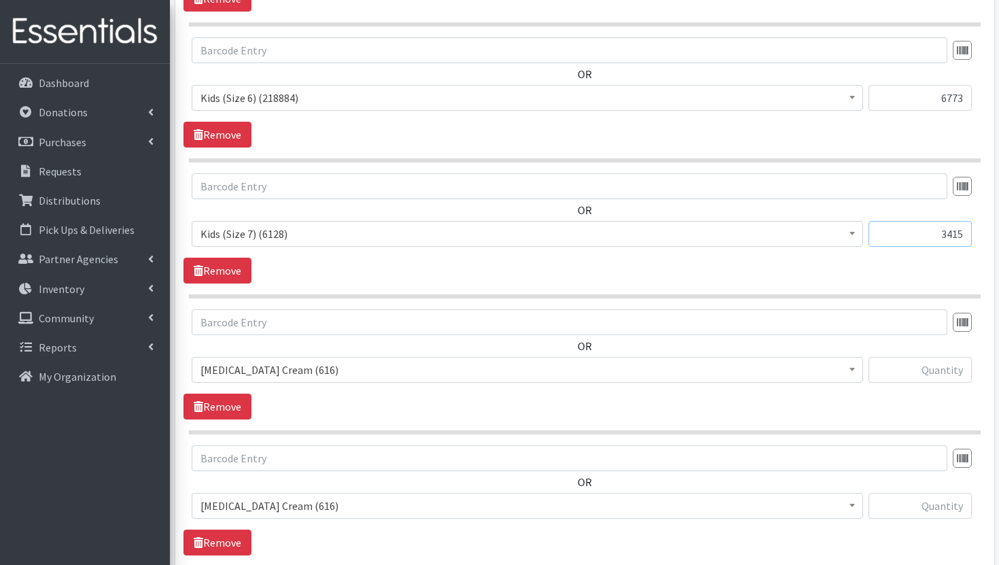
type input "3415"
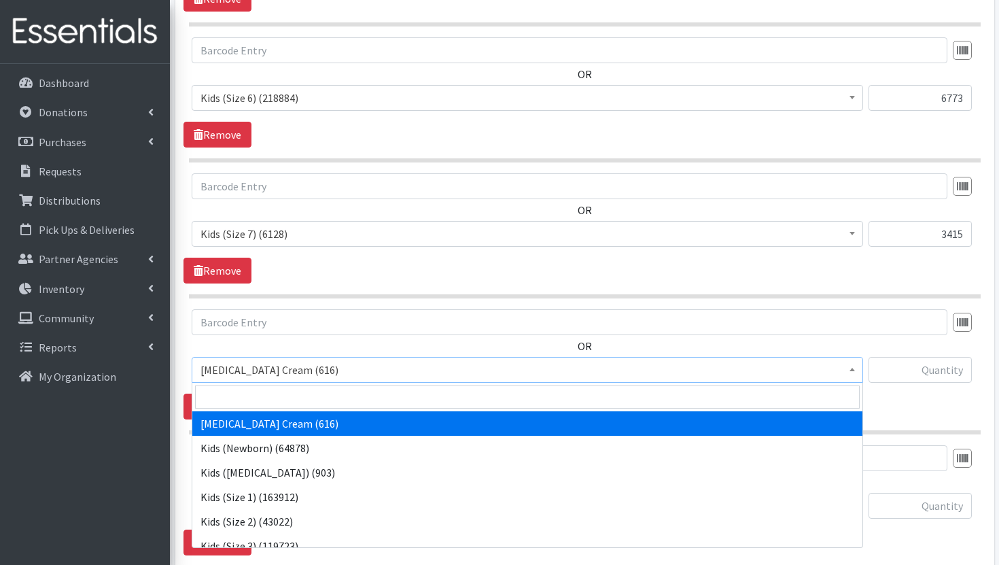
click at [352, 369] on span "Diaper Rash Cream (616)" at bounding box center [527, 369] width 654 height 19
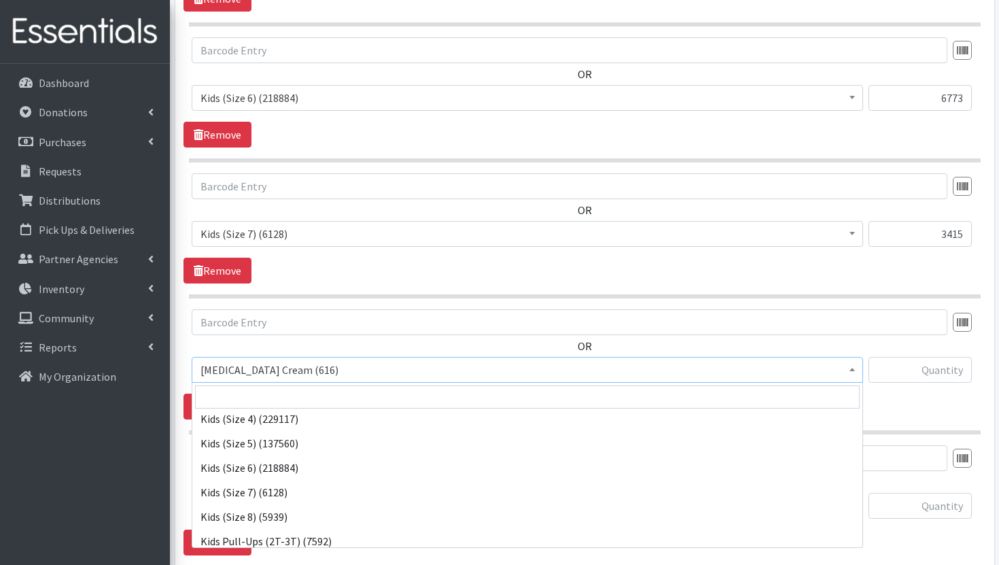
scroll to position [183, 0]
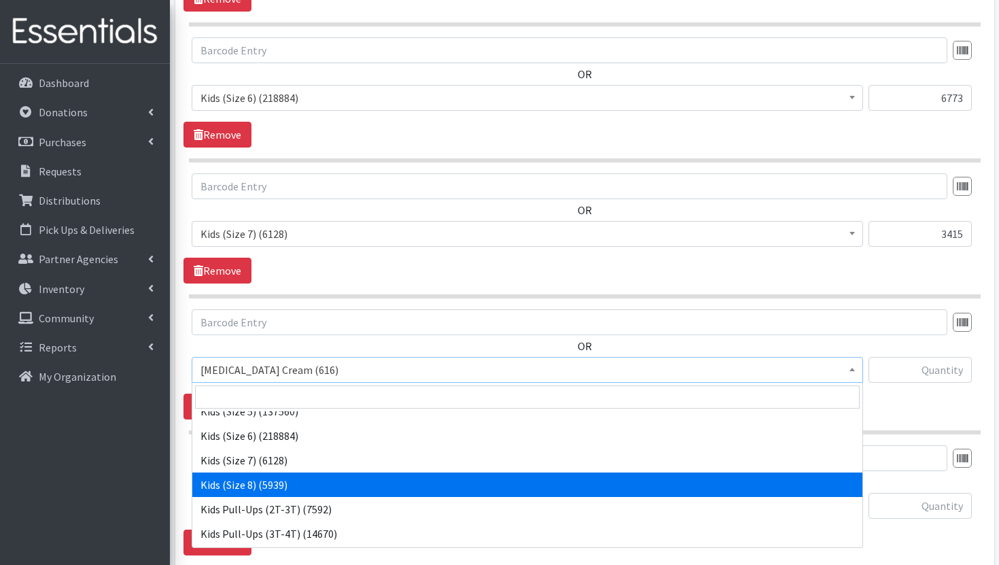
select select "14190"
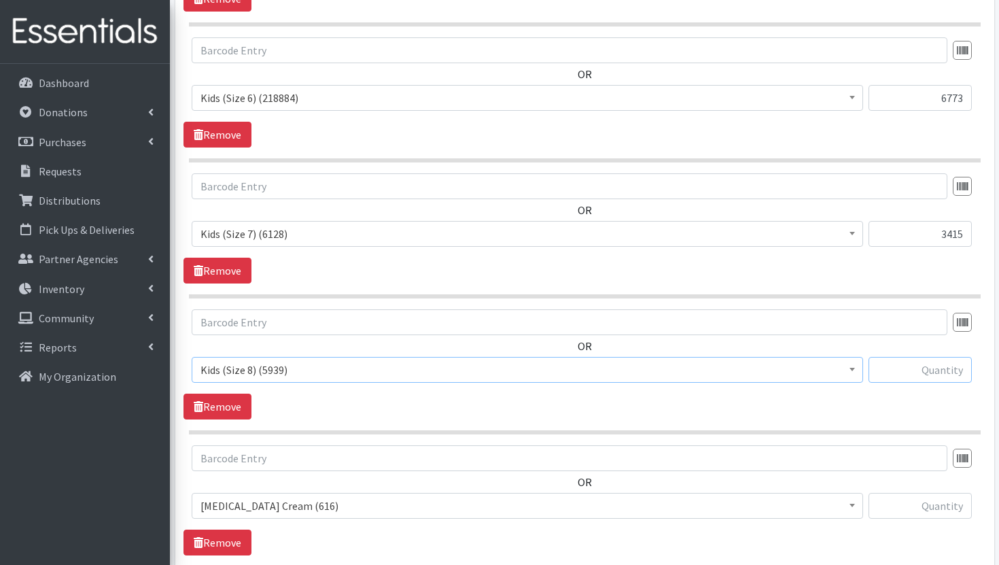
click at [911, 364] on input "text" at bounding box center [920, 370] width 103 height 26
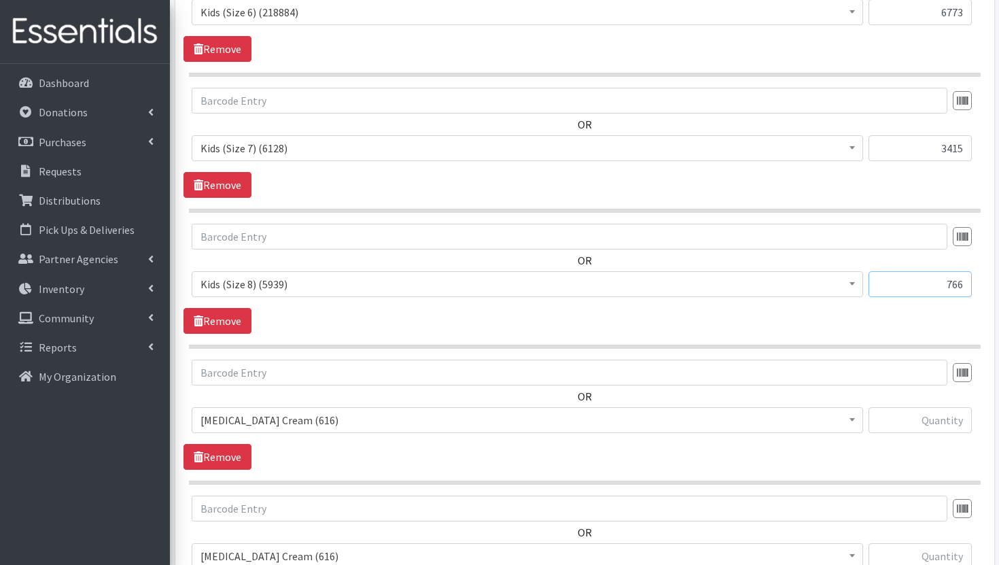
scroll to position [1484, 0]
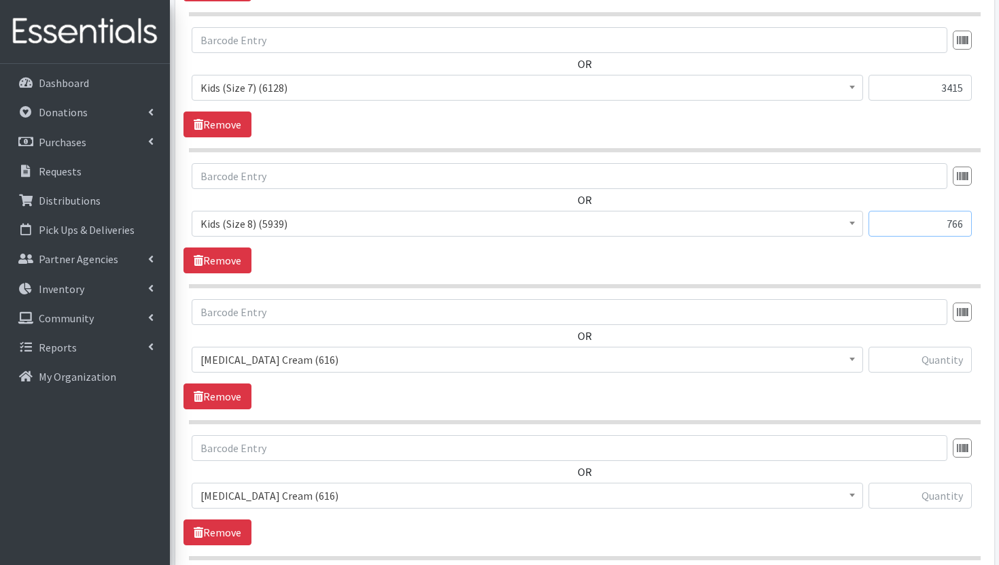
type input "766"
click at [356, 362] on span "Diaper Rash Cream (616)" at bounding box center [527, 359] width 654 height 19
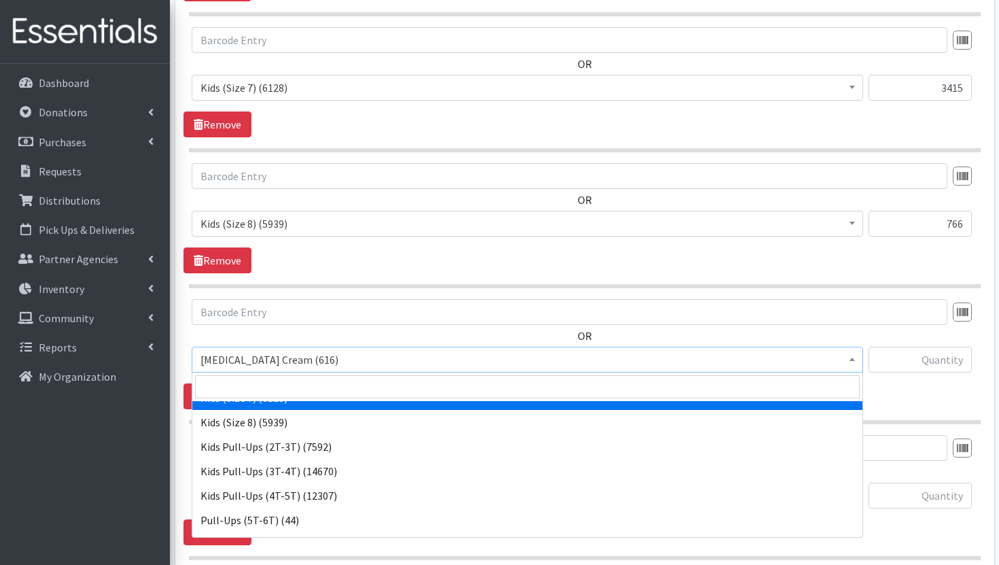
scroll to position [236, 0]
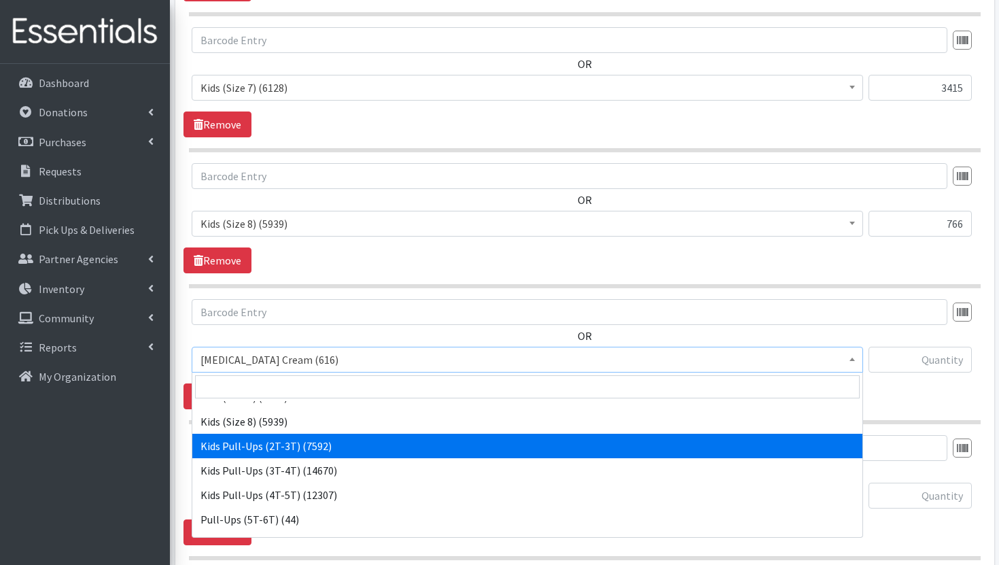
select select "3415"
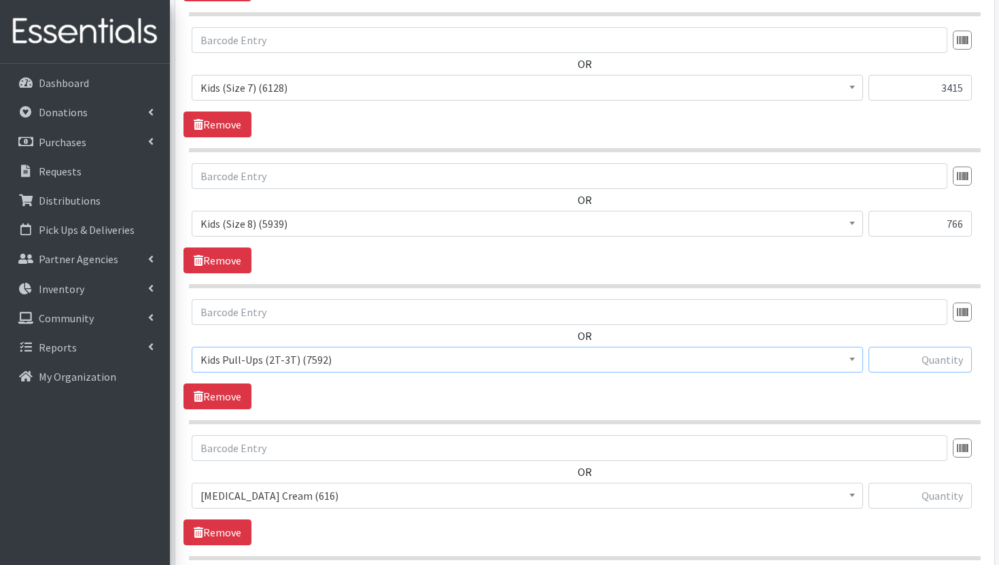
click at [931, 352] on input "text" at bounding box center [920, 360] width 103 height 26
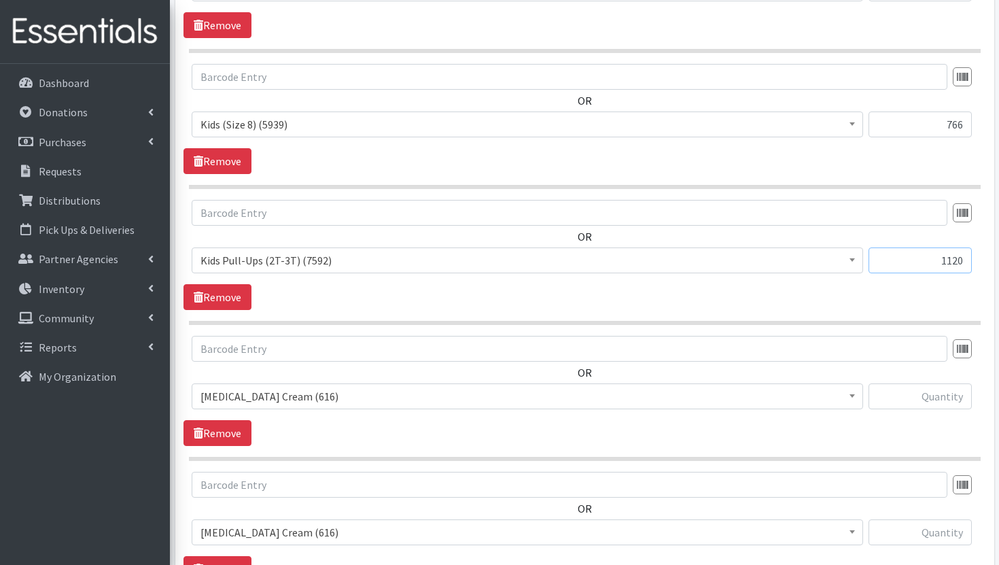
scroll to position [1640, 0]
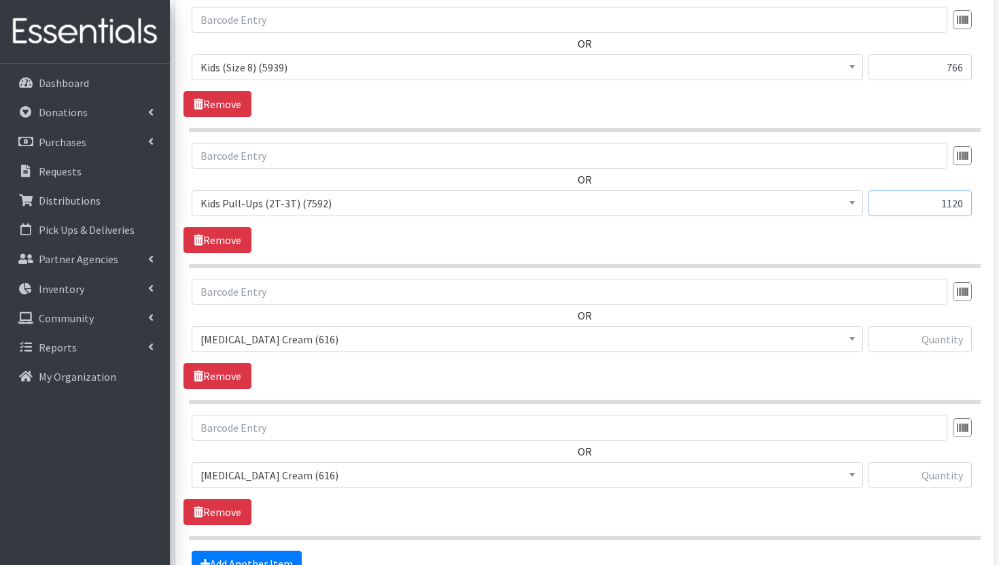
type input "1120"
click at [793, 347] on span "Diaper Rash Cream (616)" at bounding box center [527, 339] width 654 height 19
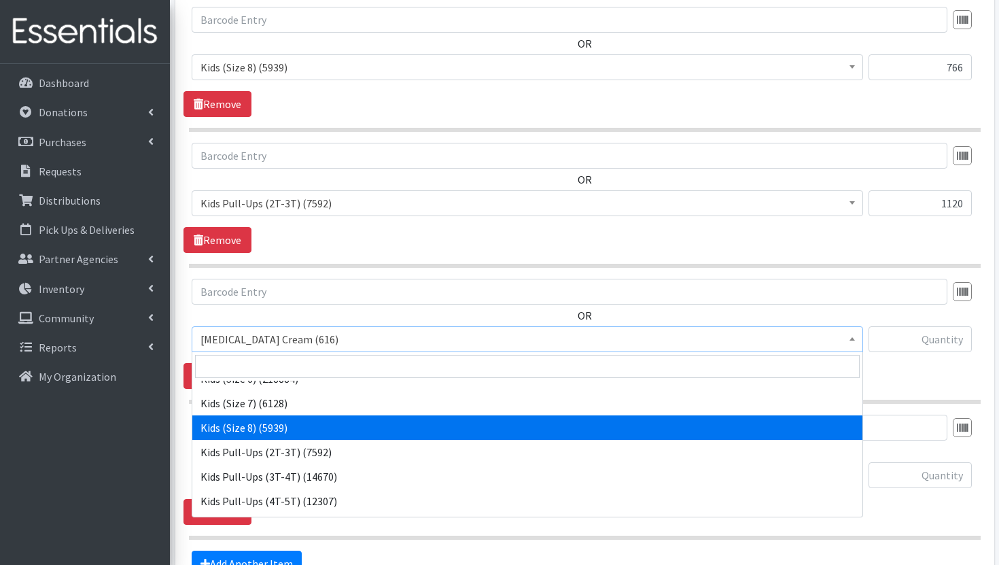
scroll to position [211, 0]
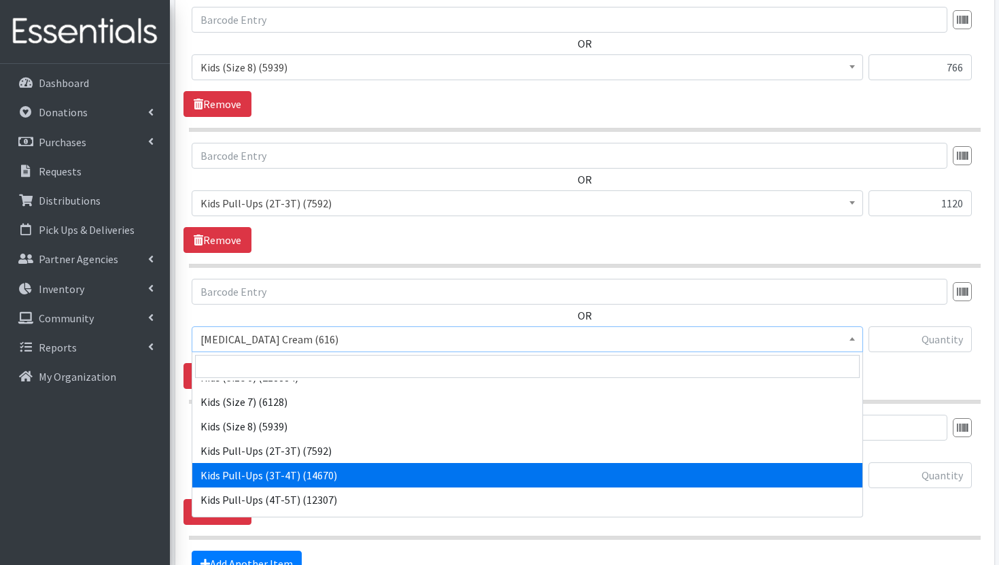
select select "3417"
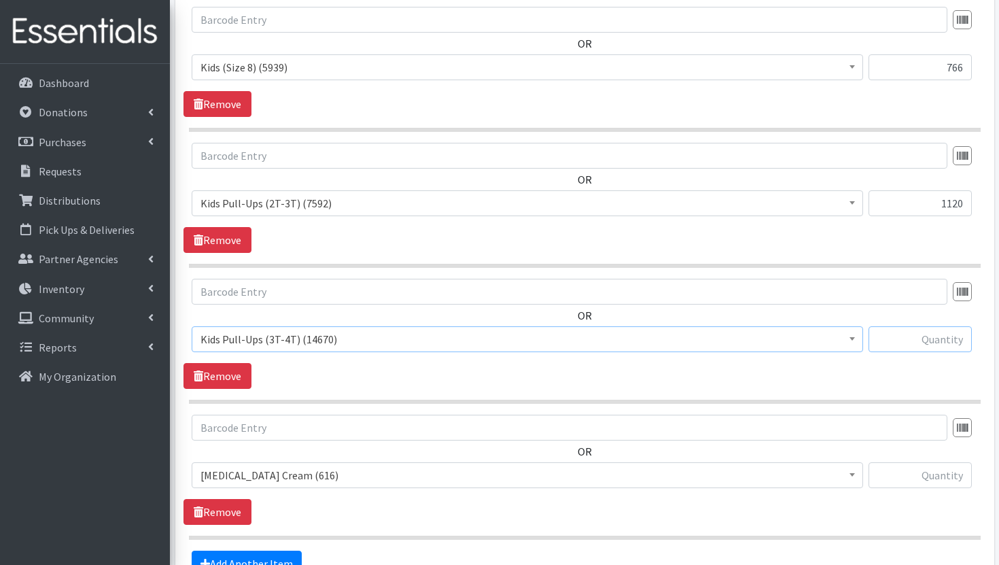
click at [935, 340] on input "text" at bounding box center [920, 339] width 103 height 26
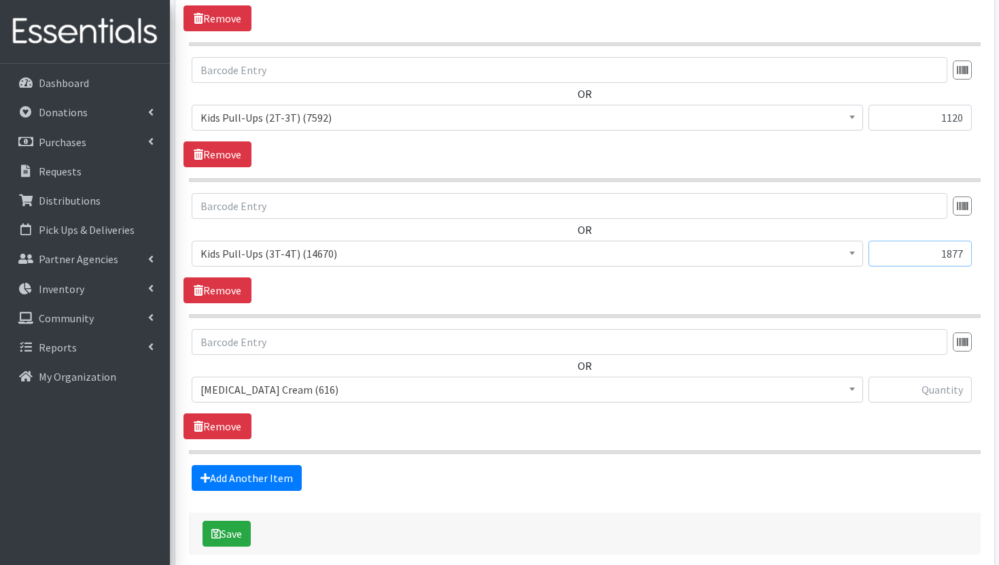
scroll to position [1728, 0]
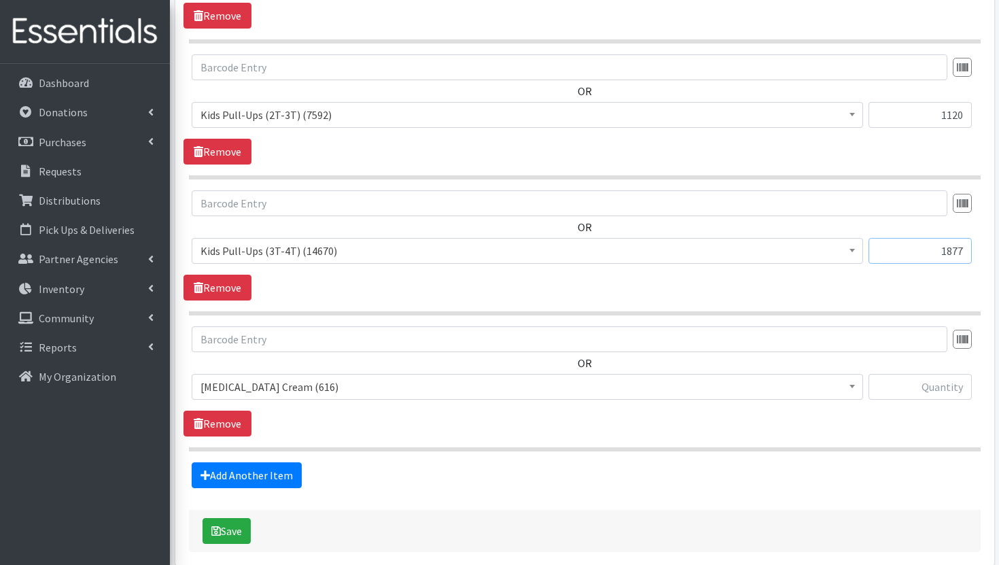
type input "1877"
click at [775, 381] on span "Diaper Rash Cream (616)" at bounding box center [527, 386] width 654 height 19
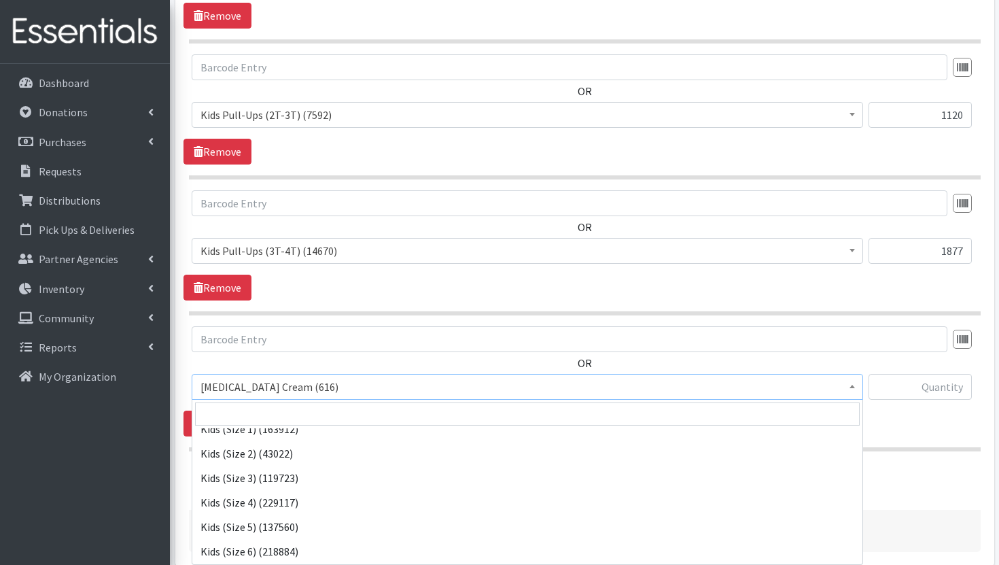
scroll to position [256, 0]
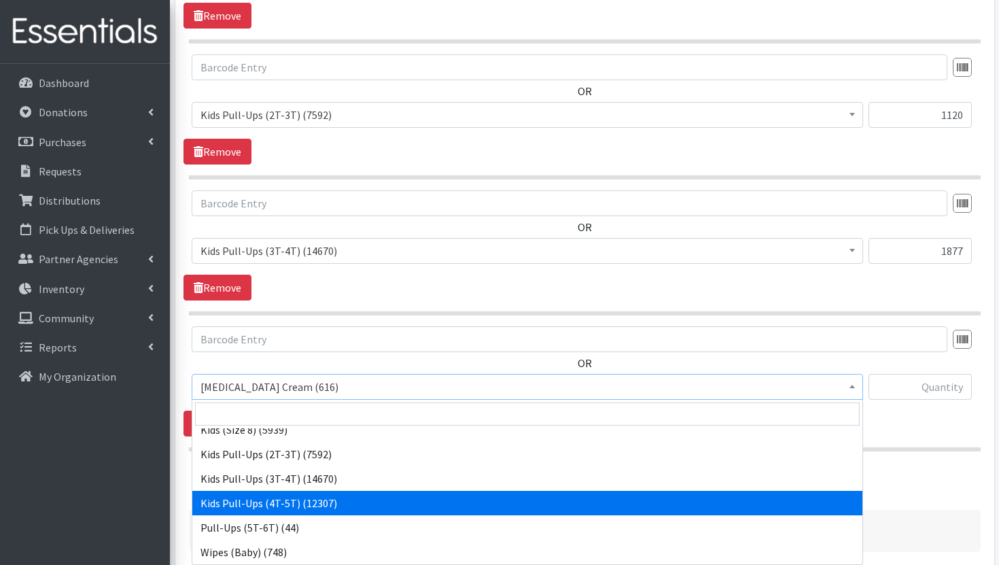
select select "3408"
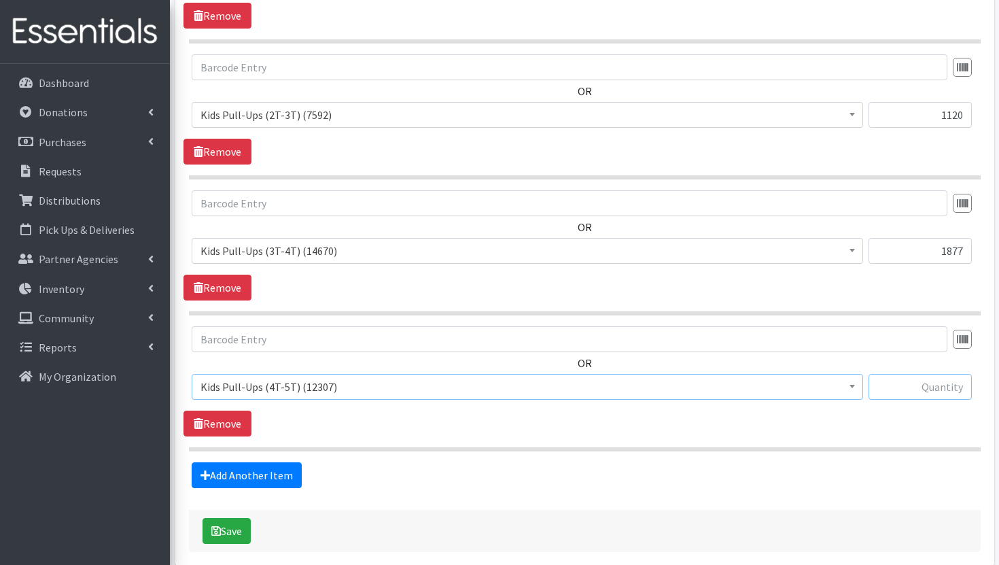
click at [940, 392] on input "text" at bounding box center [920, 387] width 103 height 26
type input "1796"
click at [241, 528] on button "Save" at bounding box center [227, 531] width 48 height 26
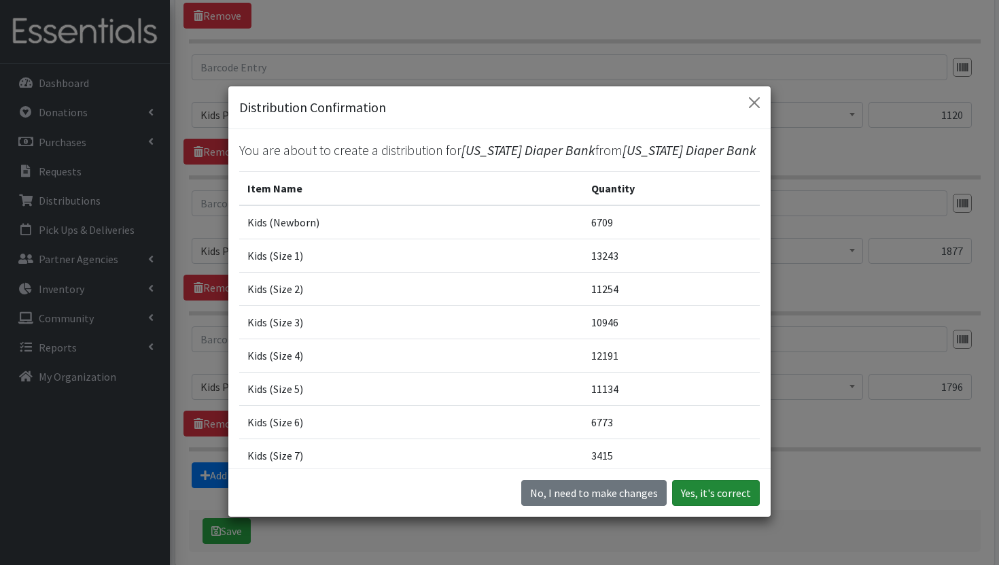
click at [731, 496] on button "Yes, it's correct" at bounding box center [716, 493] width 88 height 26
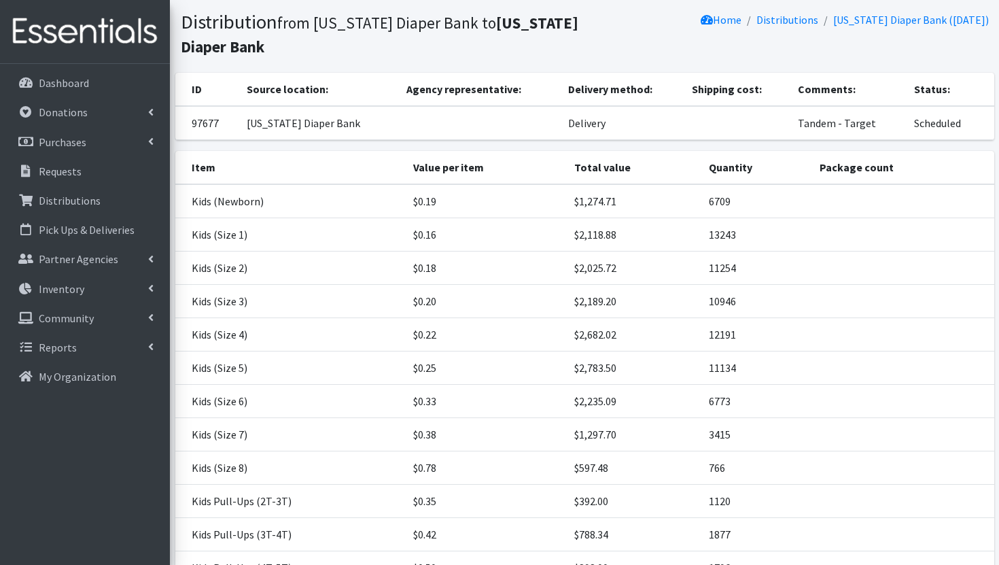
scroll to position [241, 0]
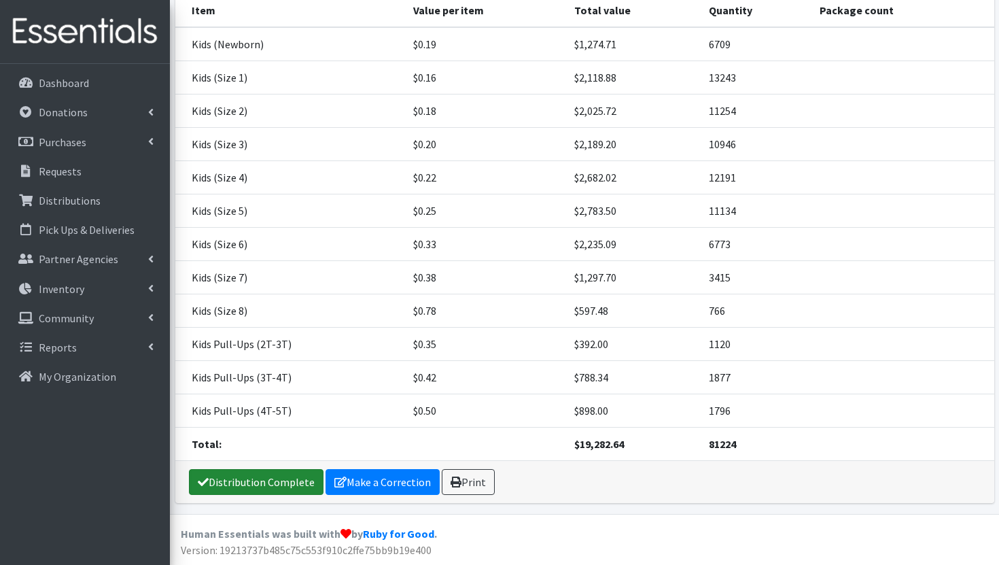
click at [234, 487] on link "Distribution Complete" at bounding box center [256, 482] width 135 height 26
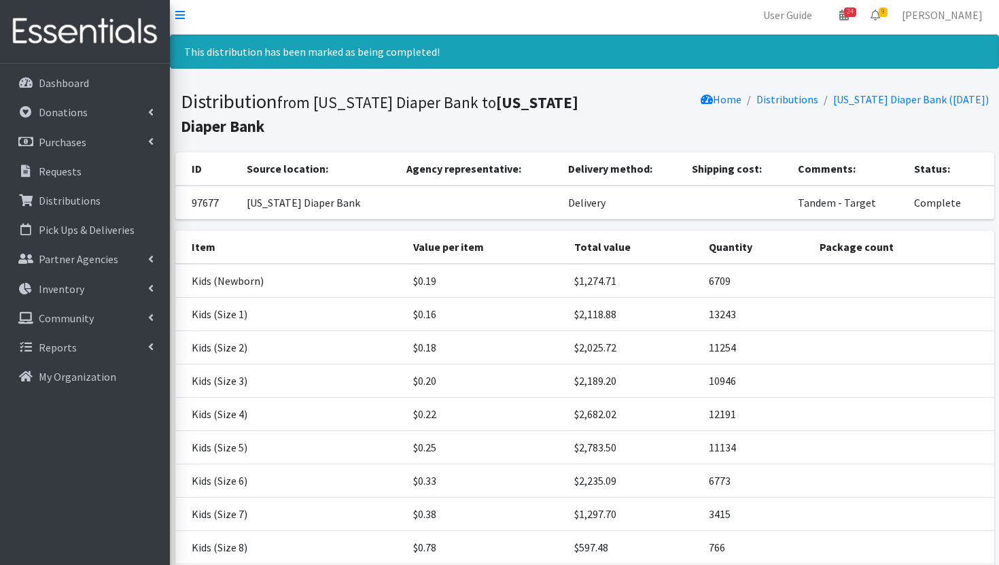
scroll to position [0, 0]
